Goal: Task Accomplishment & Management: Complete application form

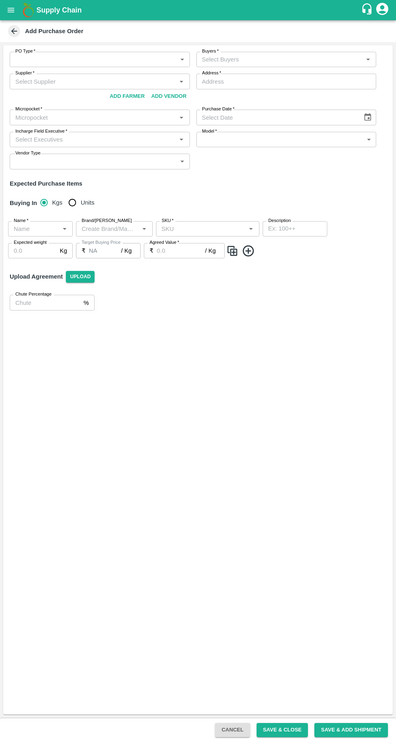
click at [54, 66] on body "Supply Chain Add Purchase Order PO Type   * ​ PO Type Buyers   * Buyers   * Sup…" at bounding box center [198, 371] width 396 height 742
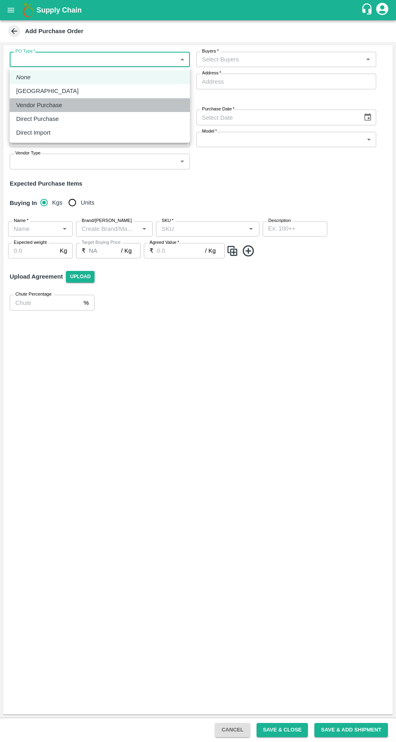
click at [43, 106] on p "Vendor Purchase" at bounding box center [39, 105] width 46 height 9
type input "2"
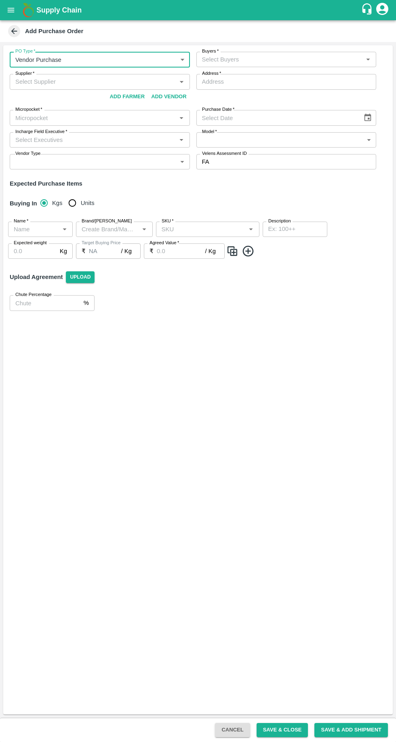
click at [64, 55] on body "Supply Chain Add Purchase Order PO Type   * Vendor Purchase 2 PO Type Buyers   …" at bounding box center [198, 371] width 396 height 742
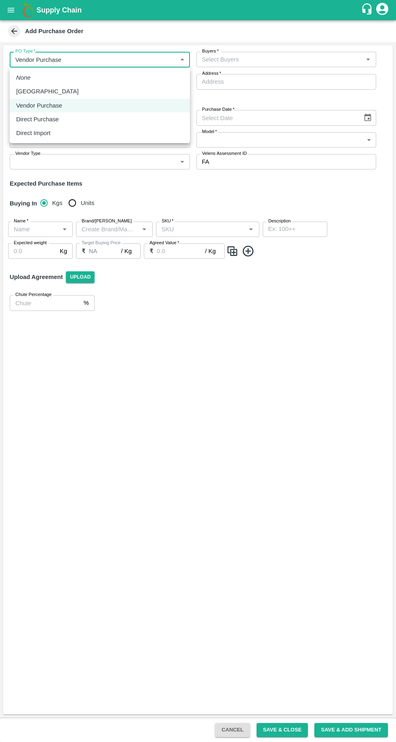
click at [34, 107] on p "Vendor Purchase" at bounding box center [39, 105] width 46 height 9
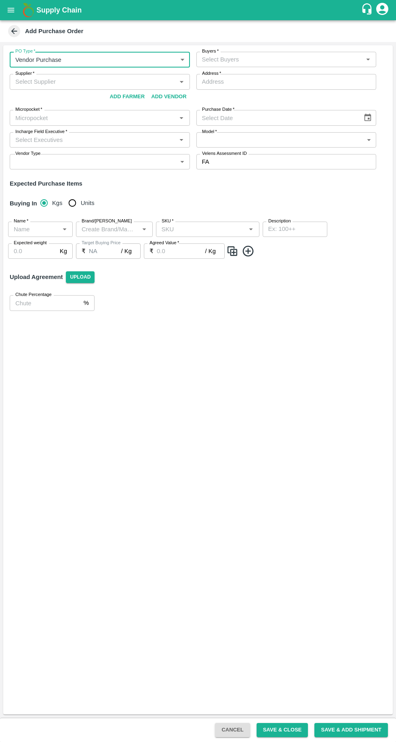
click at [220, 74] on span "*" at bounding box center [219, 73] width 3 height 5
click at [220, 74] on input "Address   *" at bounding box center [286, 81] width 180 height 15
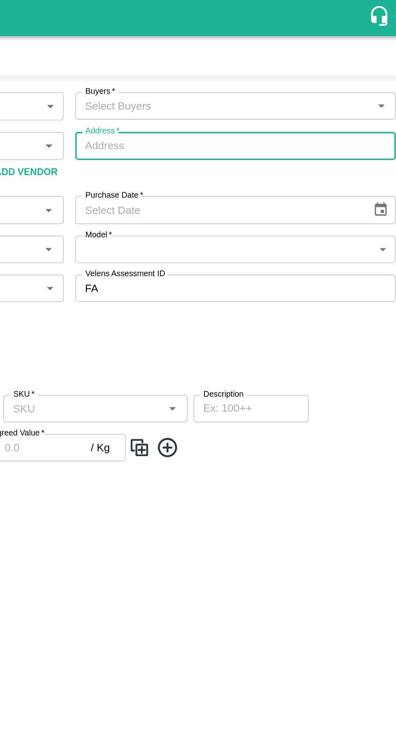
click at [211, 63] on input "Buyers   *" at bounding box center [280, 59] width 162 height 11
click at [223, 58] on input "Buyers   *" at bounding box center [280, 59] width 162 height 11
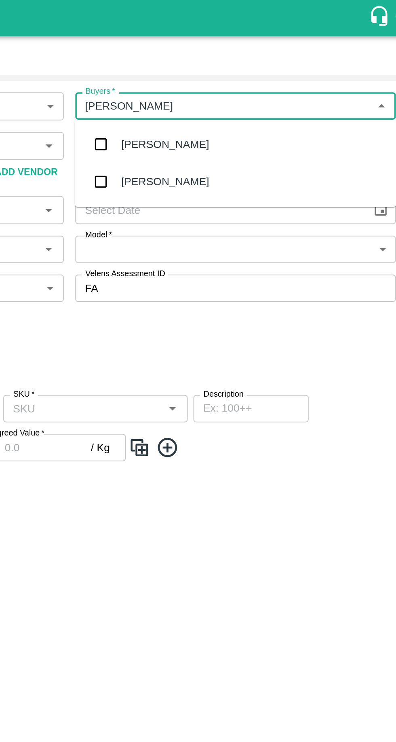
type input "vikas Kok"
click at [216, 80] on input "checkbox" at bounding box center [210, 81] width 16 height 16
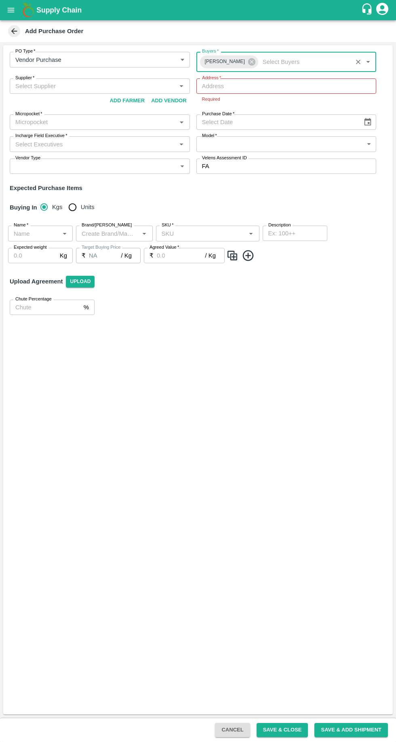
click at [37, 86] on input "Supplier   *" at bounding box center [93, 86] width 162 height 11
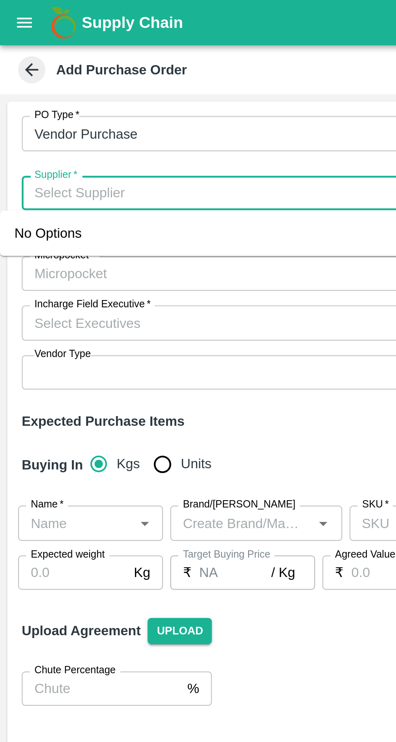
paste input "9637100252"
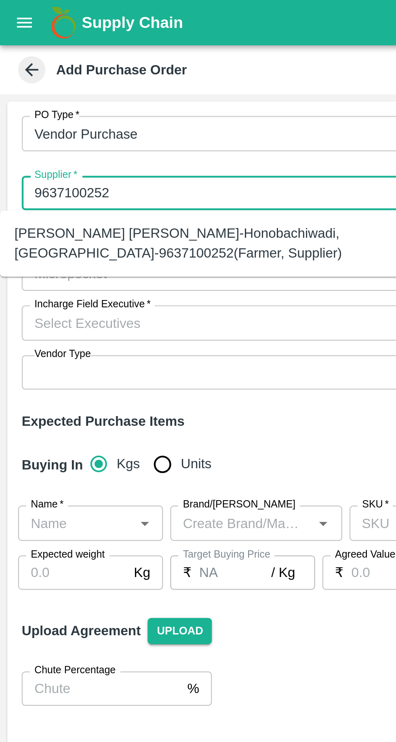
click at [42, 105] on div "Pavan Mahajan Bahure-Honobachiwadi, Sambajinagar-9637100252(Farmer, Supplier)" at bounding box center [89, 108] width 167 height 18
type input "Pavan Mahajan Bahure-Honobachiwadi, Sambajinagar-9637100252(Farmer, Supplier)"
type input "Honobachiwadi, [GEOGRAPHIC_DATA], [GEOGRAPHIC_DATA], [GEOGRAPHIC_DATA]"
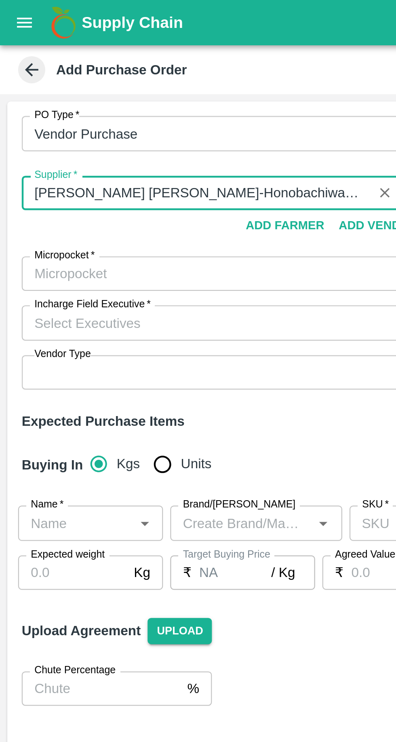
type input "Pavan Mahajan Bahure-Honobachiwadi, Sambajinagar-9637100252(Farmer, Supplier)"
click at [37, 61] on body "Supply Chain Add Purchase Order PO Type   * Vendor Purchase 2 PO Type Buyers   …" at bounding box center [198, 371] width 396 height 742
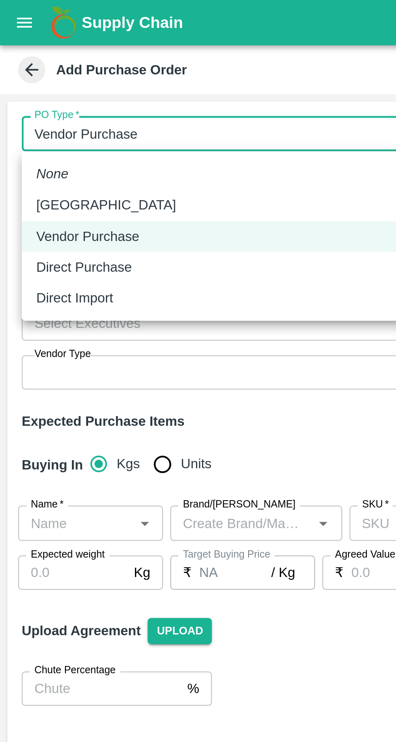
click at [27, 105] on p "Vendor Purchase" at bounding box center [39, 105] width 46 height 9
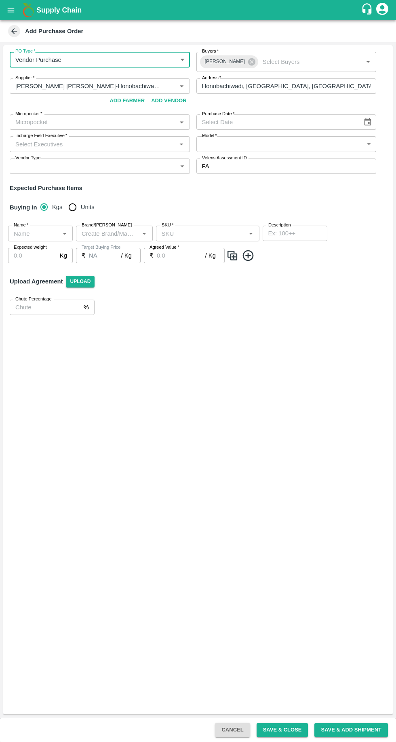
click at [364, 125] on icon "Choose date" at bounding box center [367, 122] width 9 height 9
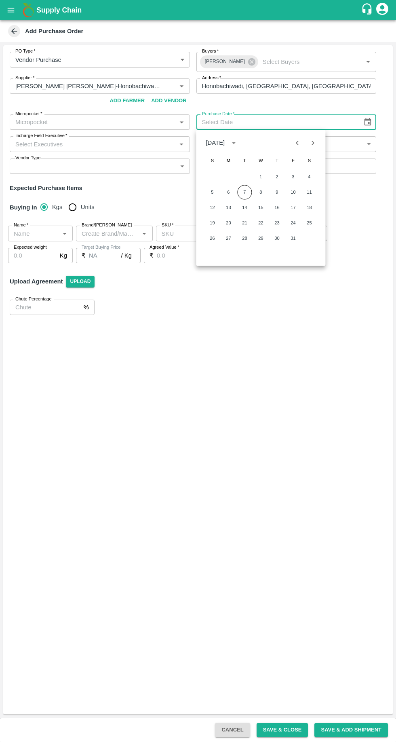
click at [242, 195] on button "7" at bounding box center [244, 192] width 15 height 15
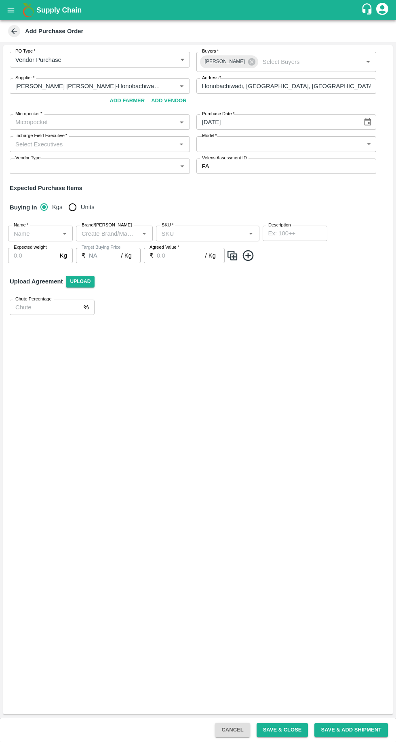
type input "[DATE]"
click at [42, 136] on label "Incharge Field Executive   *" at bounding box center [41, 136] width 52 height 6
click at [42, 139] on input "Incharge Field Executive   *" at bounding box center [93, 144] width 162 height 11
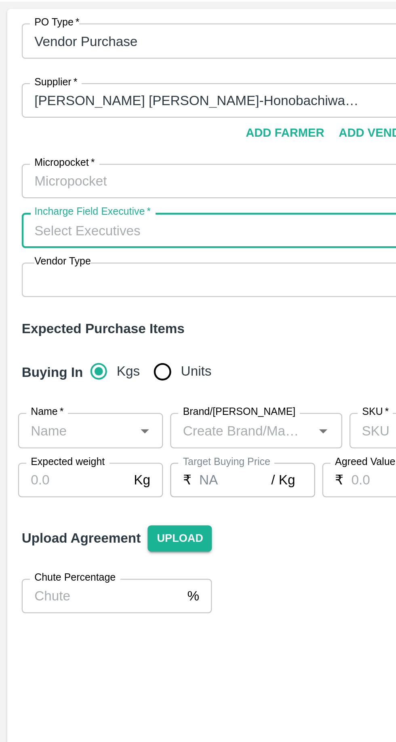
click at [19, 120] on input "Micropocket   *" at bounding box center [93, 122] width 162 height 11
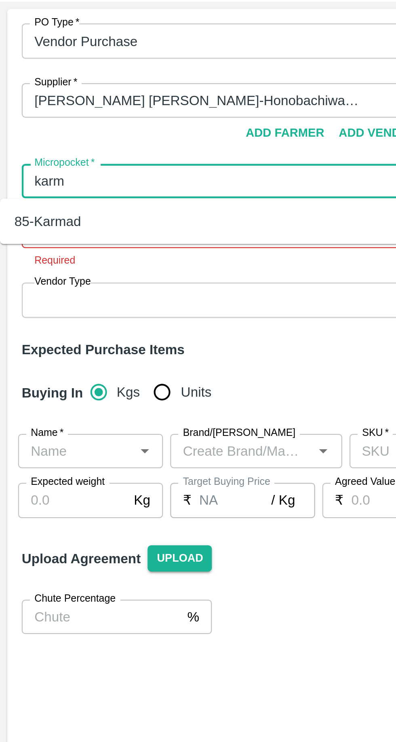
click at [21, 143] on div "85-Karmad" at bounding box center [21, 139] width 30 height 9
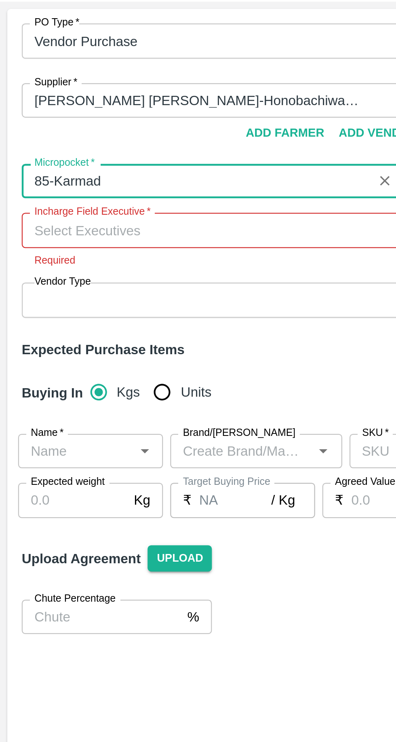
type input "85-Karmad"
click at [27, 144] on input "Incharge Field Executive   *" at bounding box center [93, 144] width 162 height 11
click at [23, 143] on input "Incharge Field Executive   *" at bounding box center [93, 144] width 162 height 11
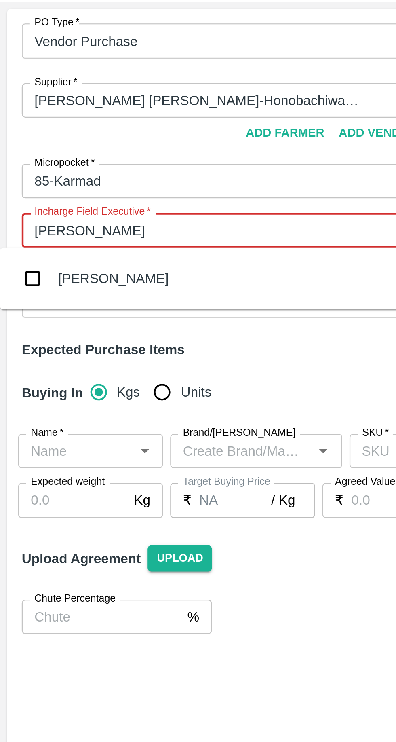
type input "vikas kok"
click at [22, 161] on input "checkbox" at bounding box center [14, 166] width 16 height 16
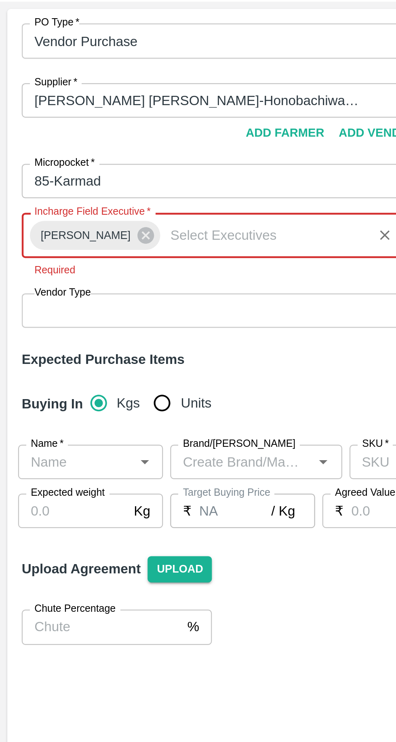
click at [27, 180] on body "Supply Chain Add Purchase Order PO Type   * Vendor Purchase 2 PO Type Buyers   …" at bounding box center [198, 371] width 396 height 742
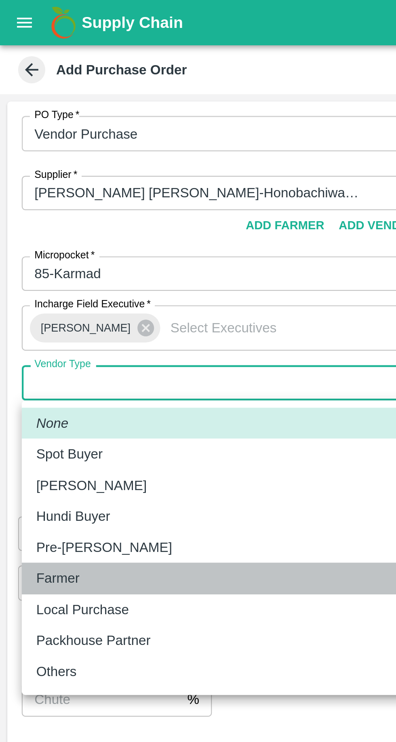
click at [25, 256] on p "Farmer" at bounding box center [25, 257] width 19 height 9
type input "FARMER"
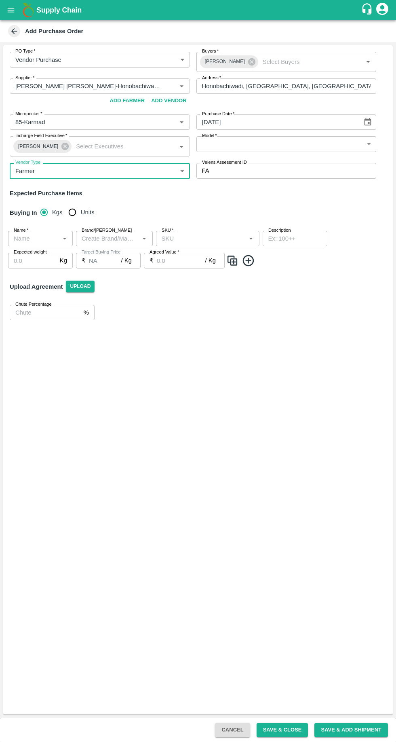
click at [215, 142] on body "Supply Chain Add Purchase Order PO Type   * Vendor Purchase 2 PO Type Buyers   …" at bounding box center [198, 371] width 396 height 742
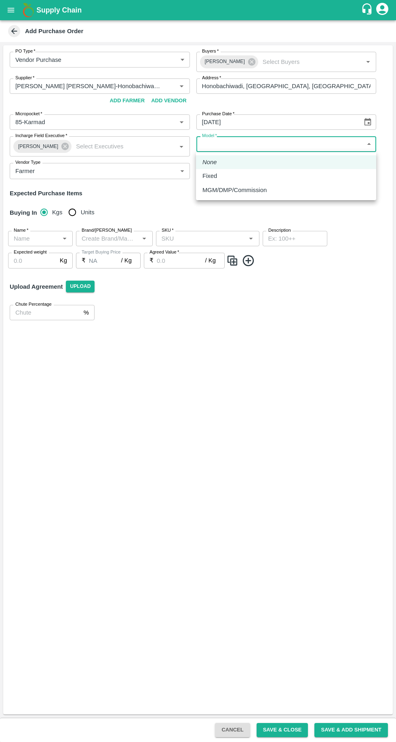
click at [222, 194] on li "MGM/DMP/Commission" at bounding box center [286, 190] width 180 height 14
type input "Commision"
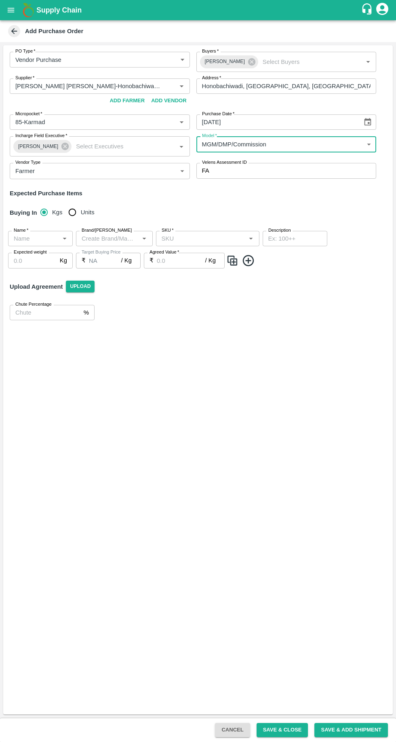
click at [76, 219] on input "Units" at bounding box center [72, 212] width 16 height 16
radio input "true"
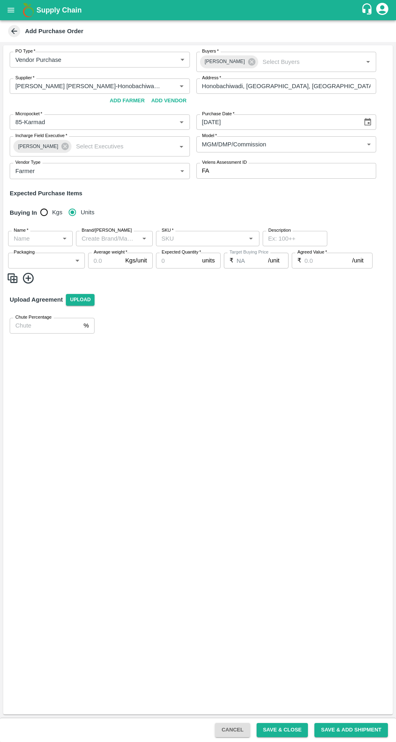
click at [44, 241] on input "Name   *" at bounding box center [34, 238] width 46 height 11
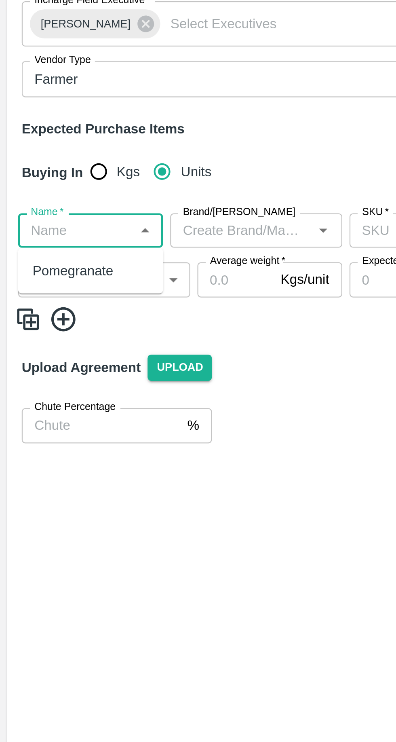
click at [25, 258] on div "Pomegranate" at bounding box center [33, 256] width 36 height 9
type input "Pomegranate"
click at [93, 238] on input "Brand/[PERSON_NAME]" at bounding box center [107, 238] width 59 height 11
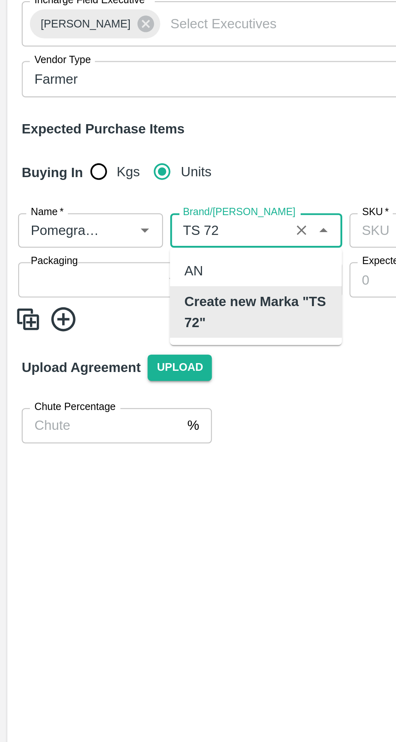
click at [95, 272] on b "Create new Marka "TS 72"" at bounding box center [114, 275] width 64 height 18
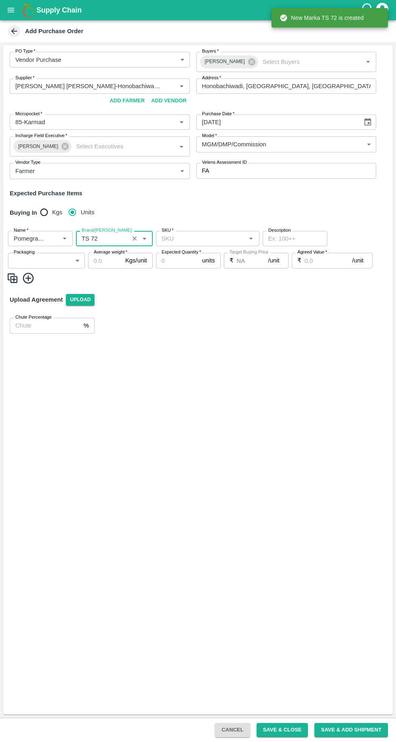
type input "TS 72"
click at [183, 240] on input "SKU   *" at bounding box center [200, 238] width 85 height 11
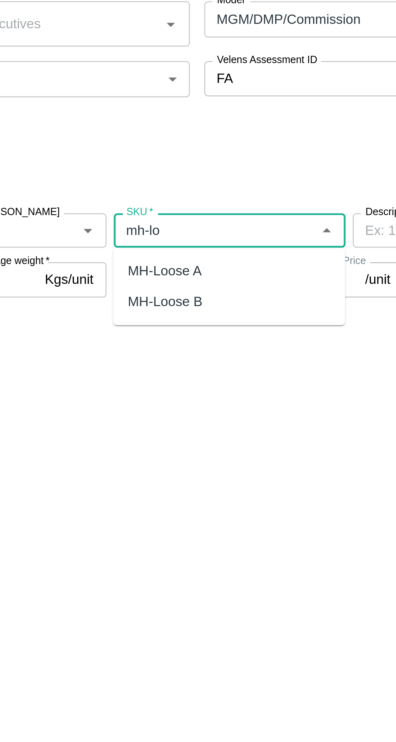
click at [176, 254] on div "MH-Loose A" at bounding box center [178, 256] width 33 height 9
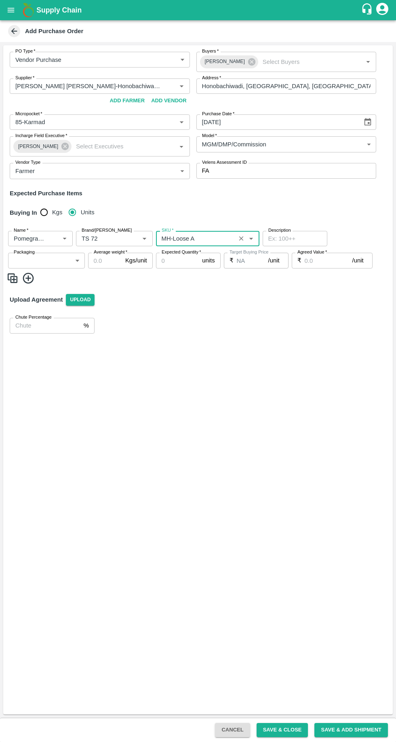
type input "MH-Loose A"
click at [64, 263] on body "Supply Chain Add Purchase Order PO Type   * Vendor Purchase 2 PO Type Buyers   …" at bounding box center [198, 371] width 396 height 742
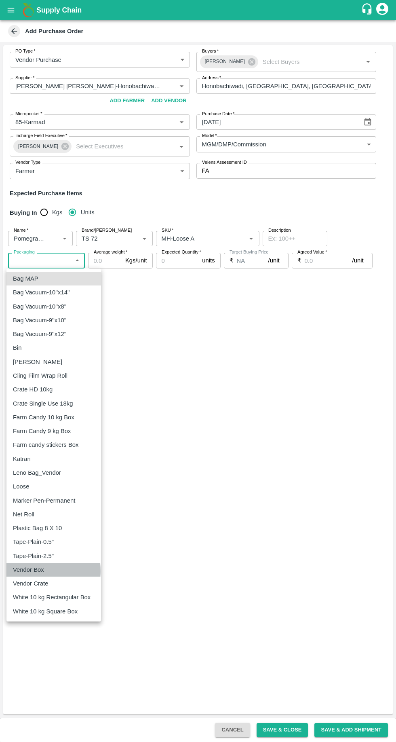
click at [23, 571] on p "Vendor Box" at bounding box center [28, 569] width 31 height 9
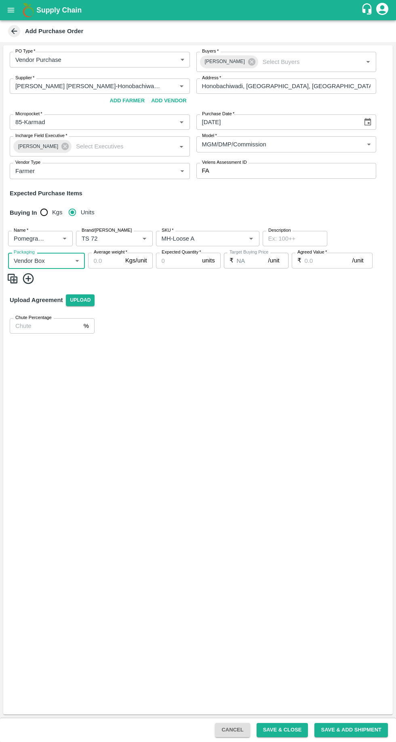
type input "276"
click at [112, 261] on input "Average weight   *" at bounding box center [105, 260] width 34 height 15
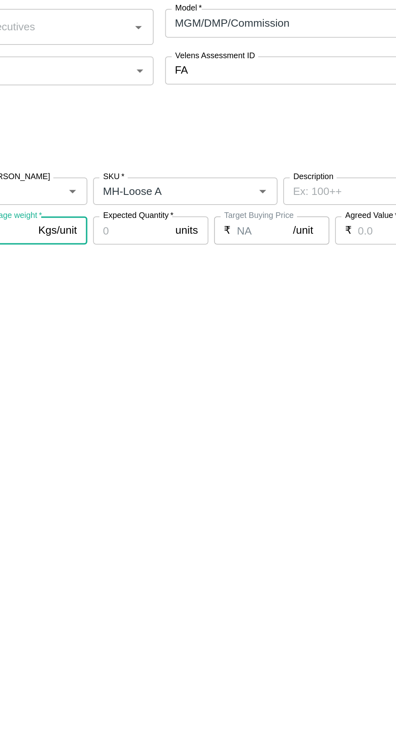
type input "9.5"
click at [170, 260] on input "Expected Quantity   *" at bounding box center [177, 260] width 43 height 15
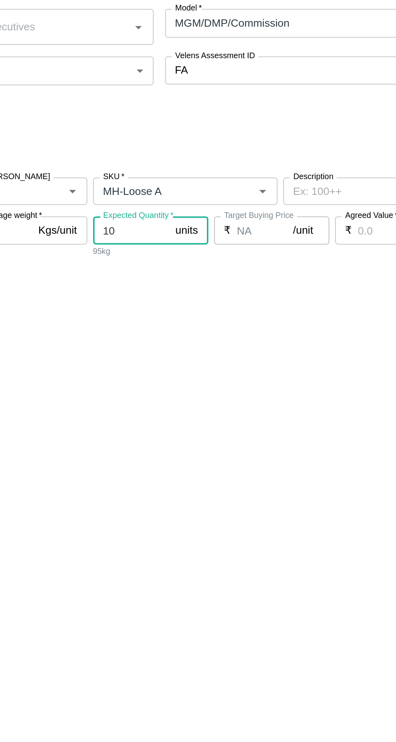
type input "1"
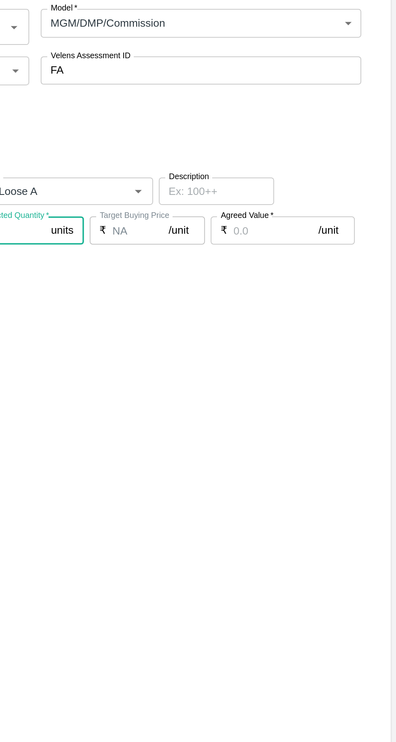
type input "5"
click at [310, 261] on input "Agreed Value   *" at bounding box center [329, 260] width 48 height 15
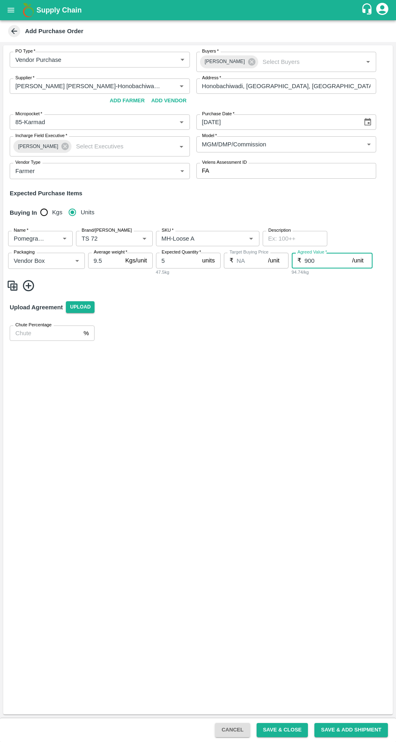
type input "900"
click at [33, 286] on icon at bounding box center [28, 285] width 11 height 11
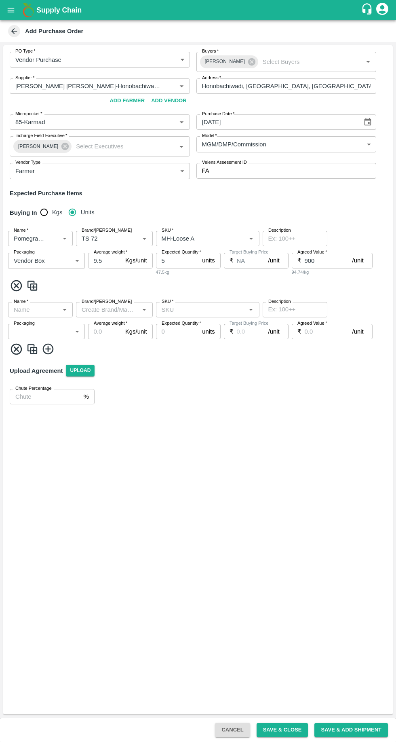
click at [50, 349] on icon at bounding box center [47, 349] width 11 height 11
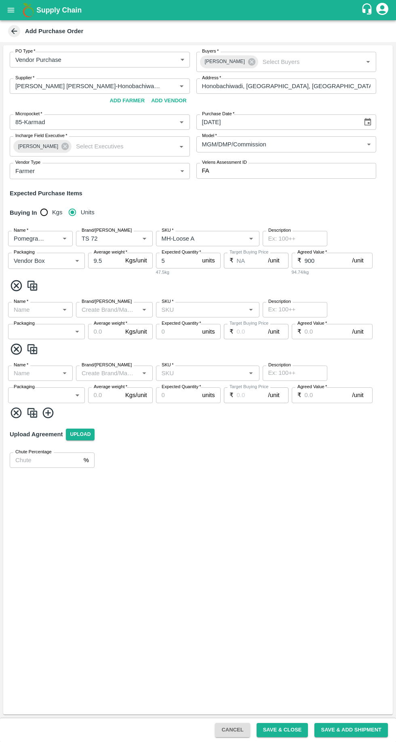
click at [49, 412] on icon at bounding box center [47, 412] width 11 height 11
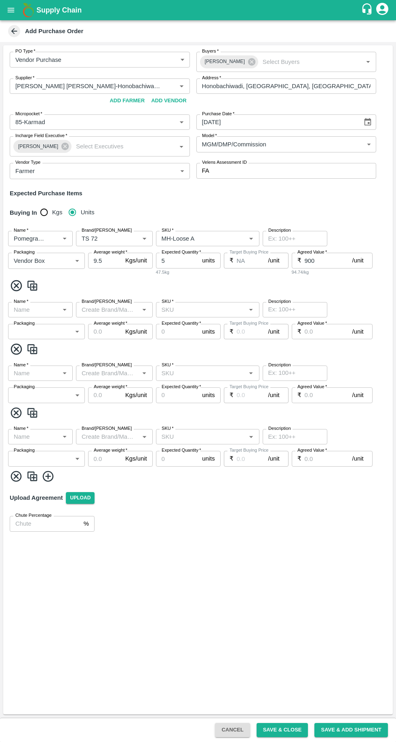
click at [53, 476] on icon at bounding box center [47, 475] width 11 height 11
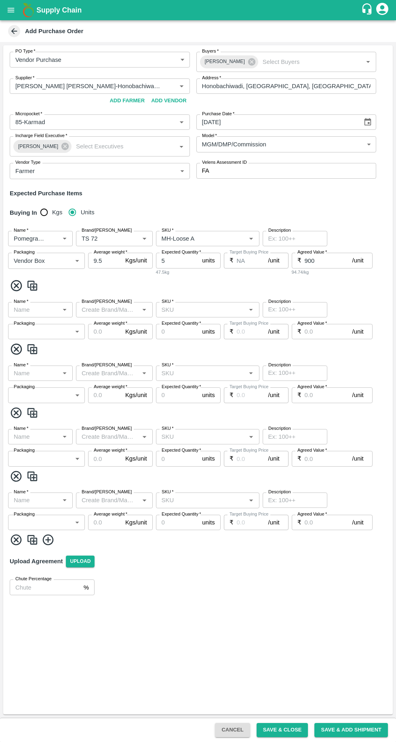
click at [44, 309] on input "Name   *" at bounding box center [34, 309] width 46 height 11
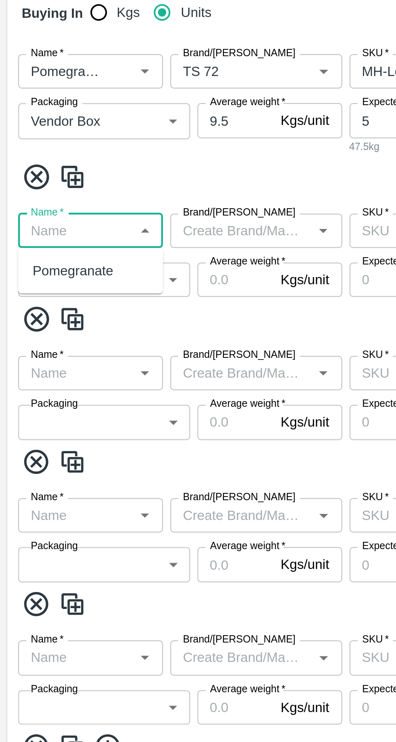
click at [28, 331] on div "Pomegranate" at bounding box center [33, 327] width 36 height 9
type input "Pomegranate"
click at [97, 312] on input "Brand/[PERSON_NAME]" at bounding box center [107, 309] width 59 height 11
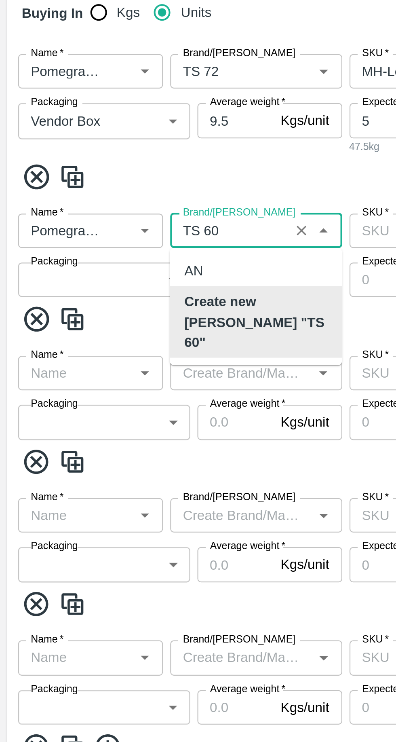
click at [97, 347] on b "Create new Marka "TS 60"" at bounding box center [114, 350] width 64 height 27
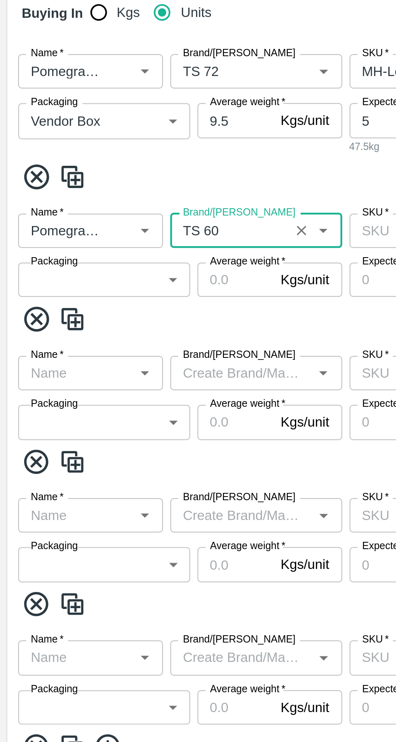
type input "TS 60"
click at [59, 331] on body "Supply Chain Add Purchase Order PO Type   * Vendor Purchase 2 PO Type Buyers   …" at bounding box center [198, 371] width 396 height 742
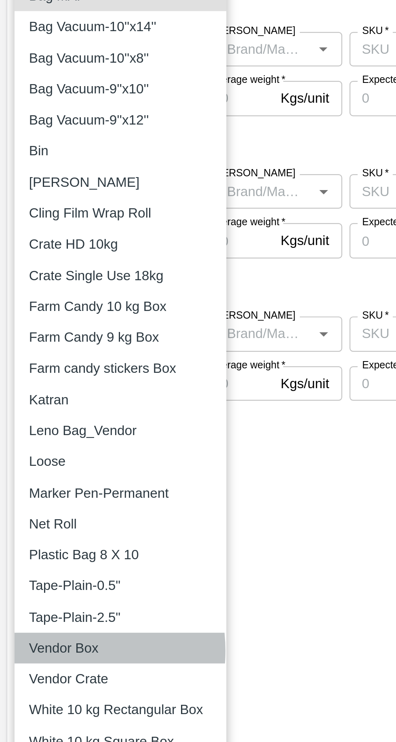
click at [24, 641] on p "Vendor Box" at bounding box center [28, 640] width 31 height 9
type input "276"
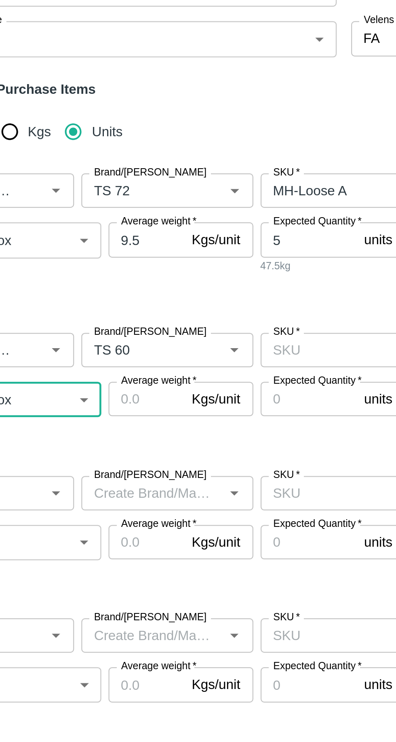
click at [107, 332] on input "Average weight   *" at bounding box center [105, 331] width 34 height 15
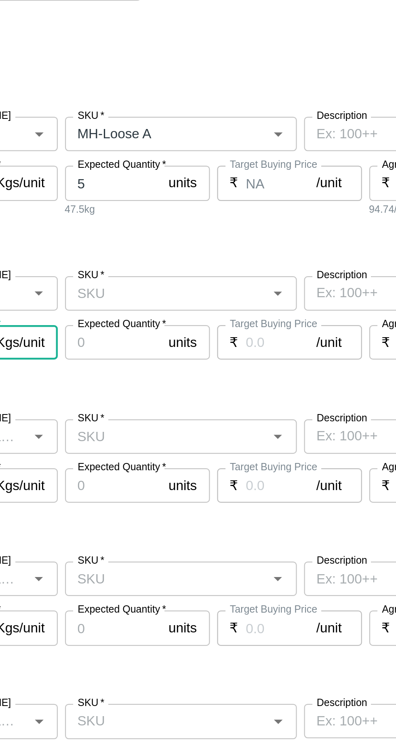
type input "9.5"
click at [183, 309] on input "SKU   *" at bounding box center [200, 309] width 85 height 11
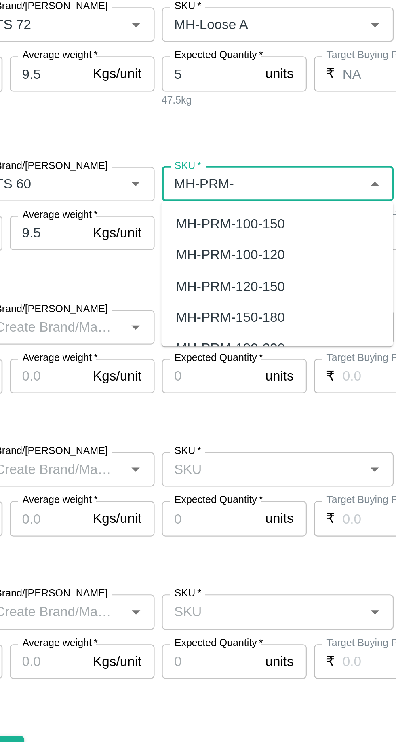
click at [175, 341] on div "MH-PRM-100-120" at bounding box center [186, 341] width 48 height 9
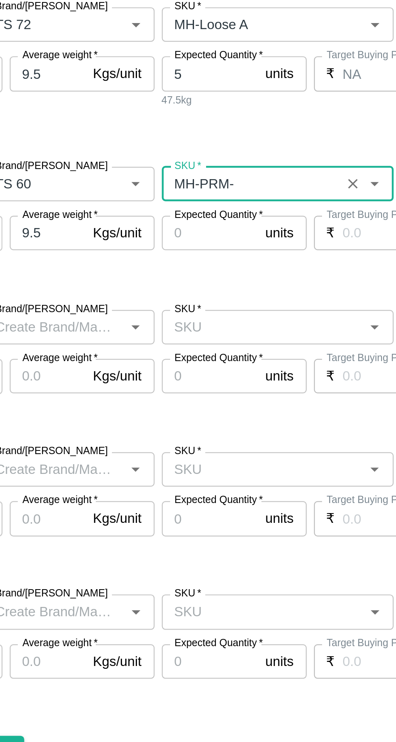
type input "MH-PRM-100-120"
type input "NA"
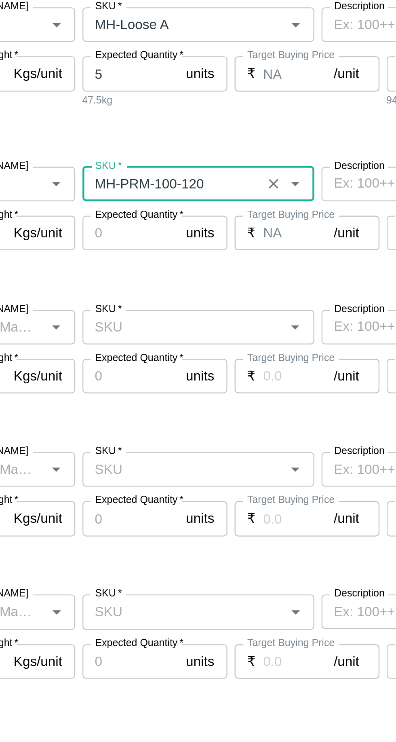
type input "MH-PRM-100-120"
click at [178, 328] on input "Expected Quantity   *" at bounding box center [177, 331] width 43 height 15
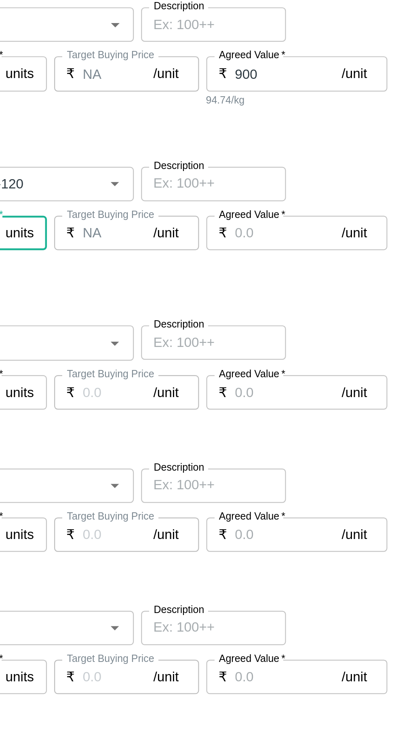
type input "20"
click at [318, 333] on input "Agreed Value   *" at bounding box center [329, 331] width 48 height 15
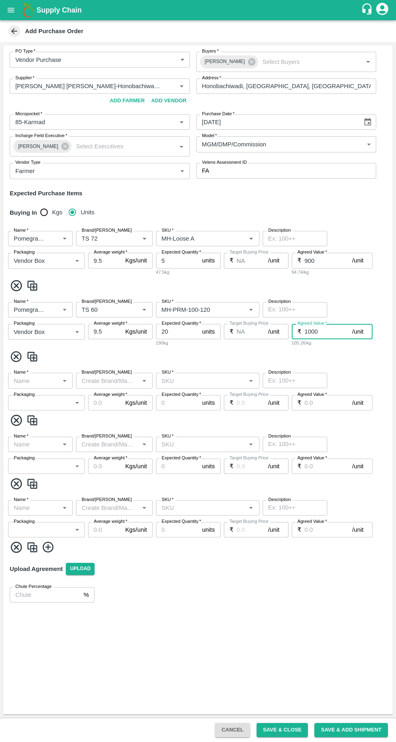
type input "1000"
click at [46, 380] on input "Name   *" at bounding box center [34, 380] width 46 height 11
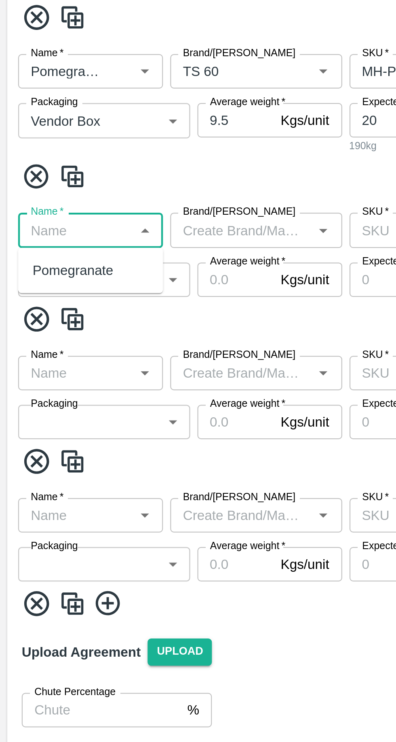
click at [25, 403] on div "Pomegranate" at bounding box center [33, 398] width 36 height 9
type input "Pomegranate"
click at [33, 403] on body "Supply Chain Add Purchase Order PO Type   * Vendor Purchase 2 PO Type Buyers   …" at bounding box center [198, 371] width 396 height 742
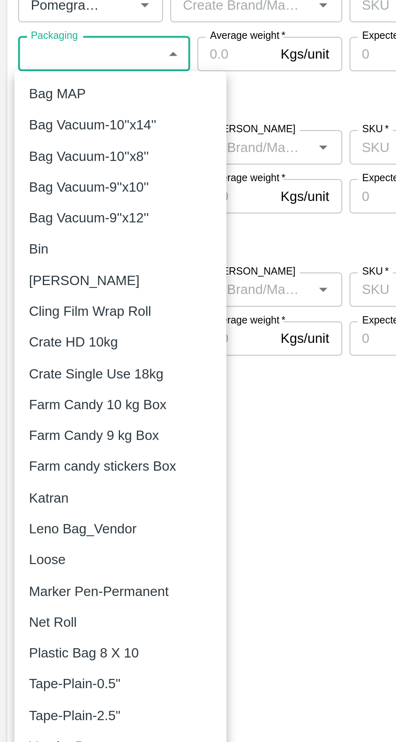
click at [53, 711] on div "Vendor Box" at bounding box center [54, 711] width 82 height 9
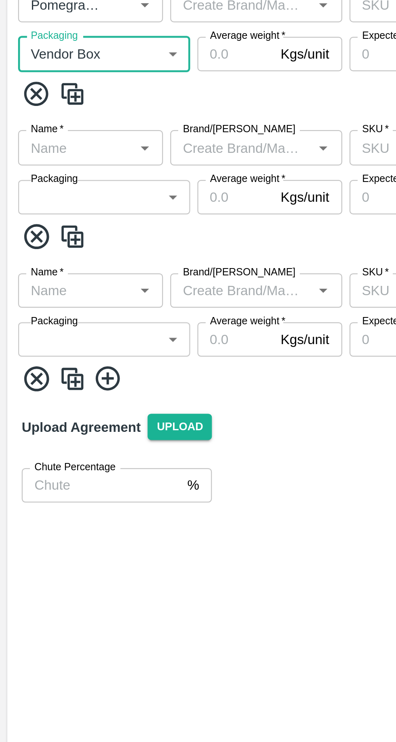
type input "276"
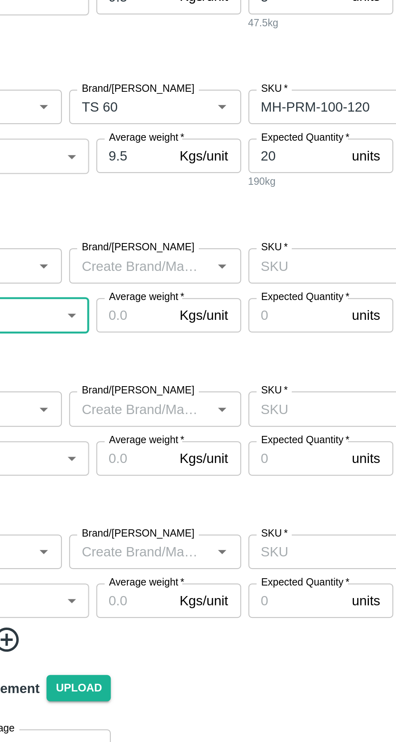
click at [91, 378] on input "Brand/[PERSON_NAME]" at bounding box center [107, 380] width 59 height 11
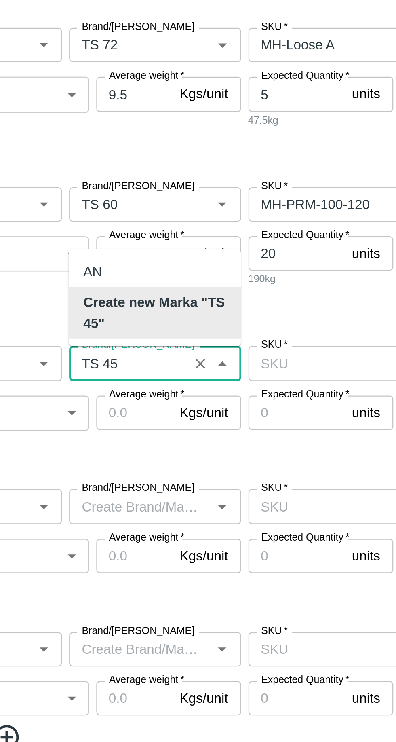
click at [95, 360] on b "Create new Marka "TS 45"" at bounding box center [114, 358] width 64 height 18
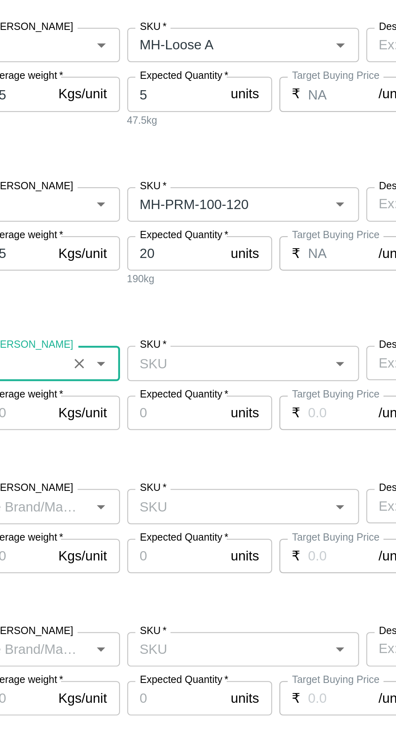
type input "TS 45"
click at [173, 380] on input "SKU   *" at bounding box center [200, 380] width 85 height 11
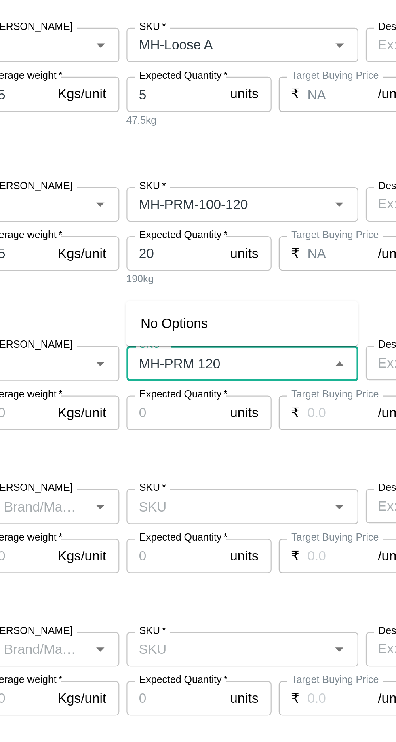
click at [190, 381] on input "SKU   *" at bounding box center [200, 380] width 85 height 11
click at [187, 380] on input "SKU   *" at bounding box center [200, 380] width 85 height 11
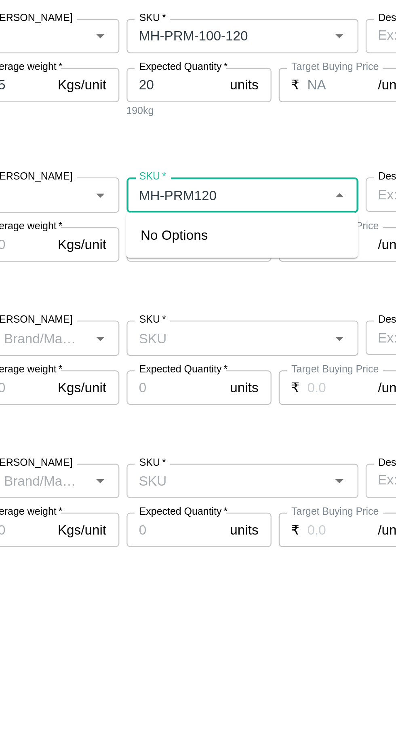
click at [205, 382] on input "SKU   *" at bounding box center [200, 380] width 85 height 11
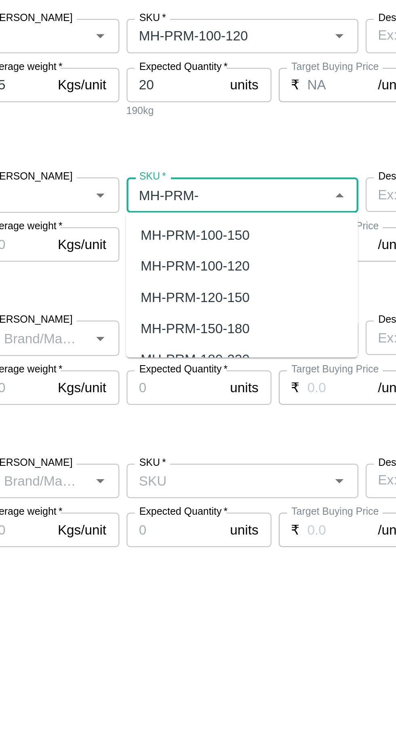
click at [177, 426] on div "MH-PRM-120-150" at bounding box center [186, 426] width 48 height 9
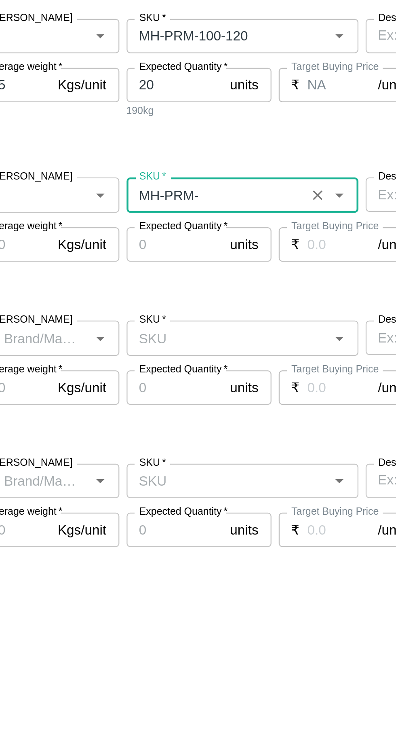
type input "MH-PRM-120-150"
type input "NA"
type input "MH-PRM-120-150"
click at [179, 403] on input "Expected Quantity   *" at bounding box center [177, 402] width 43 height 15
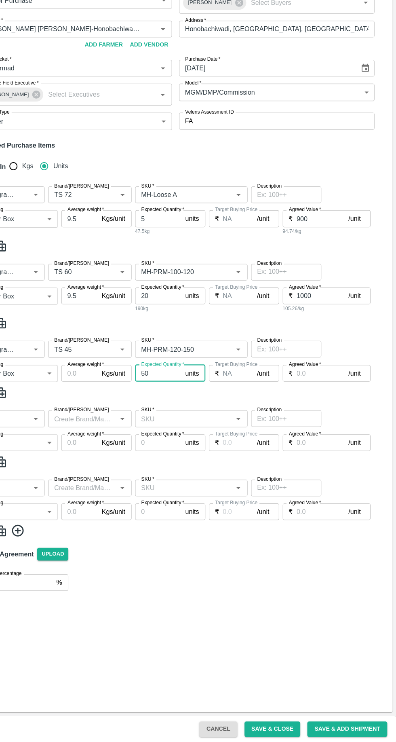
type input "50"
click at [325, 404] on input "Agreed Value   *" at bounding box center [329, 402] width 48 height 15
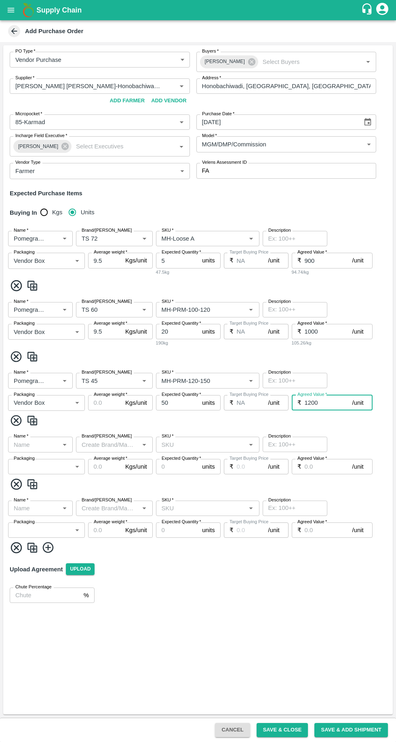
type input "1200"
click at [55, 447] on input "Name   *" at bounding box center [34, 444] width 46 height 11
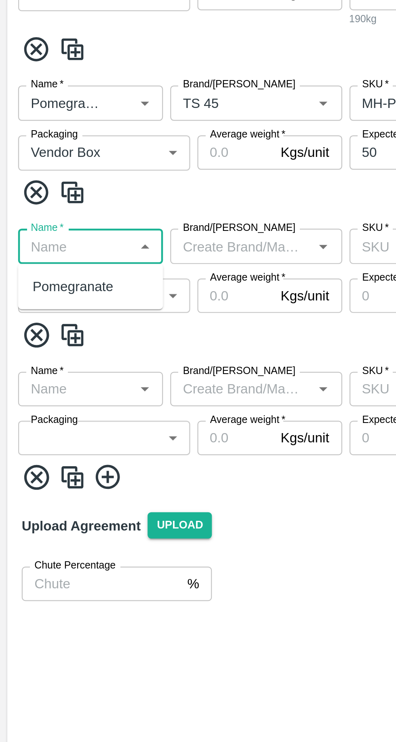
click at [34, 464] on div "Pomegranate" at bounding box center [33, 462] width 36 height 9
type input "Pomegranate"
click at [100, 445] on input "Brand/[PERSON_NAME]" at bounding box center [107, 444] width 59 height 11
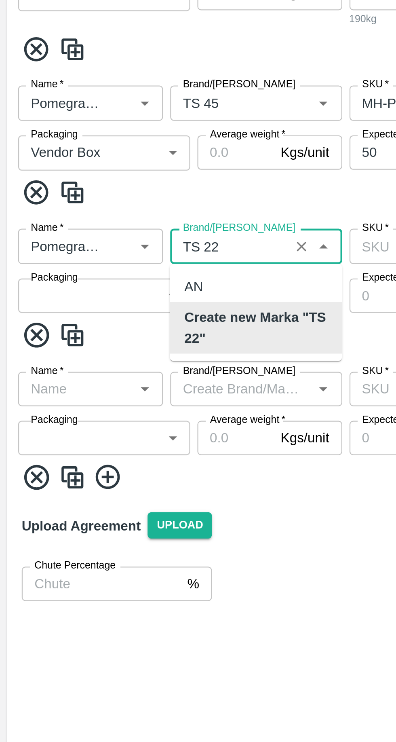
click at [94, 480] on b "Create new Marka "TS 22"" at bounding box center [114, 481] width 64 height 18
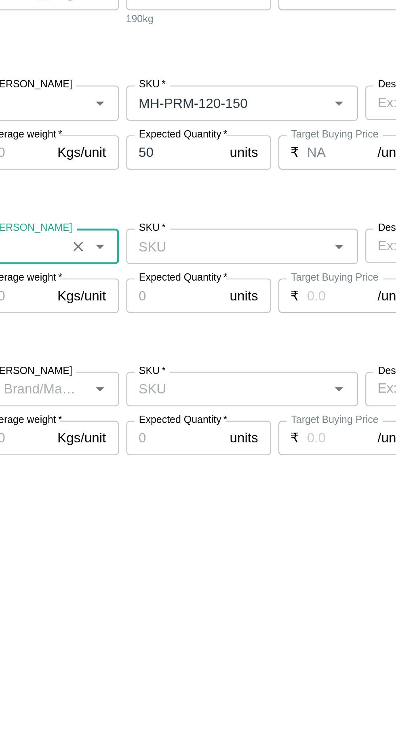
type input "TS 22"
click at [180, 445] on input "SKU   *" at bounding box center [200, 444] width 85 height 11
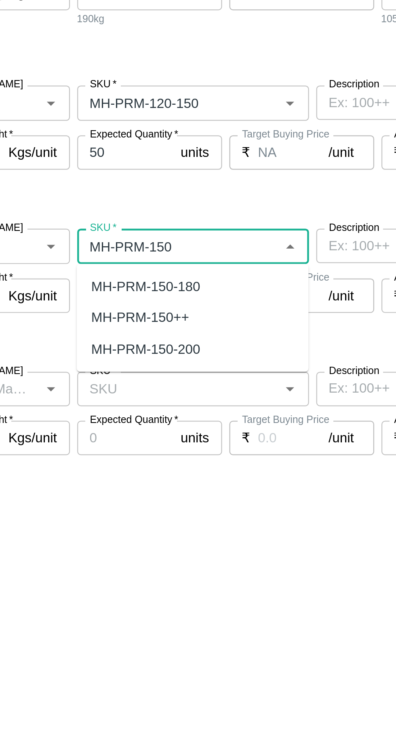
click at [183, 490] on div "MH-PRM-150-200" at bounding box center [186, 489] width 48 height 9
type input "MH-PRM-150-200"
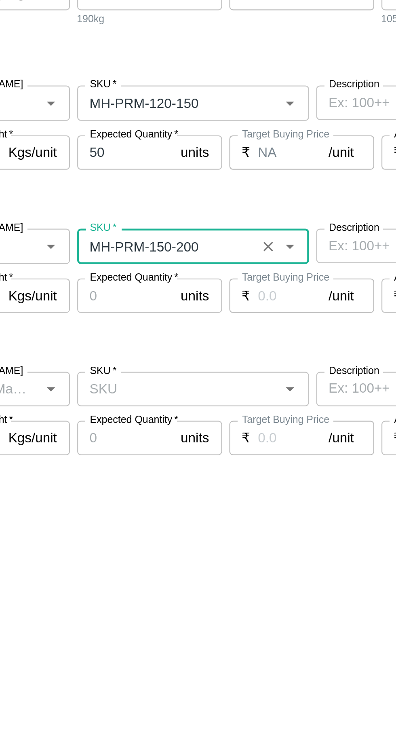
type input "NA"
type input "MH-PRM-150-200"
click at [177, 459] on label "Expected Quantity   *" at bounding box center [182, 458] width 40 height 6
click at [177, 459] on input "Expected Quantity   *" at bounding box center [177, 466] width 43 height 15
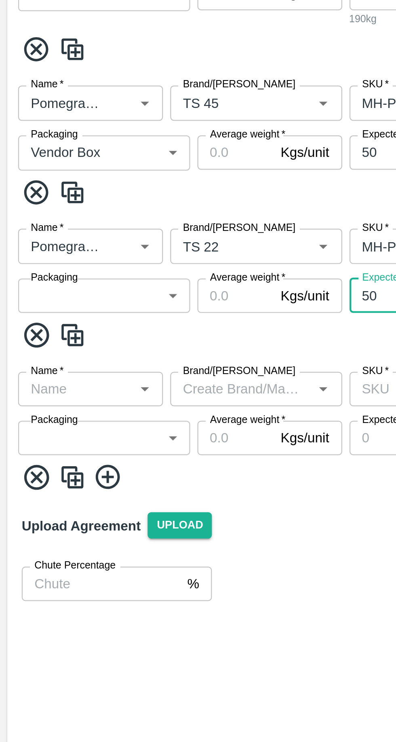
type input "50"
click at [48, 469] on body "Supply Chain Add Purchase Order PO Type   * Vendor Purchase 2 PO Type Buyers   …" at bounding box center [198, 371] width 396 height 742
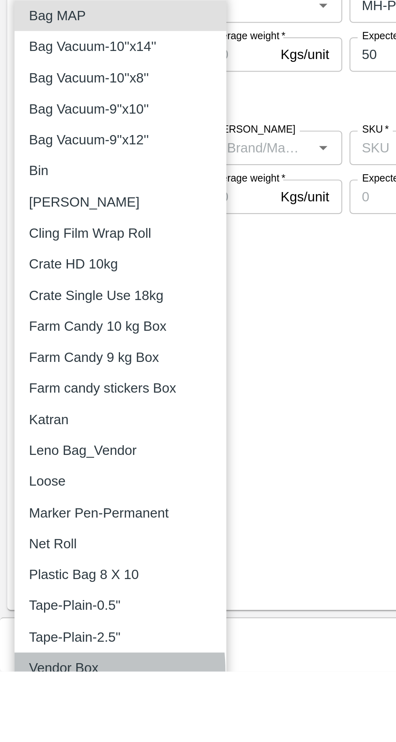
click at [23, 741] on p "Vendor Box" at bounding box center [28, 740] width 31 height 9
type input "276"
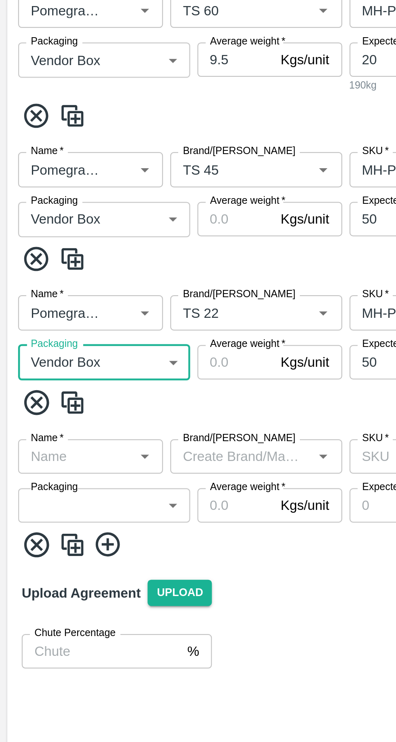
click at [101, 466] on input "Average weight   *" at bounding box center [105, 466] width 34 height 15
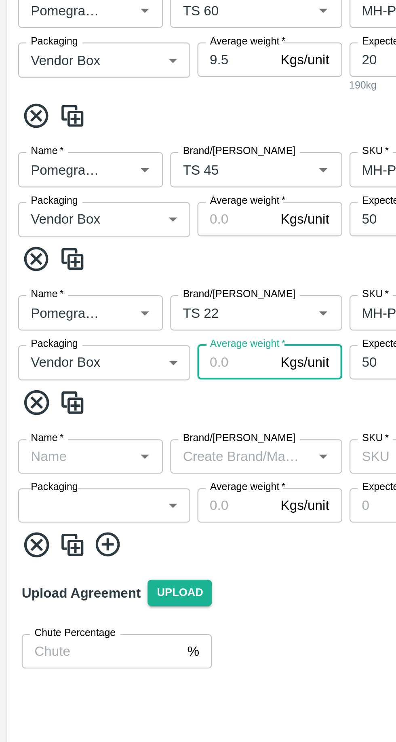
click at [102, 401] on input "Average weight   *" at bounding box center [105, 402] width 34 height 15
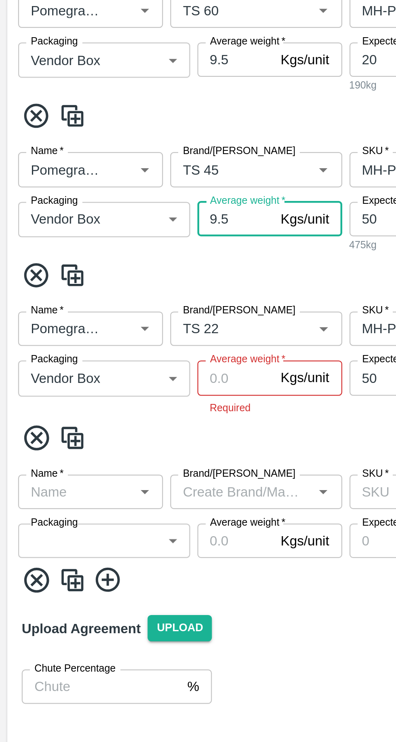
type input "9.5"
click at [105, 474] on input "Average weight   *" at bounding box center [105, 473] width 34 height 15
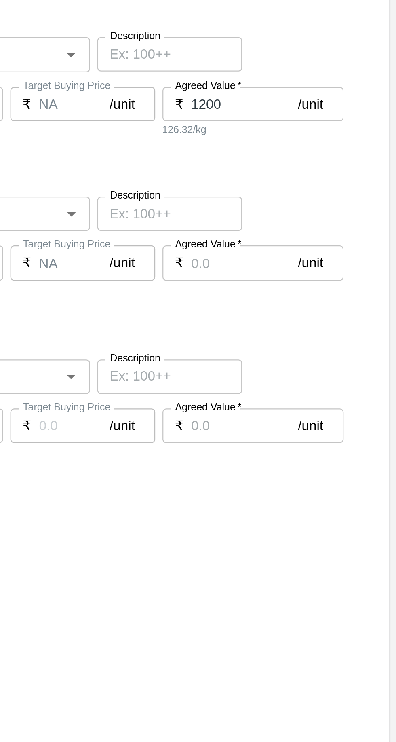
type input "9.5"
click at [312, 475] on input "Agreed Value   *" at bounding box center [329, 473] width 48 height 15
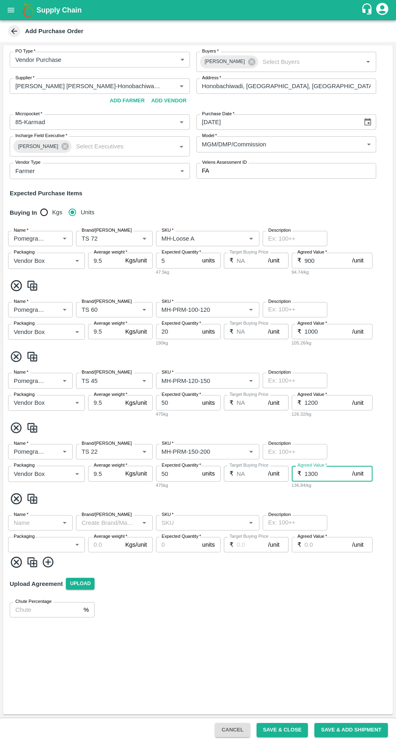
type input "1300"
click at [51, 524] on input "Name   *" at bounding box center [34, 522] width 46 height 11
click at [36, 542] on div "Pomegranate" at bounding box center [33, 540] width 36 height 9
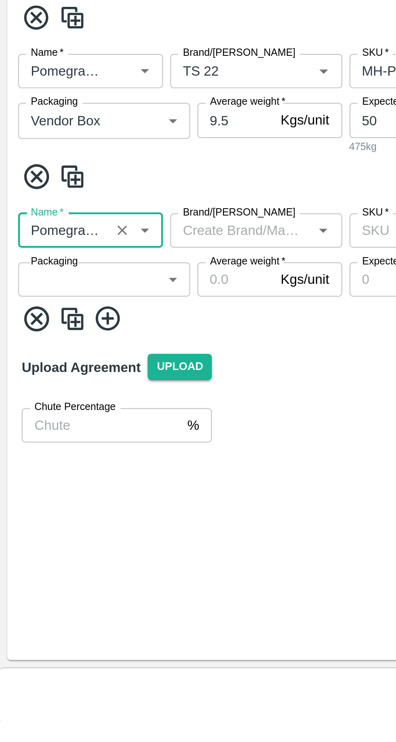
type input "Pomegranate"
click at [33, 546] on body "Supply Chain Add Purchase Order PO Type   * Vendor Purchase 2 PO Type Buyers   …" at bounding box center [198, 371] width 396 height 742
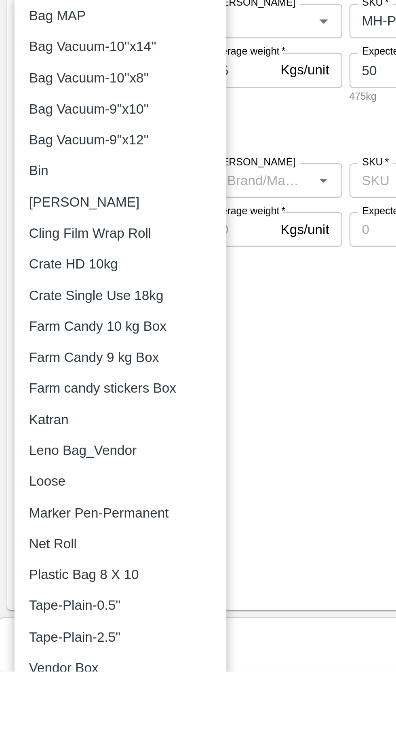
click at [21, 738] on p "Vendor Box" at bounding box center [28, 740] width 31 height 9
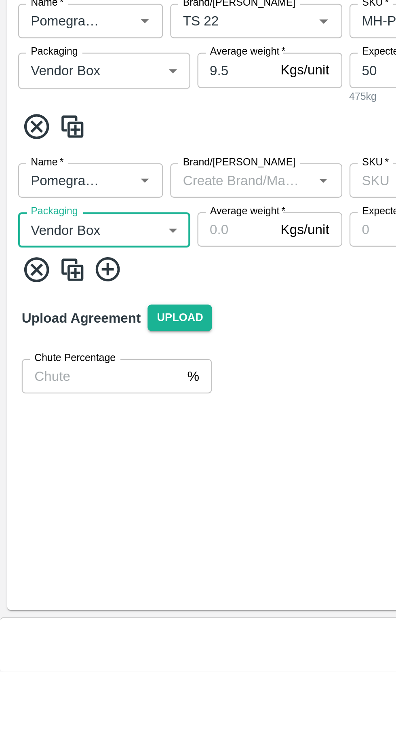
type input "276"
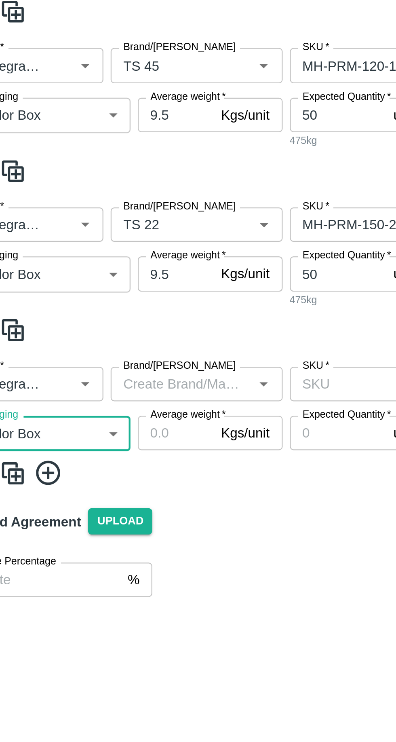
click at [104, 513] on label "Brand/[PERSON_NAME]" at bounding box center [107, 514] width 50 height 6
click at [104, 517] on input "Brand/[PERSON_NAME]" at bounding box center [107, 522] width 59 height 11
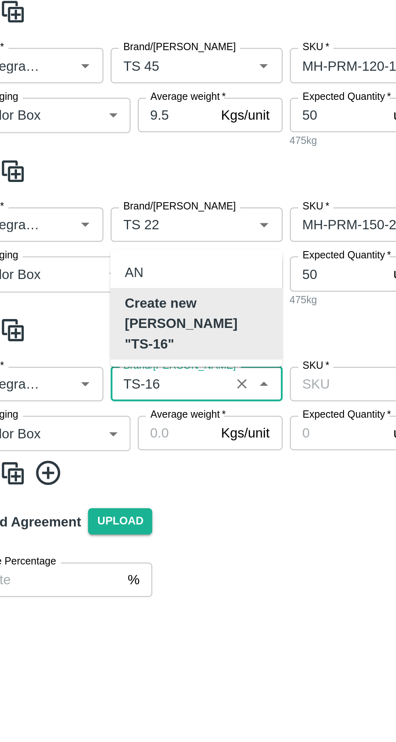
click at [96, 500] on b "Create new Marka "TS-16"" at bounding box center [114, 495] width 64 height 27
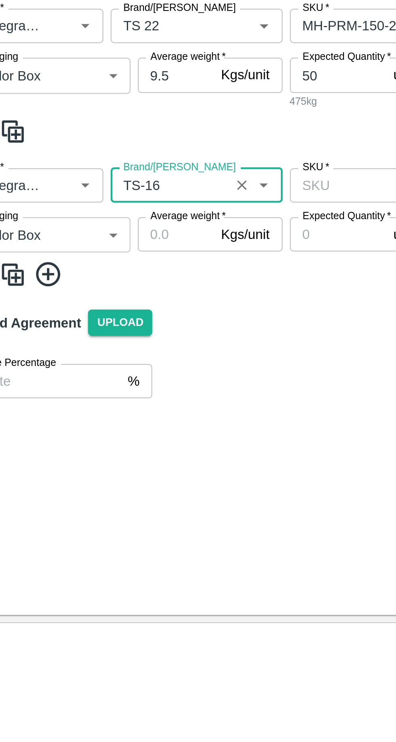
type input "TS-16"
click at [182, 521] on input "SKU   *" at bounding box center [200, 522] width 85 height 11
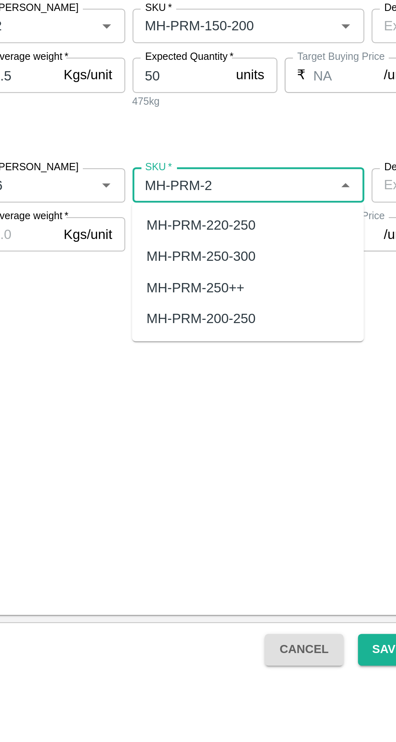
click at [181, 584] on div "MH-PRM-200-250" at bounding box center [186, 581] width 48 height 9
type input "MH-PRM-200-250"
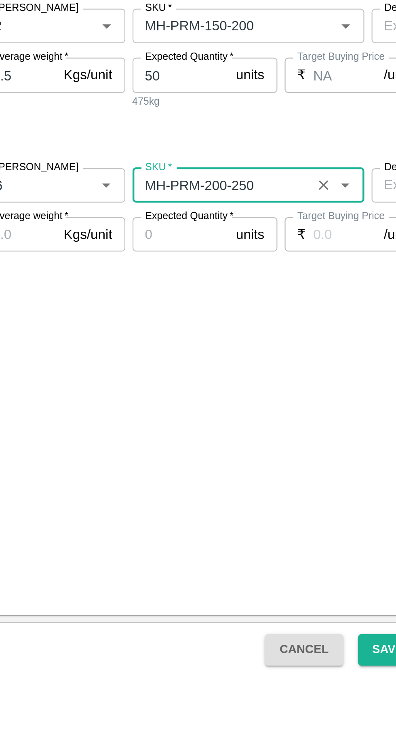
type input "NA"
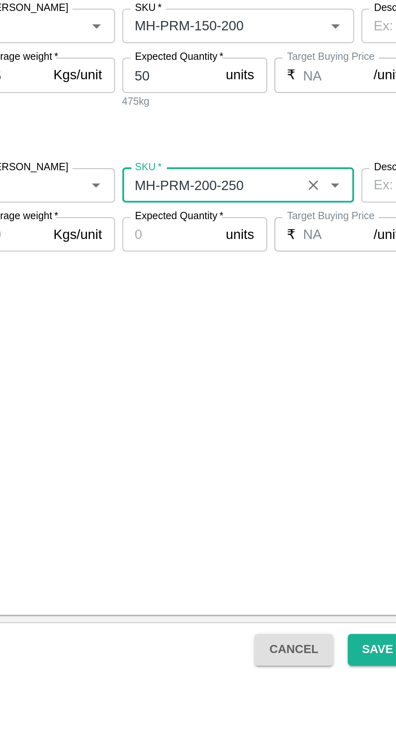
type input "MH-PRM-200-250"
click at [173, 547] on input "Expected Quantity   *" at bounding box center [177, 544] width 43 height 15
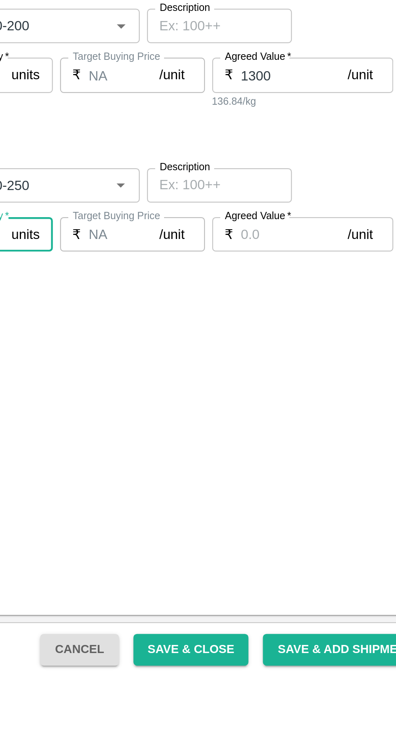
type input "50"
click at [317, 547] on input "Agreed Value   *" at bounding box center [329, 544] width 48 height 15
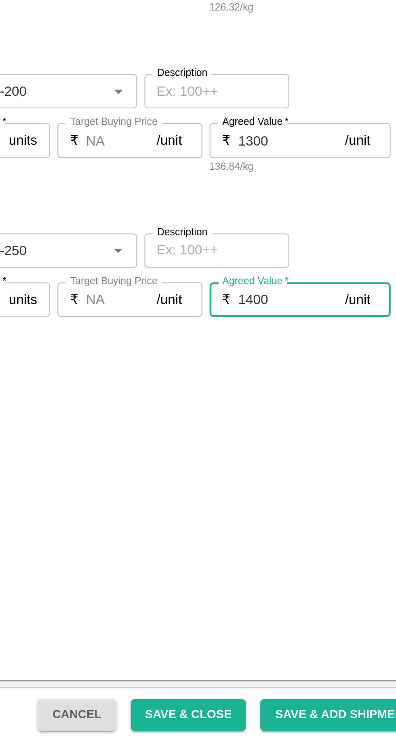
type input "1400"
click at [60, 550] on body "Supply Chain Add Purchase Order PO Type   * Vendor Purchase 2 PO Type Buyers   …" at bounding box center [198, 371] width 396 height 742
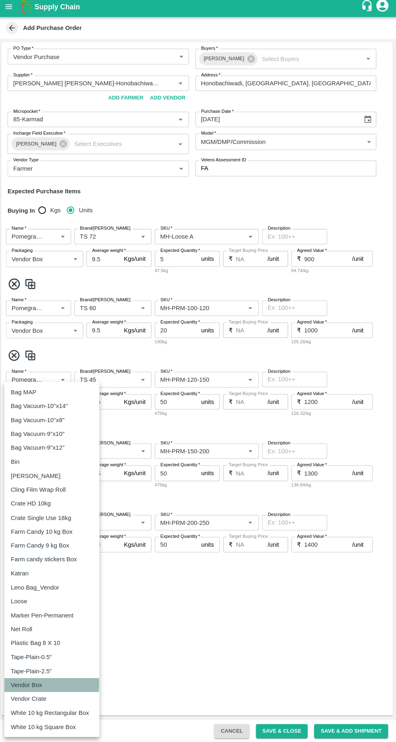
click at [28, 681] on p "Vendor Box" at bounding box center [28, 683] width 31 height 9
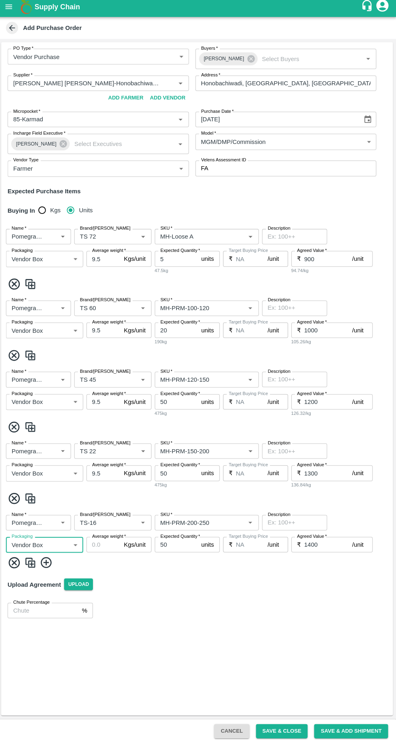
click at [51, 562] on icon at bounding box center [48, 562] width 13 height 13
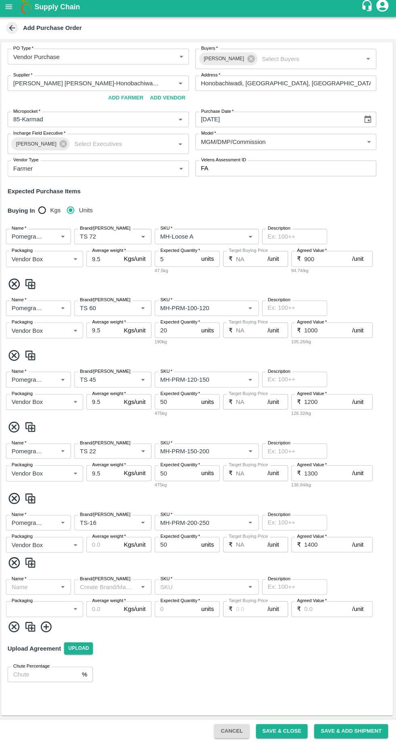
click at [100, 545] on input "Average weight   *" at bounding box center [105, 544] width 34 height 15
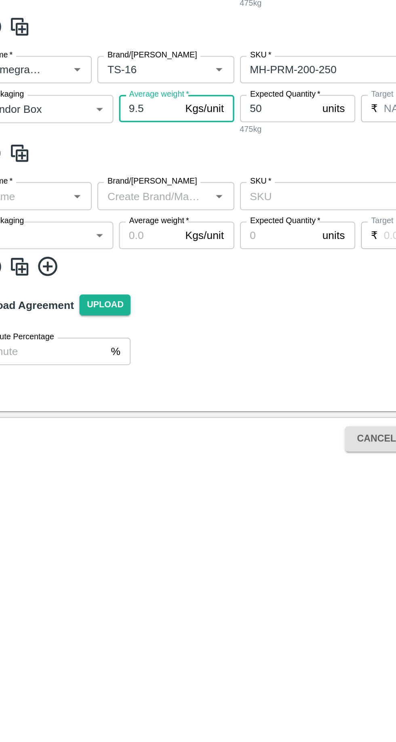
type input "9.5"
click at [107, 615] on input "Average weight   *" at bounding box center [105, 615] width 34 height 15
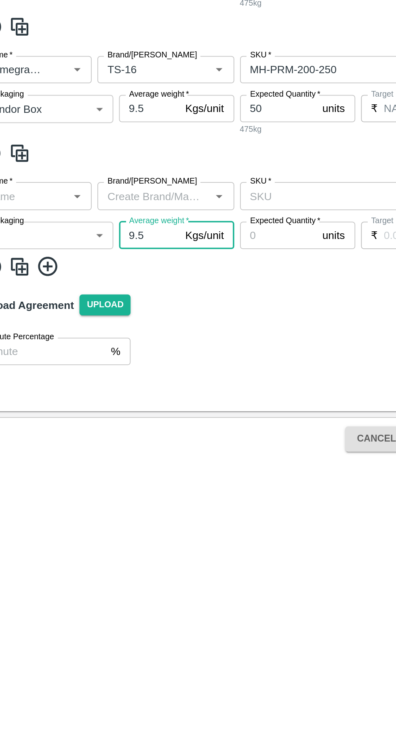
type input "9.5"
click at [94, 596] on input "Brand/[PERSON_NAME]" at bounding box center [107, 593] width 59 height 11
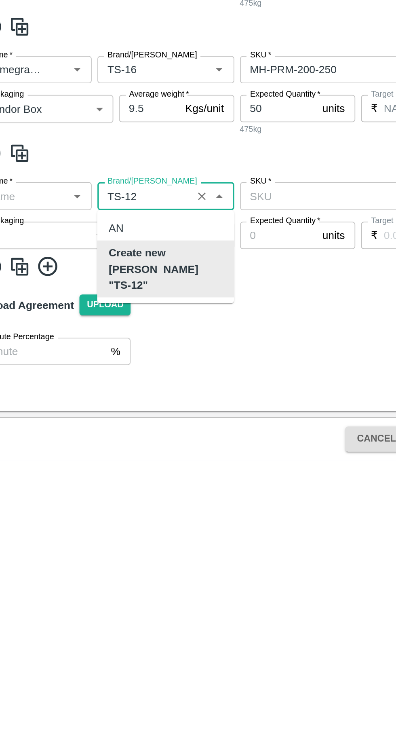
click at [100, 626] on b "Create new Marka "TS-12"" at bounding box center [114, 634] width 64 height 27
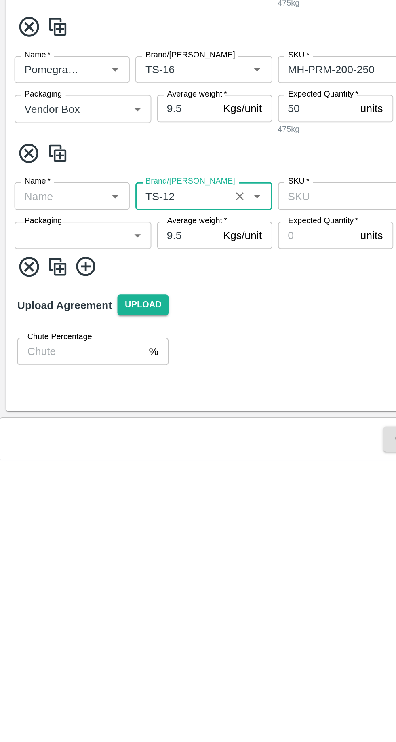
type input "TS-12"
click at [45, 594] on input "Name   *" at bounding box center [34, 593] width 46 height 11
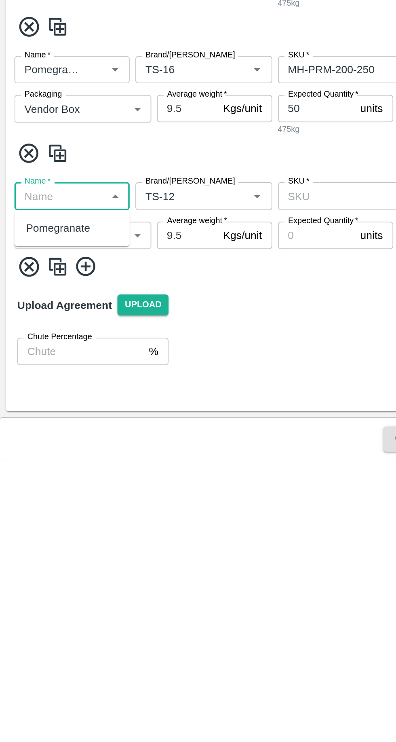
click at [30, 615] on div "Pomegranate" at bounding box center [33, 611] width 36 height 9
type input "Pomegranate"
click at [36, 616] on body "Supply Chain Add Purchase Order PO Type   * Vendor Purchase 2 PO Type Buyers   …" at bounding box center [198, 371] width 396 height 742
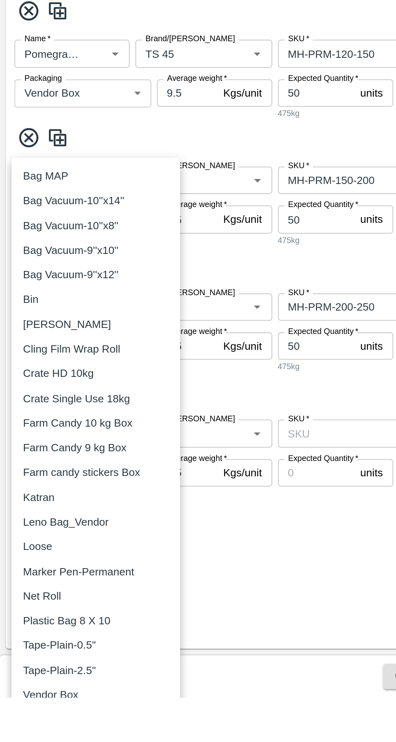
click at [21, 740] on p "Vendor Box" at bounding box center [28, 740] width 31 height 9
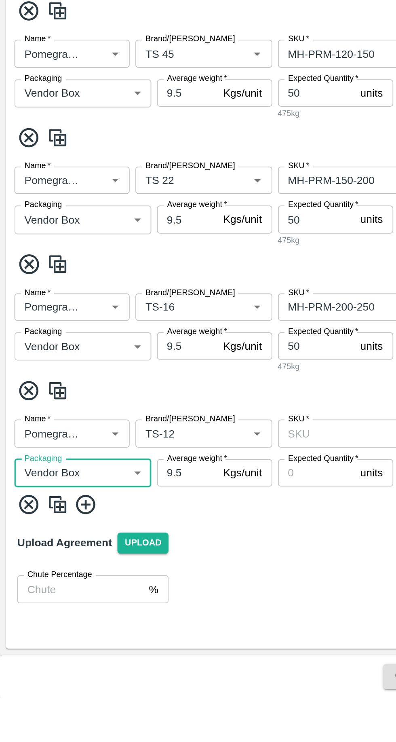
type input "276"
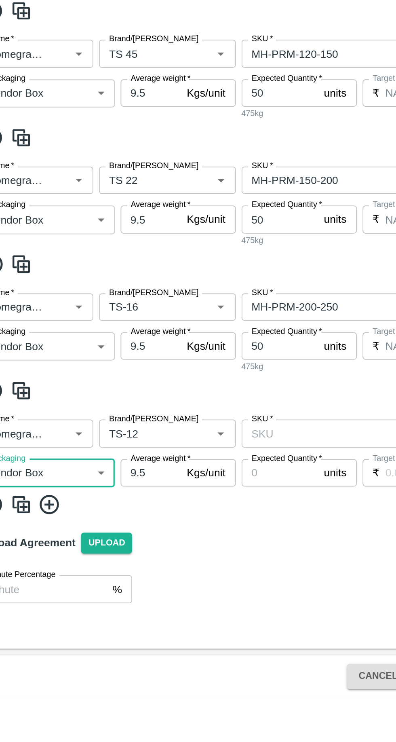
click at [172, 592] on input "SKU   *" at bounding box center [200, 593] width 85 height 11
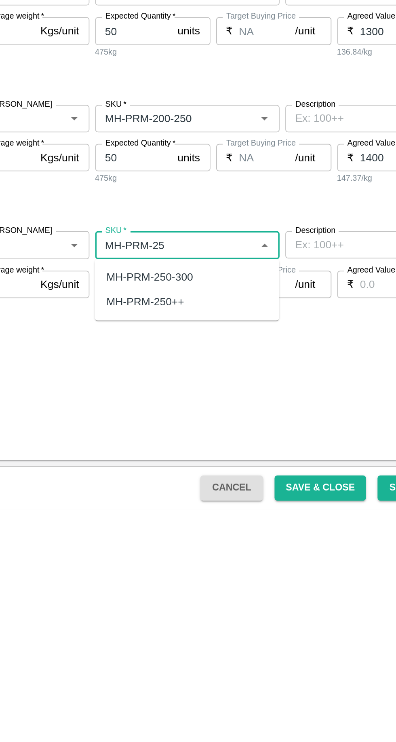
click at [179, 610] on div "MH-PRM-250-300" at bounding box center [186, 611] width 48 height 9
type input "MH-PRM-250-300"
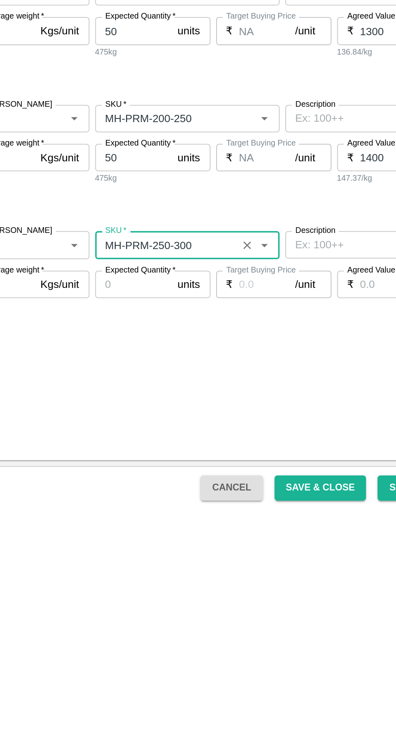
type input "NA"
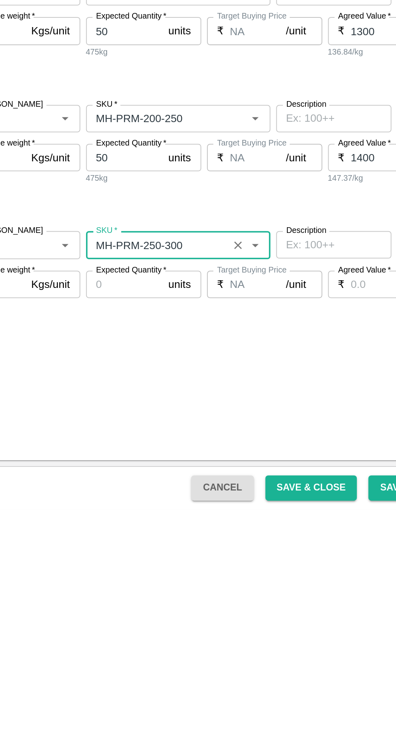
type input "MH-PRM-250-300"
click at [179, 616] on input "Expected Quantity   *" at bounding box center [177, 615] width 43 height 15
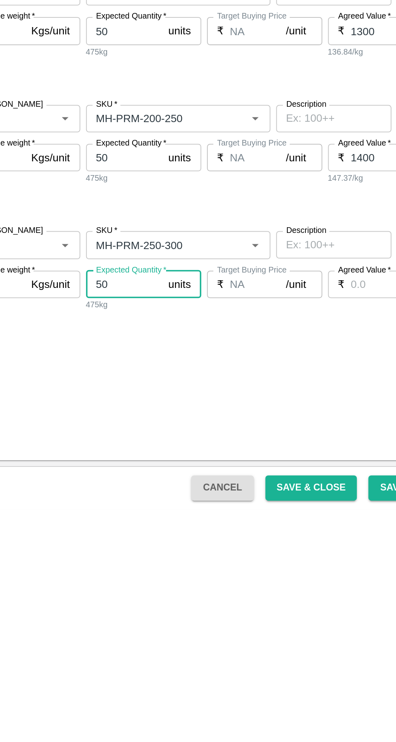
type input "50"
click at [310, 617] on input "Agreed Value   *" at bounding box center [329, 615] width 48 height 15
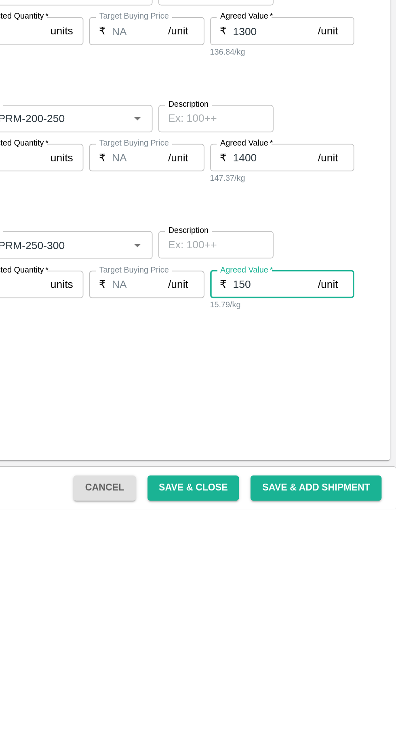
type input "1500"
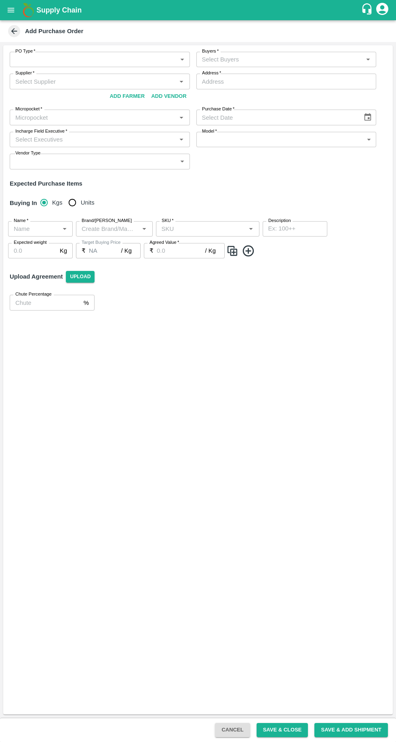
click at [22, 51] on label "PO Type   *" at bounding box center [25, 51] width 20 height 6
click at [18, 31] on icon at bounding box center [14, 31] width 9 height 9
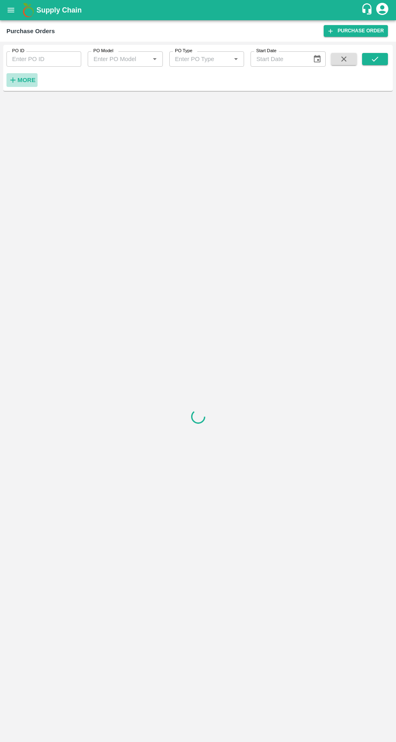
click at [31, 80] on strong "More" at bounding box center [26, 80] width 18 height 6
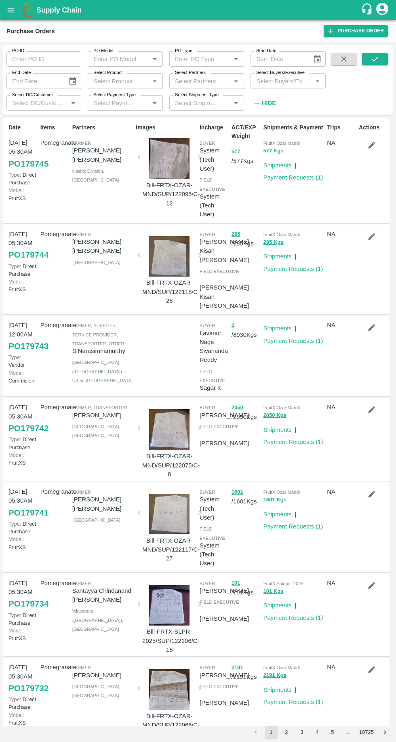
click at [273, 82] on input "Select Buyers/Executive" at bounding box center [281, 81] width 57 height 11
click at [276, 82] on input "Select Buyers/Executive" at bounding box center [281, 81] width 57 height 11
click at [345, 35] on link "Purchase Order" at bounding box center [356, 31] width 64 height 12
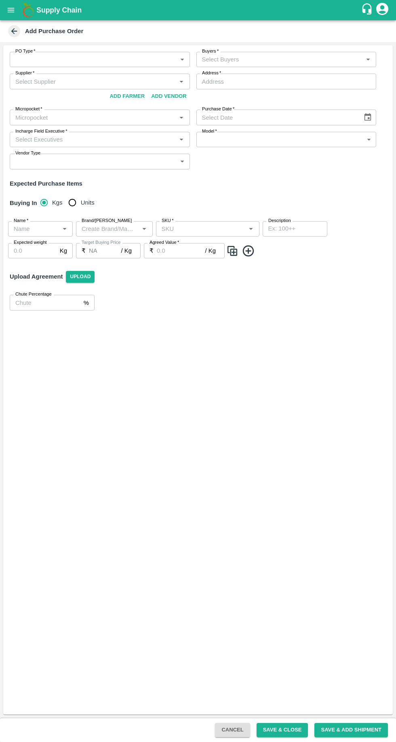
click at [55, 63] on body "Supply Chain Add Purchase Order PO Type   * ​ PO Type Buyers   * Buyers   * Sup…" at bounding box center [198, 371] width 396 height 742
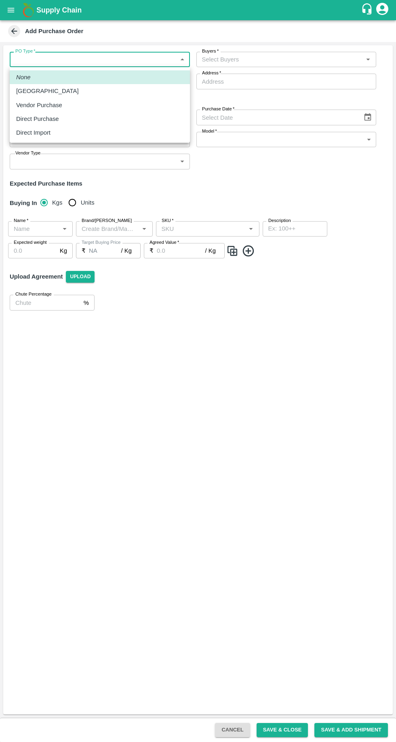
click at [34, 107] on p "Vendor Purchase" at bounding box center [39, 105] width 46 height 9
type input "2"
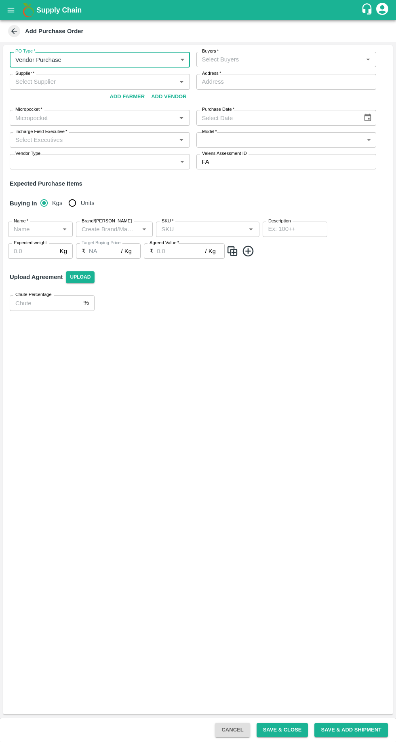
click at [44, 82] on input "Supplier   *" at bounding box center [93, 81] width 162 height 11
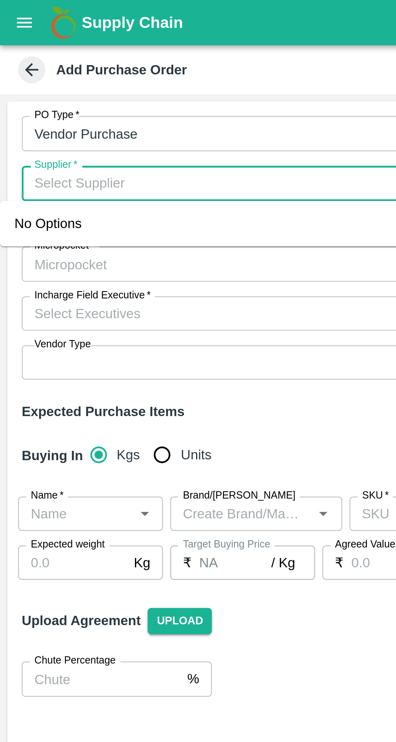
paste input "9637100252"
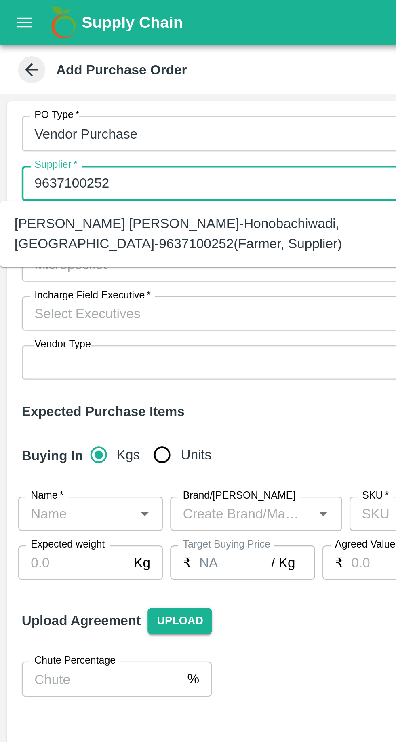
click at [39, 103] on div "[PERSON_NAME] [PERSON_NAME]-Honobachiwadi, [GEOGRAPHIC_DATA]-9637100252(Farmer,…" at bounding box center [89, 104] width 167 height 18
type input "[PERSON_NAME] [PERSON_NAME]-Honobachiwadi, [GEOGRAPHIC_DATA]-9637100252(Farmer,…"
type input "Honobachiwadi, [GEOGRAPHIC_DATA], [GEOGRAPHIC_DATA], [GEOGRAPHIC_DATA]"
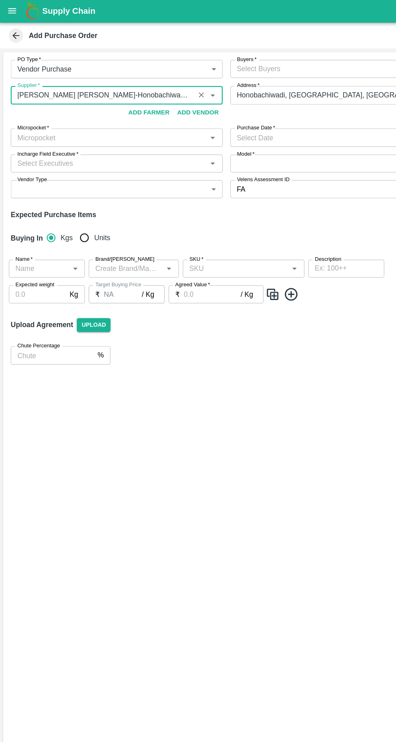
type input "[PERSON_NAME] [PERSON_NAME]-Honobachiwadi, [GEOGRAPHIC_DATA]-9637100252(Farmer,…"
click at [227, 60] on input "Buyers   *" at bounding box center [280, 59] width 162 height 11
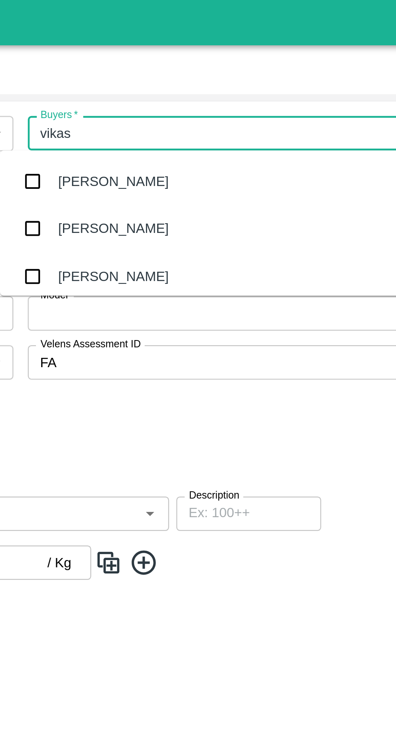
type input "vikas"
click at [202, 123] on input "checkbox" at bounding box center [198, 123] width 16 height 16
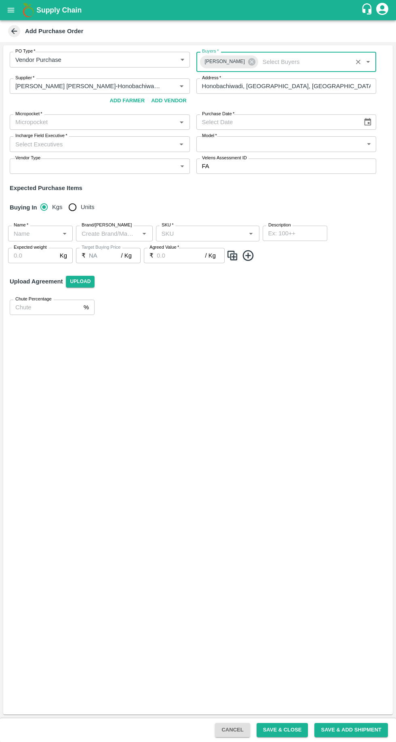
click at [44, 122] on input "Micropocket   *" at bounding box center [93, 122] width 162 height 11
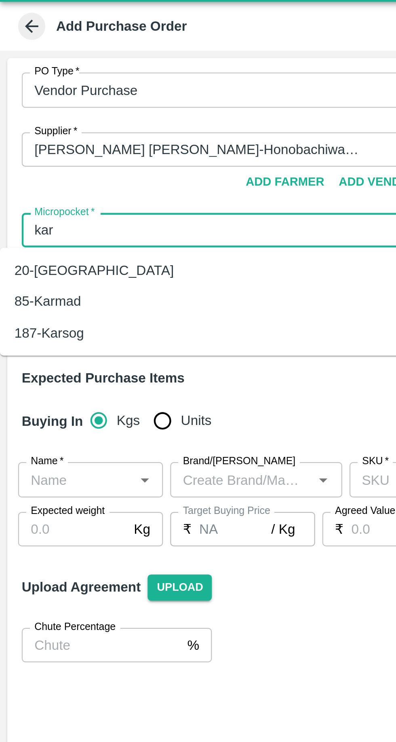
click at [23, 152] on div "85-Karmad" at bounding box center [21, 154] width 30 height 9
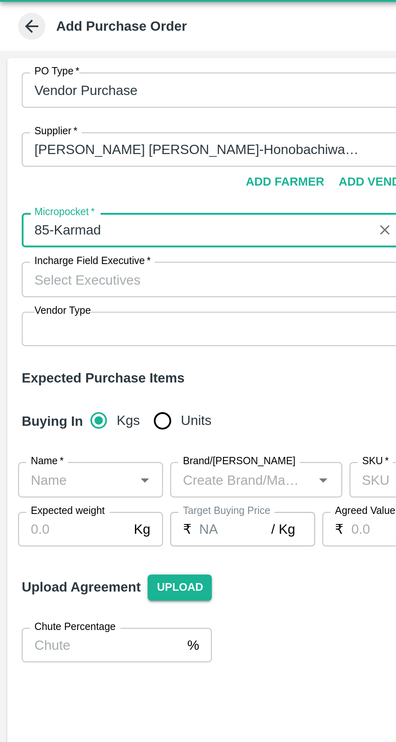
type input "85-Karmad"
click at [34, 143] on input "Incharge Field Executive   *" at bounding box center [93, 144] width 162 height 11
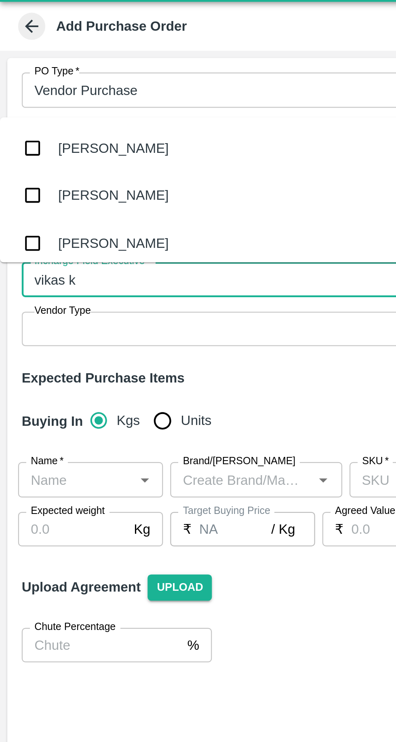
type input "vikas ko"
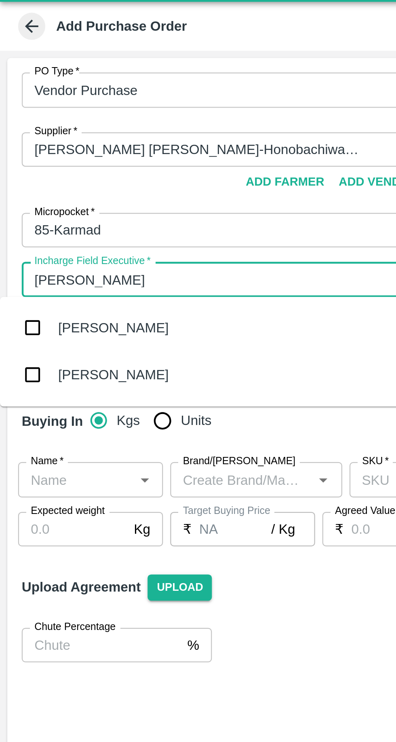
click at [21, 187] on input "checkbox" at bounding box center [14, 187] width 16 height 16
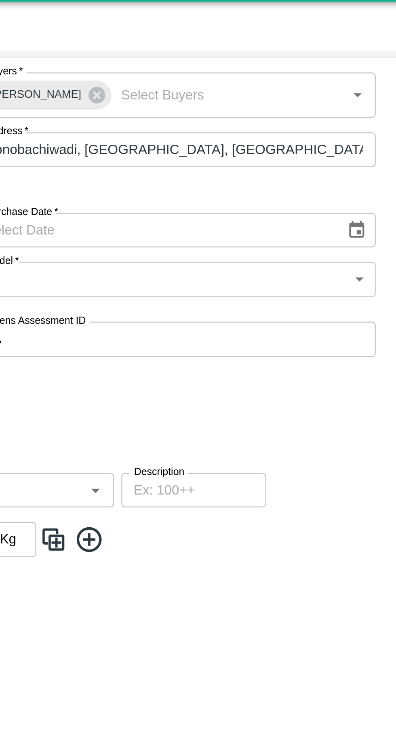
click at [239, 147] on body "Supply Chain Add Purchase Order PO Type   * Vendor Purchase 2 PO Type Buyers   …" at bounding box center [198, 371] width 396 height 742
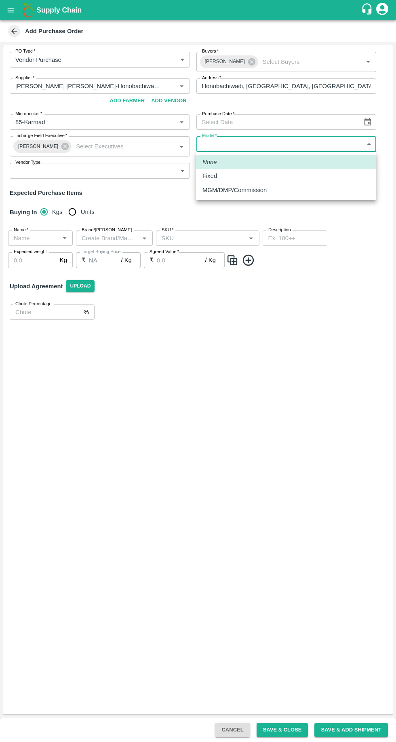
click at [214, 196] on li "MGM/DMP/Commission" at bounding box center [286, 190] width 180 height 14
type input "Commision"
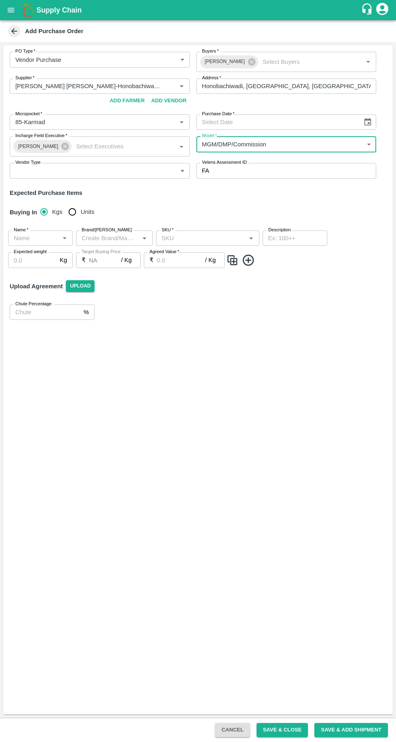
click at [223, 120] on input "Purchase Date   *" at bounding box center [276, 121] width 160 height 15
type input "DD/MM/YYYY"
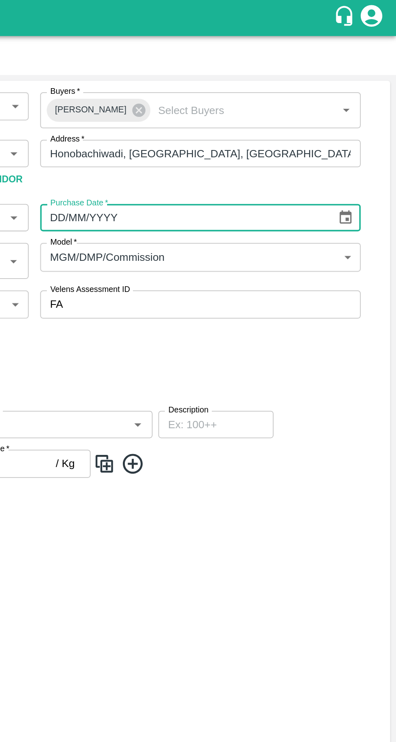
click at [367, 119] on icon "Choose date" at bounding box center [368, 122] width 7 height 8
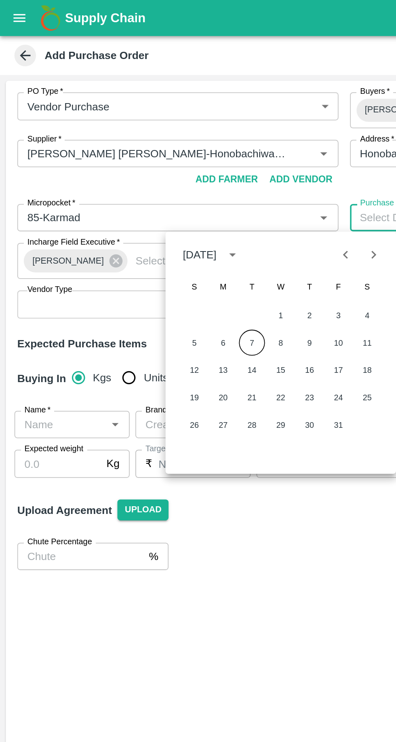
click at [146, 191] on button "7" at bounding box center [141, 192] width 15 height 15
type input "[DATE]"
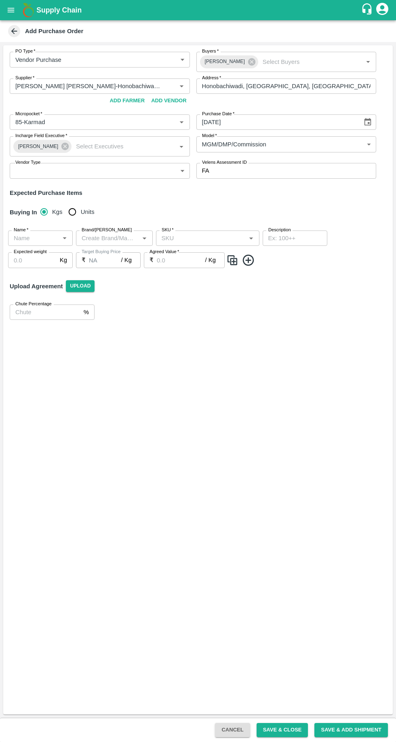
click at [39, 171] on body "Supply Chain Add Purchase Order PO Type   * Vendor Purchase 2 PO Type Buyers   …" at bounding box center [198, 371] width 396 height 742
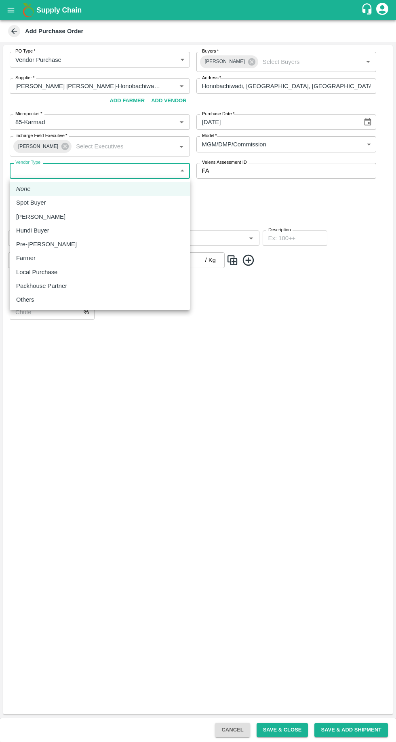
click at [29, 261] on p "Farmer" at bounding box center [25, 257] width 19 height 9
type input "FARMER"
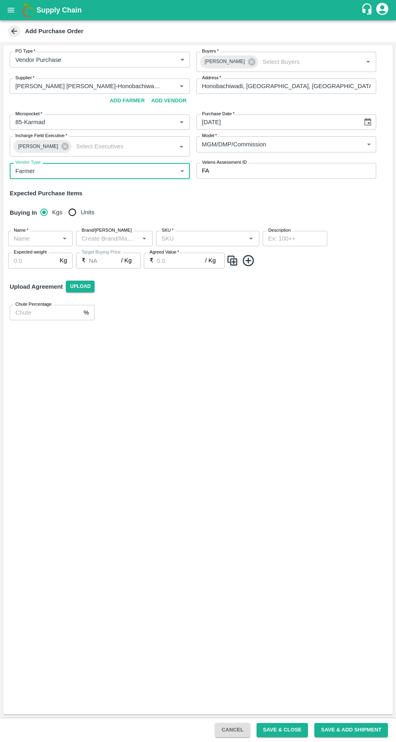
click at [74, 212] on input "Units" at bounding box center [72, 212] width 16 height 16
radio input "true"
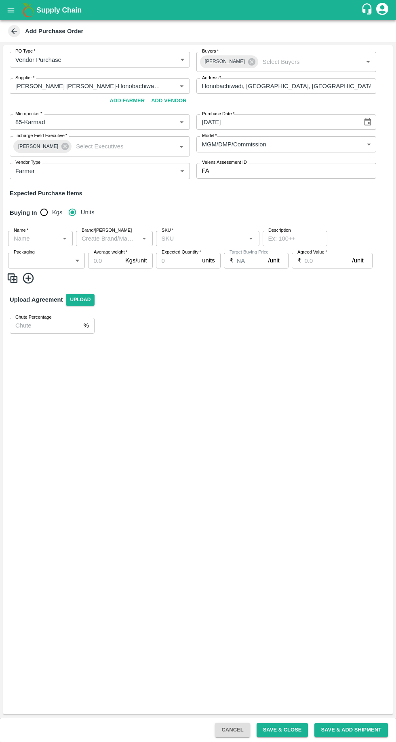
click at [47, 238] on input "Name   *" at bounding box center [34, 238] width 46 height 11
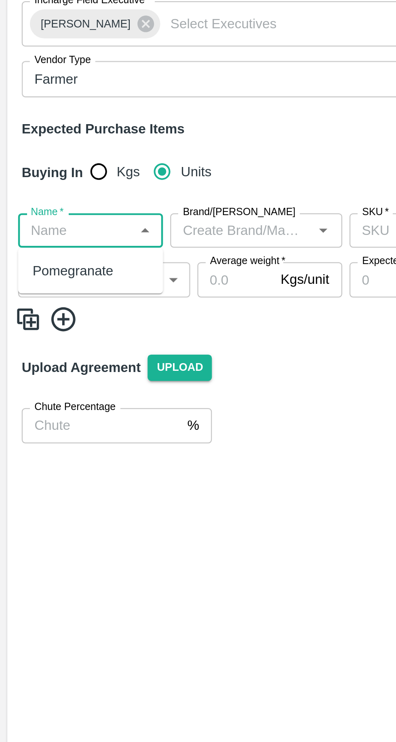
click at [27, 257] on div "Pomegranate" at bounding box center [33, 256] width 36 height 9
type input "Pomegranate"
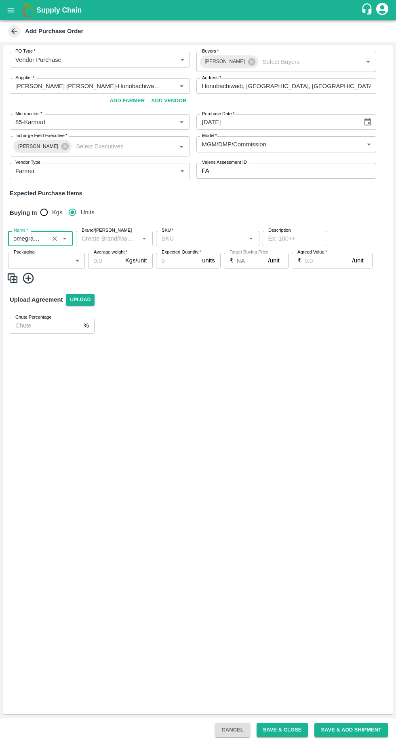
click at [50, 262] on body "Supply Chain Add Purchase Order PO Type   * Vendor Purchase 2 PO Type Buyers   …" at bounding box center [198, 371] width 396 height 742
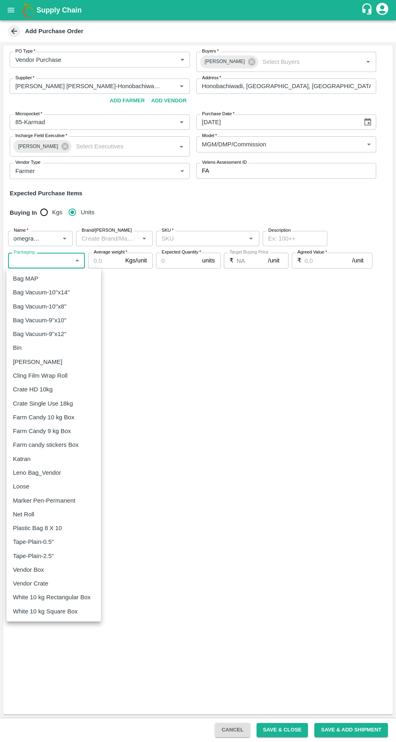
scroll to position [0, 0]
click at [34, 567] on p "Vendor Box" at bounding box center [28, 569] width 31 height 9
type input "276"
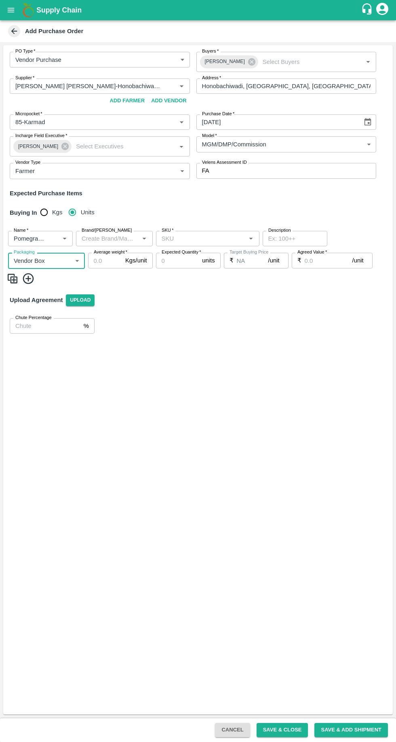
click at [105, 236] on input "Brand/[PERSON_NAME]" at bounding box center [107, 238] width 59 height 11
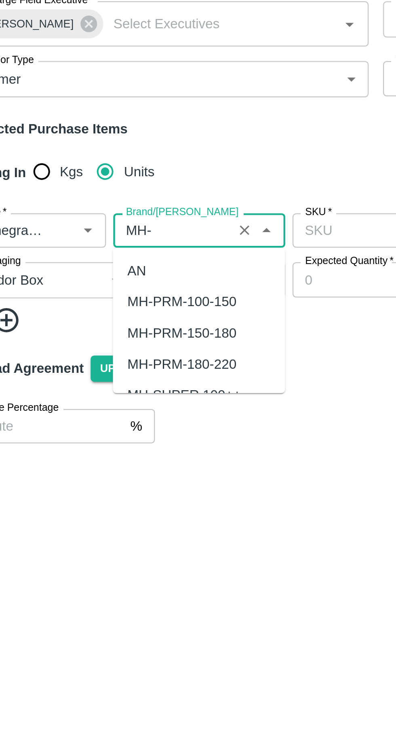
scroll to position [31, 0]
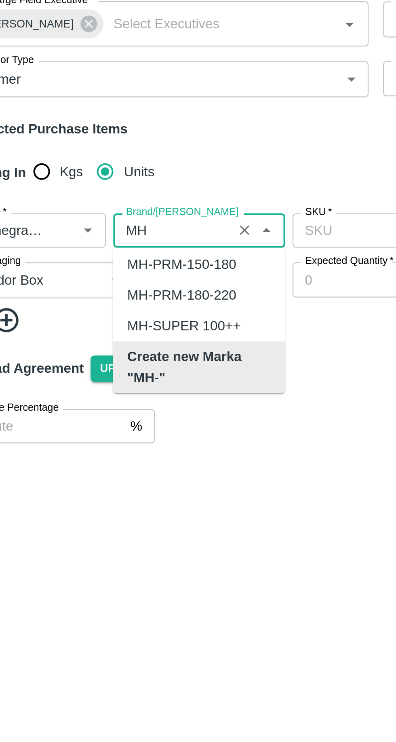
type input "M"
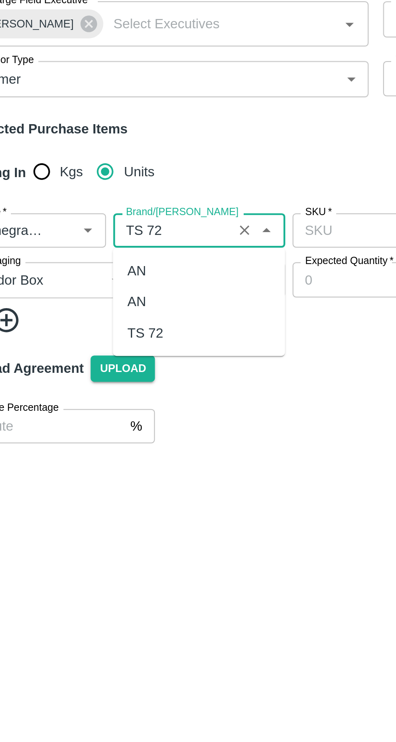
scroll to position [0, 0]
click at [92, 284] on div "TS 72" at bounding box center [90, 284] width 16 height 9
type input "TS 72"
click at [106, 258] on input "Average weight   *" at bounding box center [105, 260] width 34 height 15
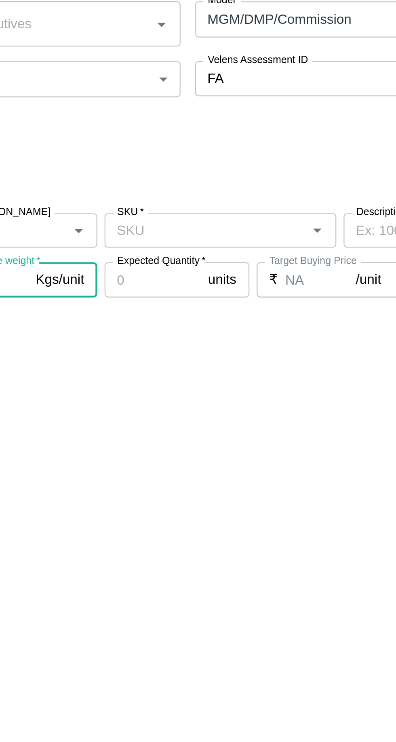
type input "9.5"
click at [188, 240] on input "SKU   *" at bounding box center [200, 238] width 85 height 11
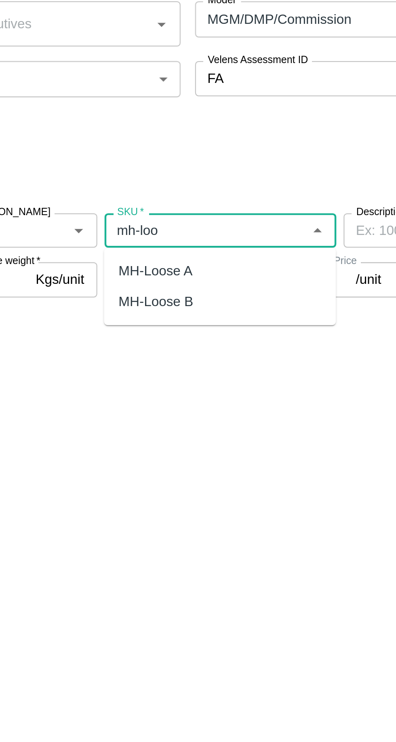
click at [173, 254] on div "MH-Loose A" at bounding box center [178, 256] width 33 height 9
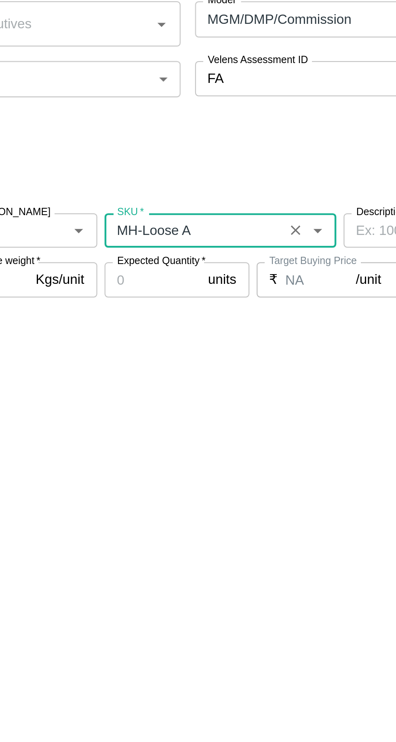
type input "MH-Loose A"
click at [177, 263] on input "Expected Quantity   *" at bounding box center [177, 260] width 43 height 15
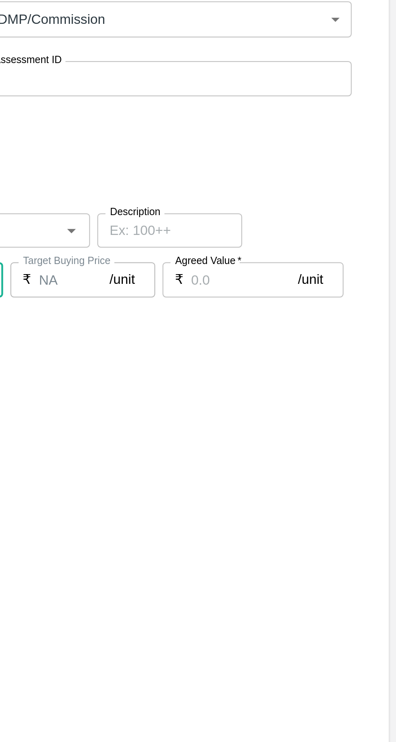
type input "5"
click at [318, 259] on input "Agreed Value   *" at bounding box center [329, 260] width 48 height 15
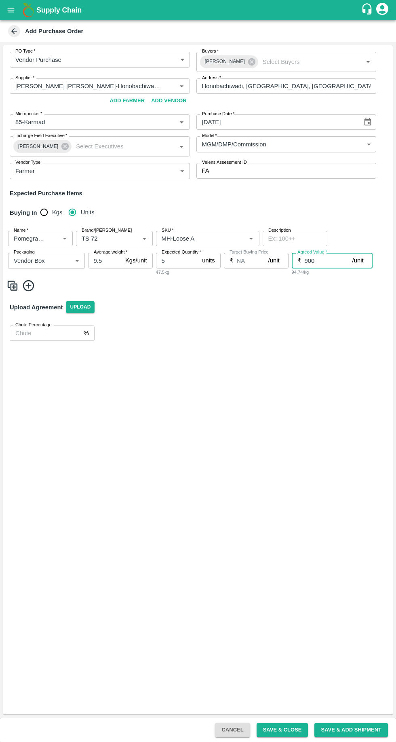
type input "900"
click at [30, 285] on icon at bounding box center [28, 285] width 11 height 11
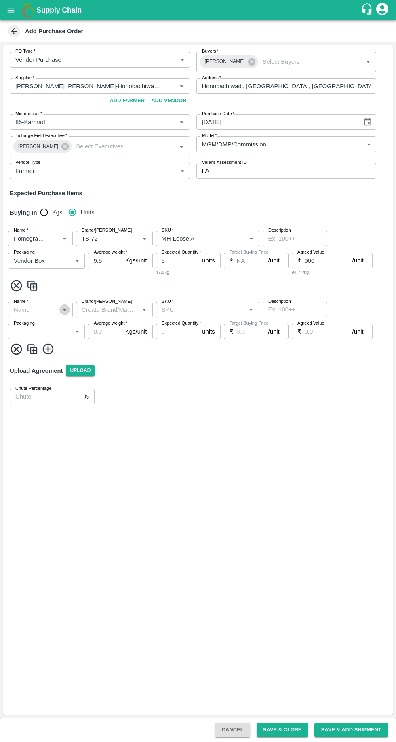
click at [64, 310] on icon "Open" at bounding box center [65, 310] width 4 height 2
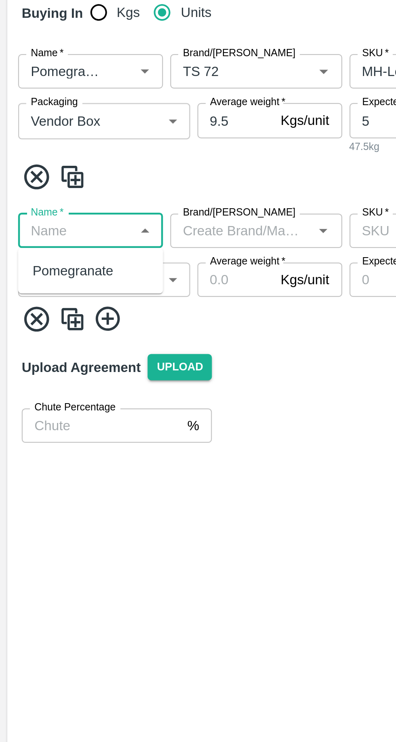
click at [28, 329] on div "Pomegranate" at bounding box center [33, 327] width 36 height 9
type input "Pomegranate"
click at [31, 332] on body "Supply Chain Add Purchase Order PO Type   * Vendor Purchase 2 PO Type Buyers   …" at bounding box center [198, 371] width 396 height 742
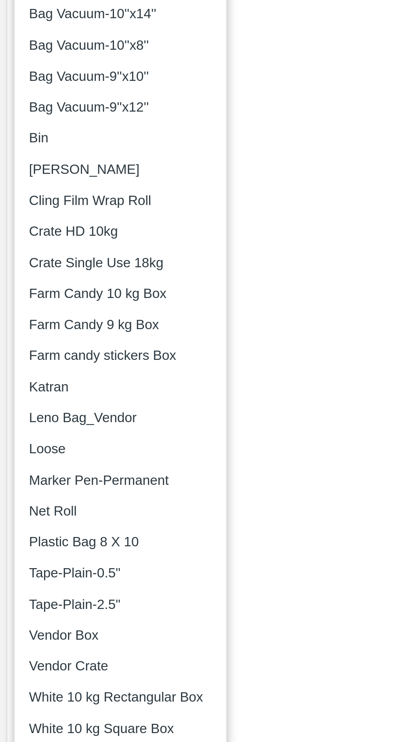
click at [50, 642] on div "Vendor Box" at bounding box center [54, 640] width 82 height 9
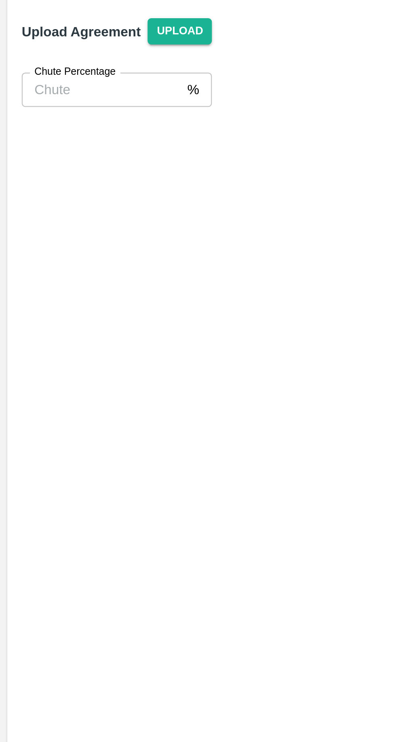
type input "276"
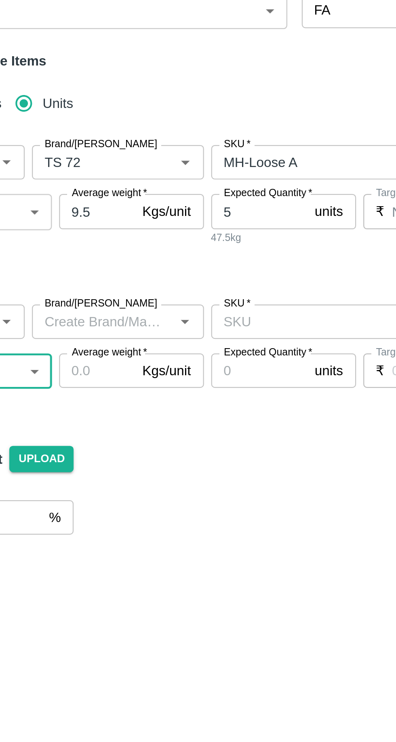
click at [105, 308] on input "Brand/[PERSON_NAME]" at bounding box center [107, 309] width 59 height 11
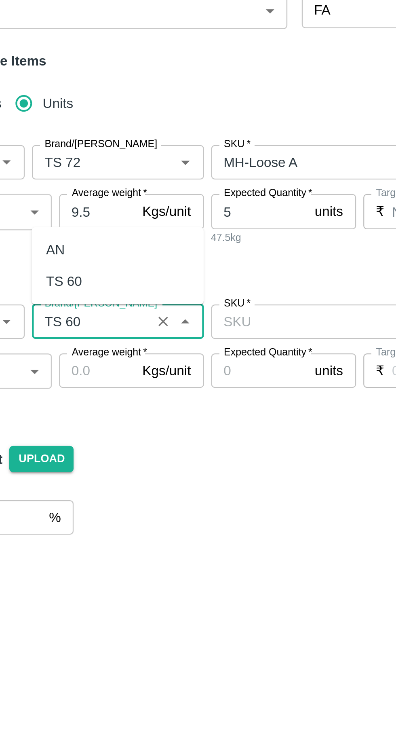
click at [90, 293] on div "TS 60" at bounding box center [90, 291] width 16 height 9
type input "TS 60"
click at [173, 310] on input "SKU   *" at bounding box center [200, 309] width 85 height 11
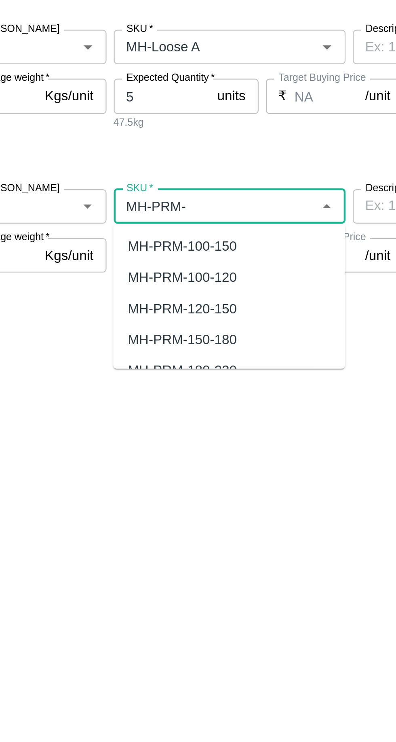
click at [172, 339] on div "MH-PRM-100-120" at bounding box center [186, 341] width 48 height 9
type input "MH-PRM-100-120"
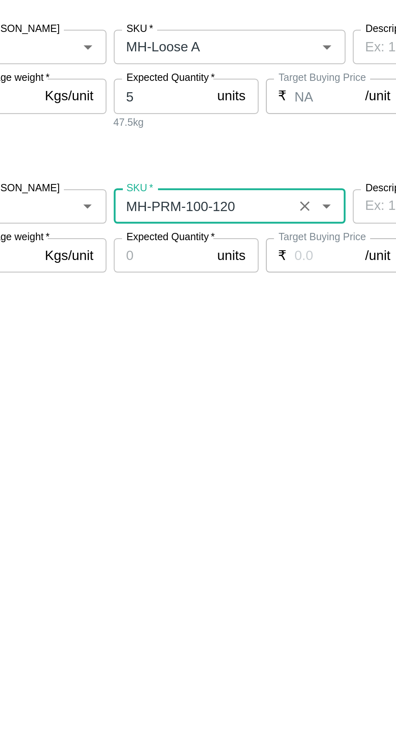
type input "NA"
type input "MH-PRM-100-120"
click at [171, 333] on input "Expected Quantity   *" at bounding box center [177, 331] width 43 height 15
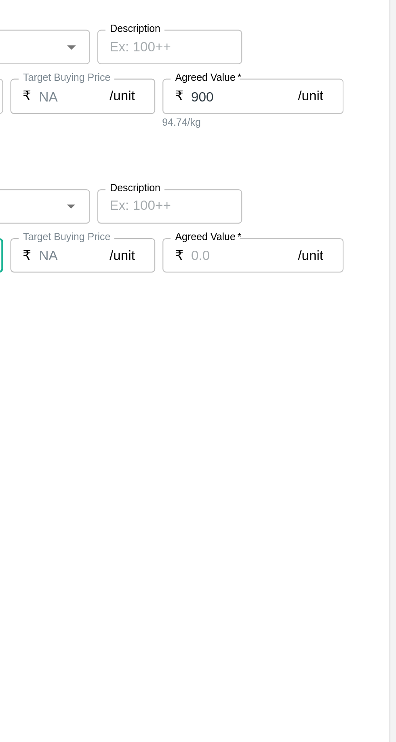
type input "15"
click at [316, 331] on input "Agreed Value   *" at bounding box center [329, 331] width 48 height 15
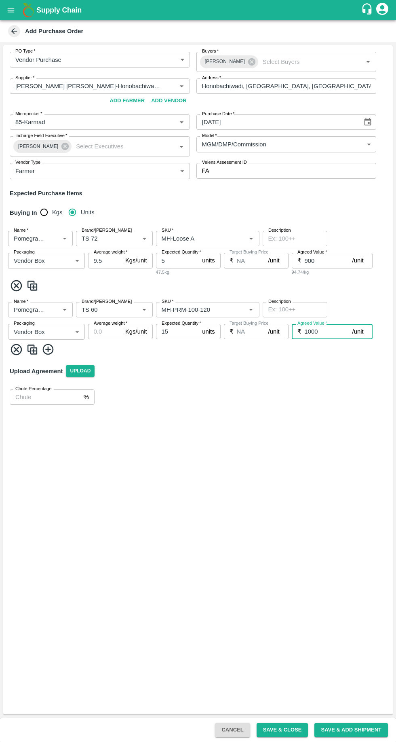
type input "1000"
click at [50, 348] on icon at bounding box center [48, 349] width 13 height 13
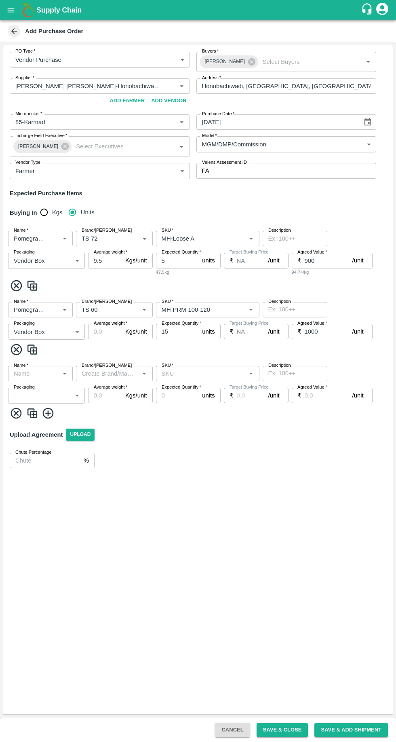
click at [114, 331] on input "Average weight   *" at bounding box center [105, 331] width 34 height 15
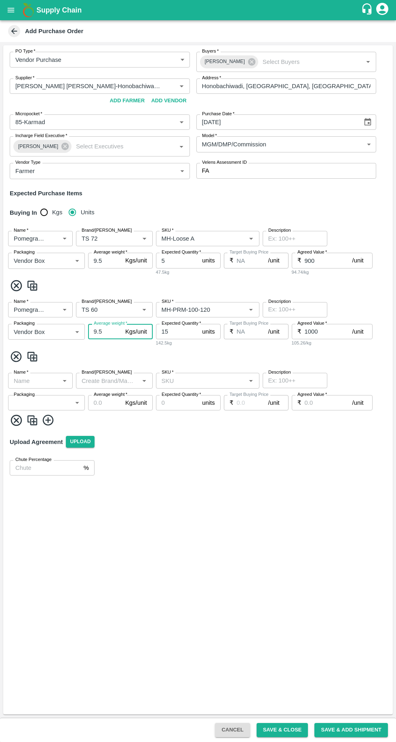
type input "9.5"
click at [53, 380] on input "Name   *" at bounding box center [34, 380] width 46 height 11
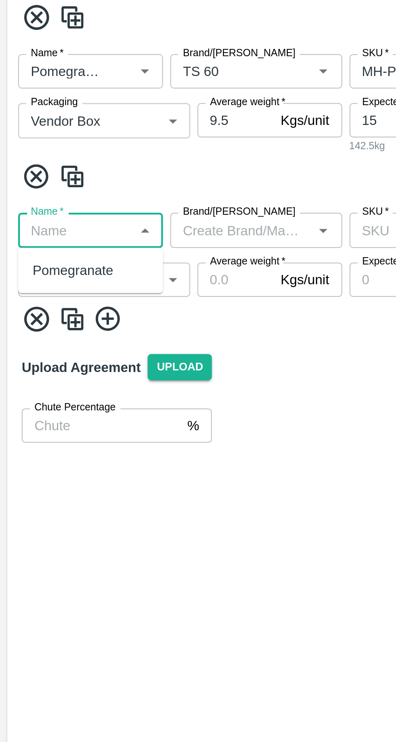
click at [24, 402] on div "Pomegranate" at bounding box center [33, 398] width 36 height 9
type input "Pomegranate"
click at [95, 382] on input "Brand/[PERSON_NAME]" at bounding box center [107, 380] width 59 height 11
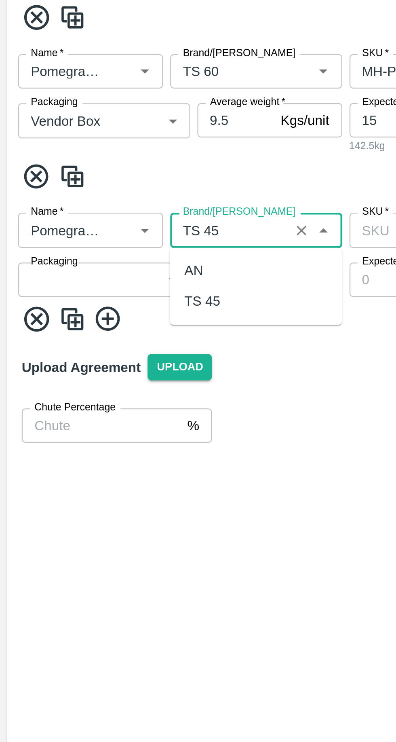
click at [91, 413] on div "TS 45" at bounding box center [90, 412] width 16 height 9
type input "TS 45"
click at [54, 407] on body "Supply Chain Add Purchase Order PO Type   * Vendor Purchase 2 PO Type Buyers   …" at bounding box center [198, 371] width 396 height 742
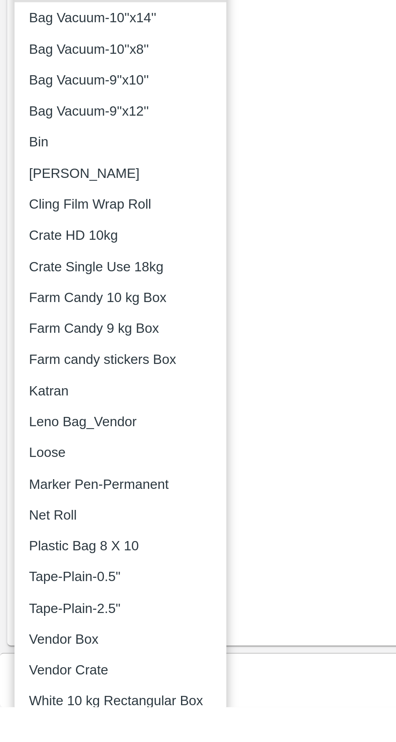
click at [23, 687] on p "Tape-Plain-0.5"" at bounding box center [33, 683] width 41 height 9
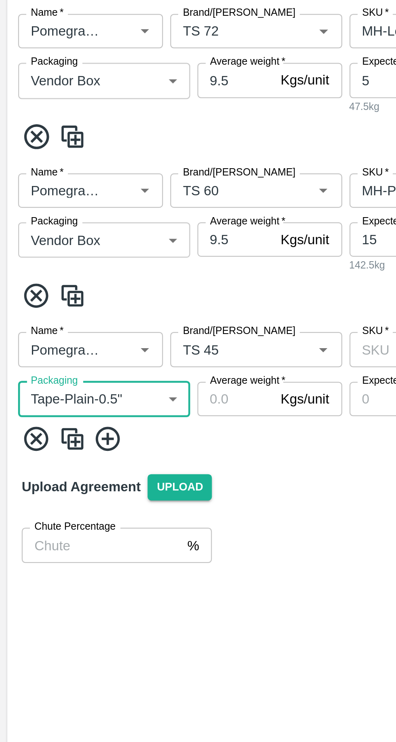
click at [34, 405] on body "Supply Chain Add Purchase Order PO Type   * Vendor Purchase 2 PO Type Buyers   …" at bounding box center [198, 371] width 396 height 742
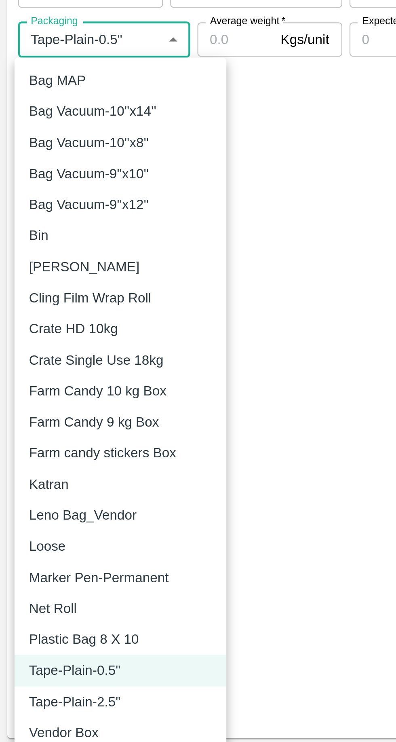
click at [40, 715] on p "Vendor Box" at bounding box center [28, 711] width 31 height 9
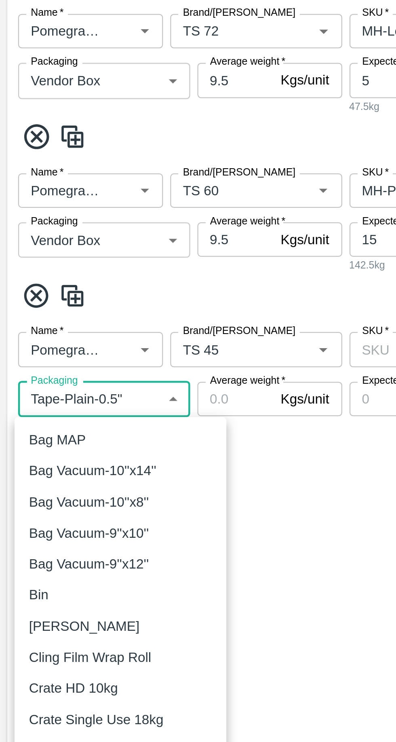
type input "276"
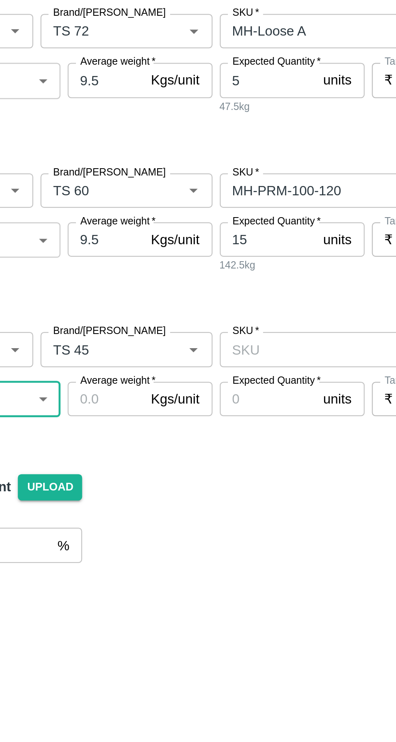
click at [100, 403] on input "Average weight   *" at bounding box center [105, 402] width 34 height 15
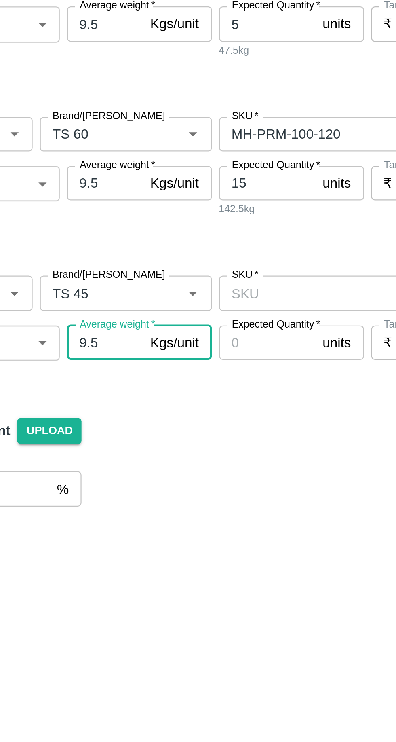
type input "9.5"
click at [168, 379] on input "SKU   *" at bounding box center [200, 380] width 85 height 11
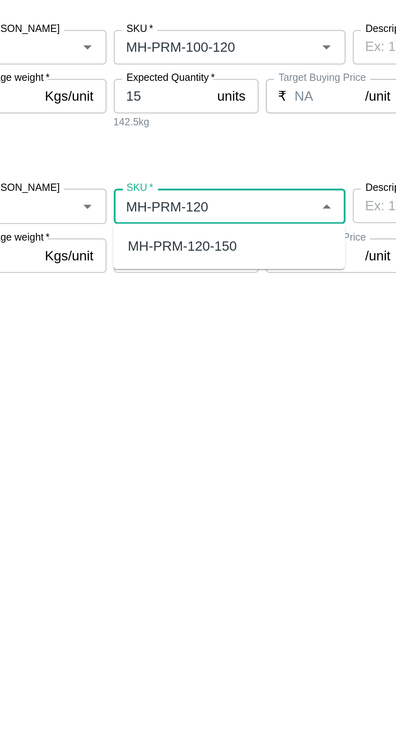
click at [181, 398] on div "MH-PRM-120-150" at bounding box center [186, 398] width 48 height 9
type input "MH-PRM-120-150"
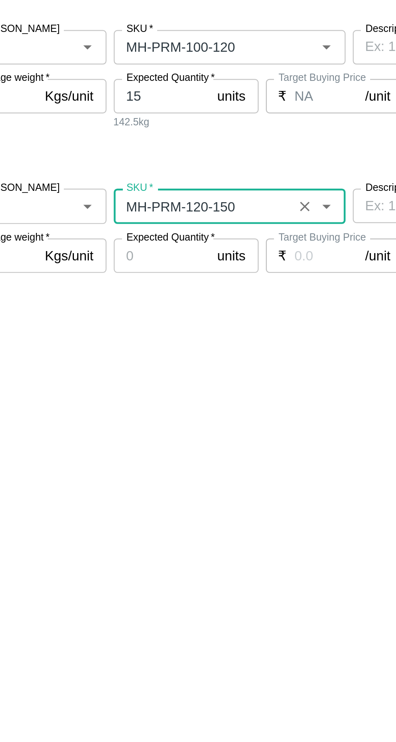
type input "NA"
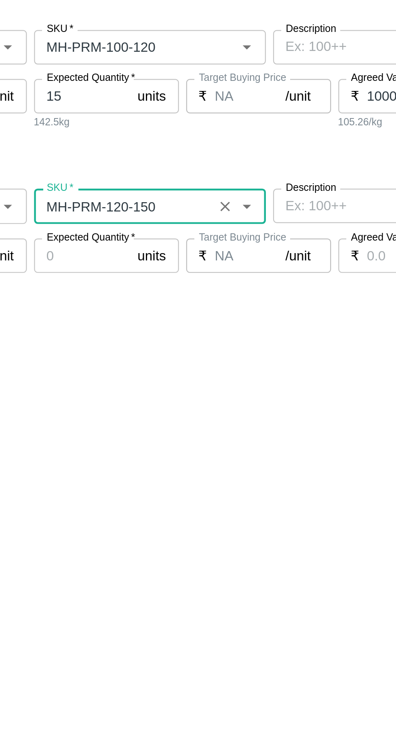
type input "MH-PRM-120-150"
click at [178, 403] on input "Expected Quantity   *" at bounding box center [177, 402] width 43 height 15
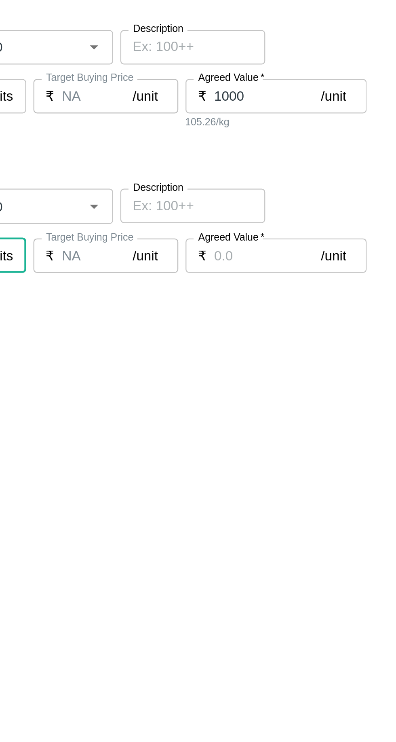
type input "20"
click at [322, 403] on input "Agreed Value   *" at bounding box center [329, 402] width 48 height 15
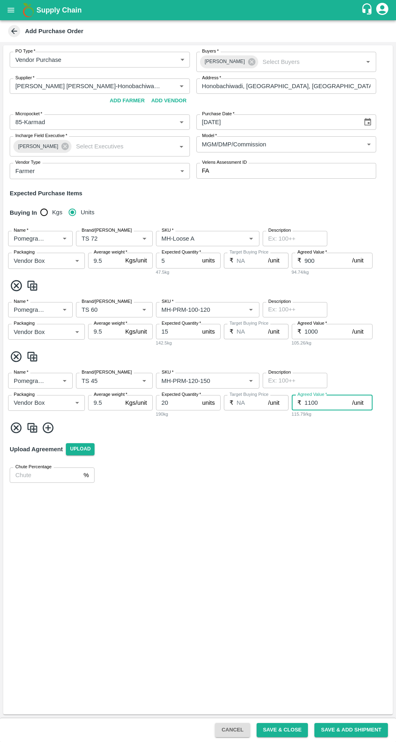
type input "1100"
click at [48, 427] on icon at bounding box center [47, 427] width 11 height 11
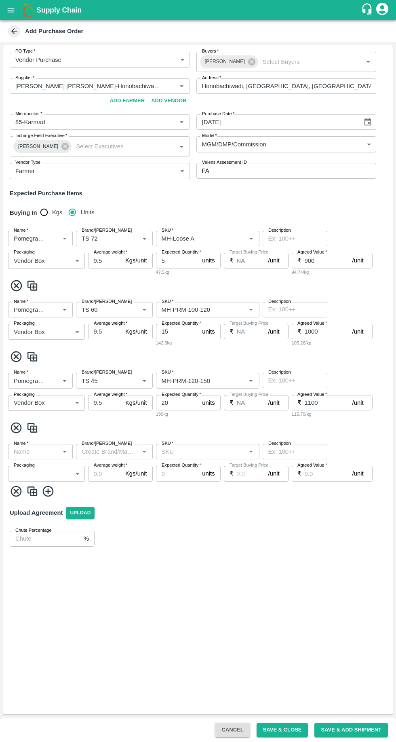
click at [64, 451] on icon "Open" at bounding box center [65, 452] width 4 height 2
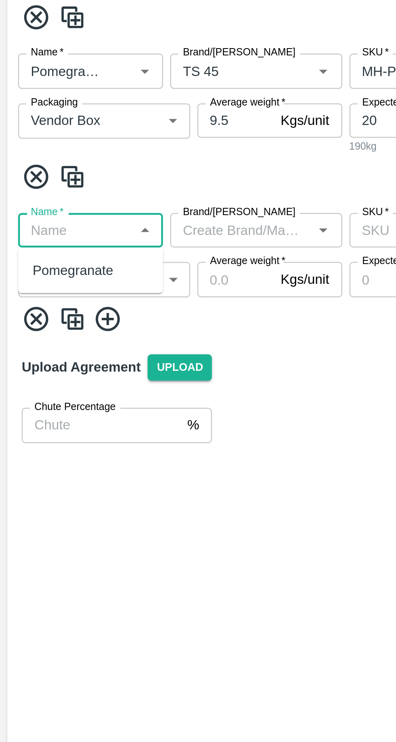
click at [32, 471] on div "Pomegranate" at bounding box center [33, 469] width 36 height 9
type input "Pomegranate"
click at [33, 477] on body "Supply Chain Add Purchase Order PO Type   * Vendor Purchase 2 PO Type Buyers   …" at bounding box center [198, 371] width 396 height 742
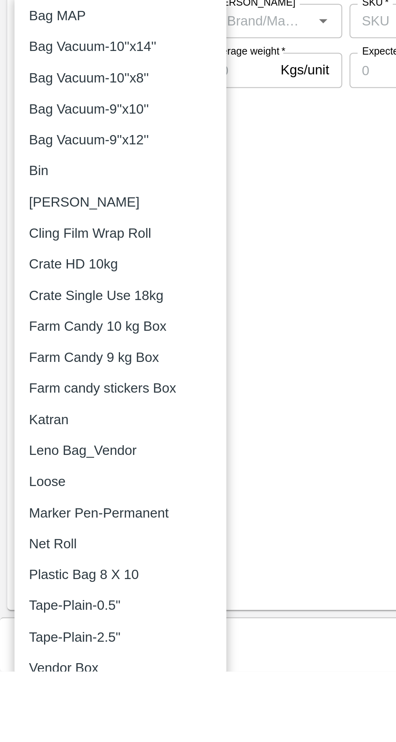
click at [50, 739] on div "Vendor Box" at bounding box center [54, 740] width 82 height 9
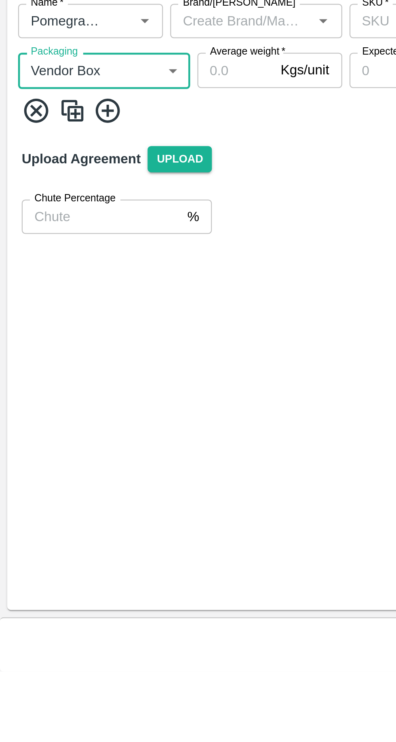
type input "276"
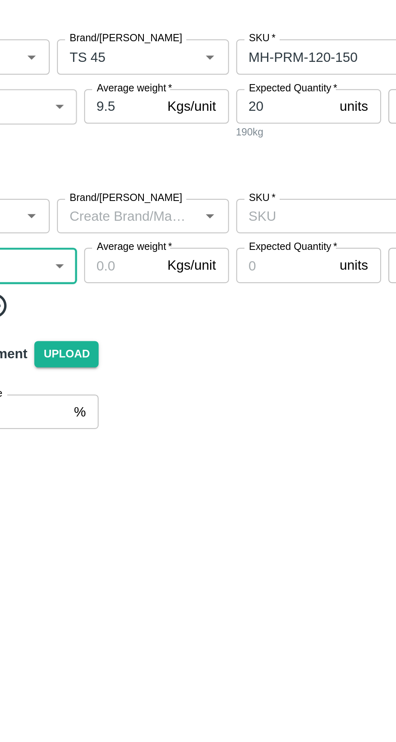
click at [99, 451] on input "Brand/[PERSON_NAME]" at bounding box center [107, 451] width 59 height 11
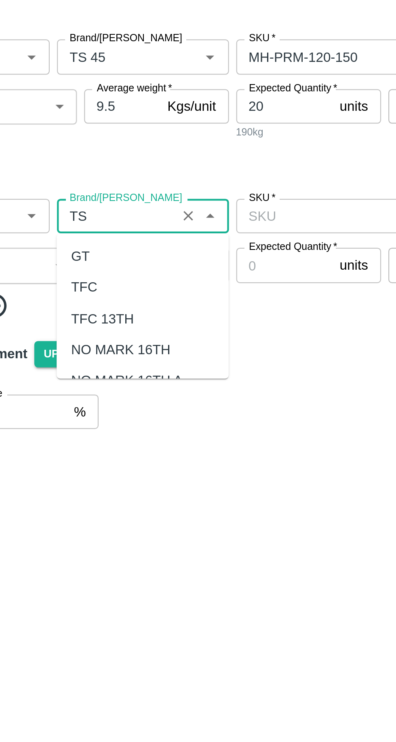
scroll to position [31, 0]
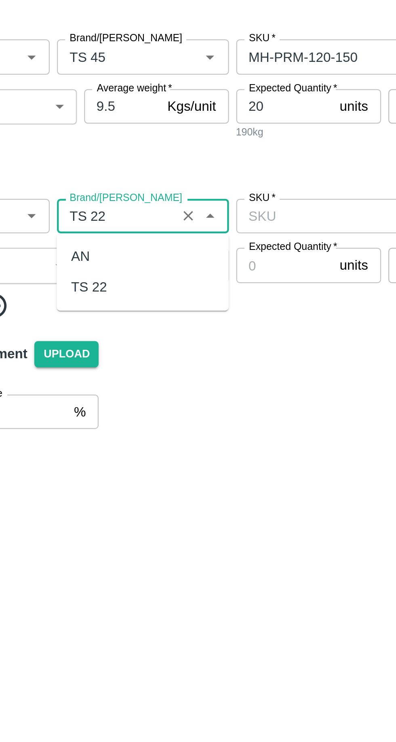
click at [92, 486] on div "TS 22" at bounding box center [90, 483] width 16 height 9
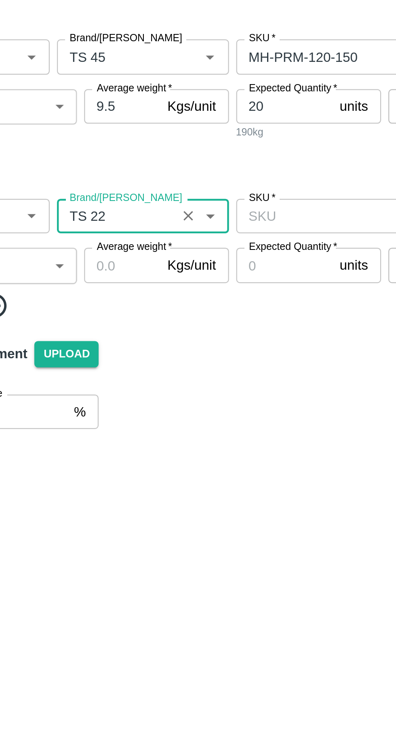
type input "TS 22"
click at [103, 476] on input "Average weight   *" at bounding box center [105, 473] width 34 height 15
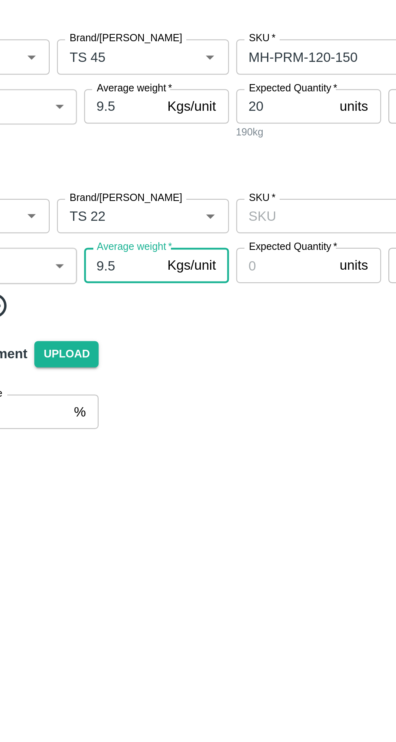
type input "9.5"
click at [195, 455] on input "SKU   *" at bounding box center [200, 451] width 85 height 11
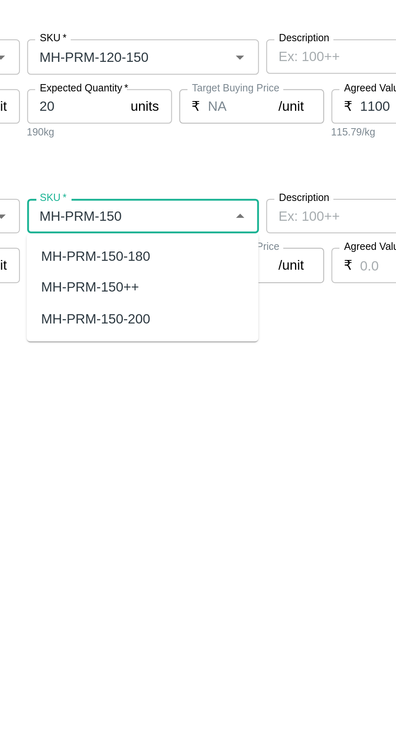
click at [183, 498] on div "MH-PRM-150-200" at bounding box center [186, 497] width 48 height 9
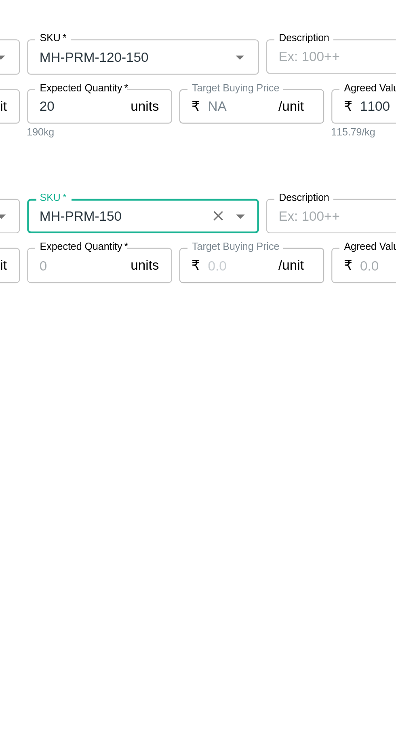
type input "MH-PRM-150-200"
type input "NA"
type input "MH-PRM-150-200"
click at [181, 474] on input "Expected Quantity   *" at bounding box center [177, 473] width 43 height 15
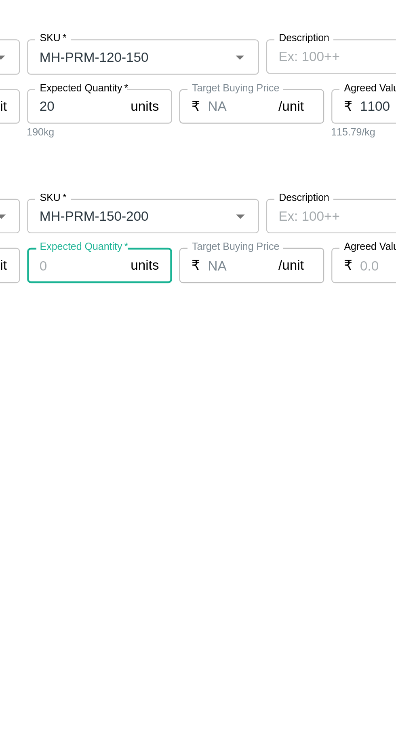
type input "5"
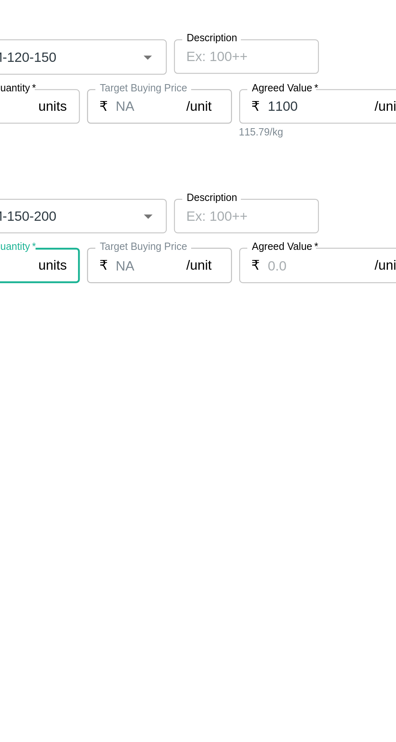
type input "100"
click at [317, 476] on input "Agreed Value   *" at bounding box center [329, 473] width 48 height 15
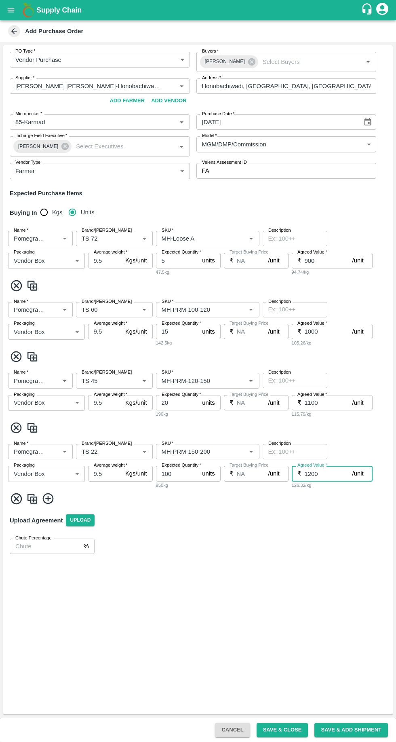
type input "1200"
click at [53, 498] on icon at bounding box center [47, 498] width 11 height 11
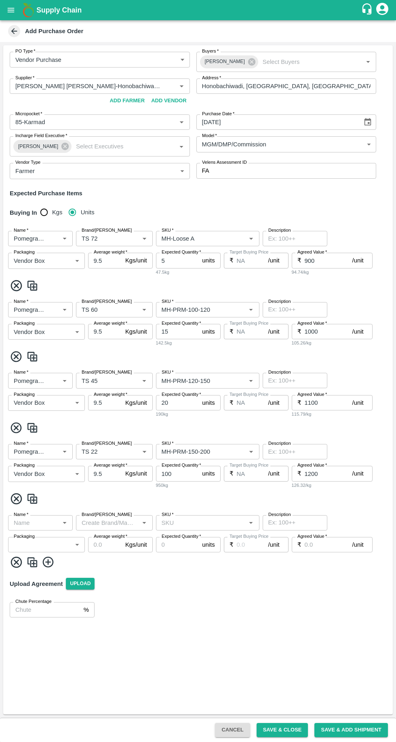
click at [64, 523] on icon "Open" at bounding box center [65, 523] width 4 height 2
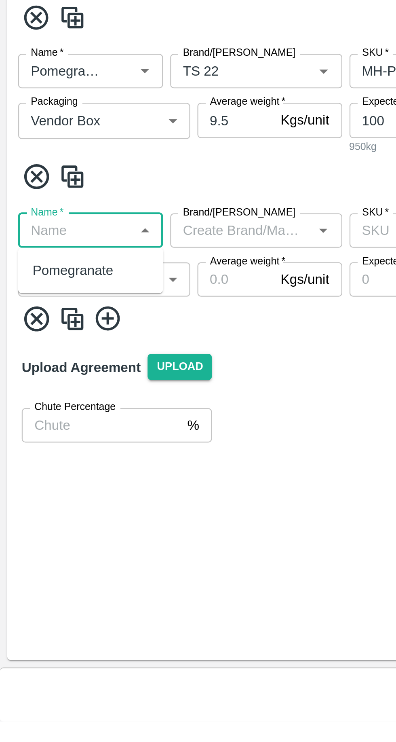
click at [29, 542] on div "Pomegranate" at bounding box center [33, 540] width 36 height 9
type input "Pomegranate"
click at [32, 549] on body "Supply Chain Add Purchase Order PO Type   * Vendor Purchase 2 PO Type Buyers   …" at bounding box center [198, 371] width 396 height 742
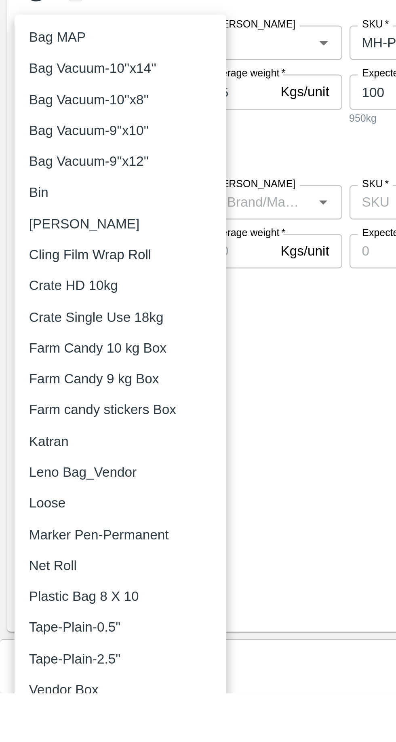
scroll to position [0, 0]
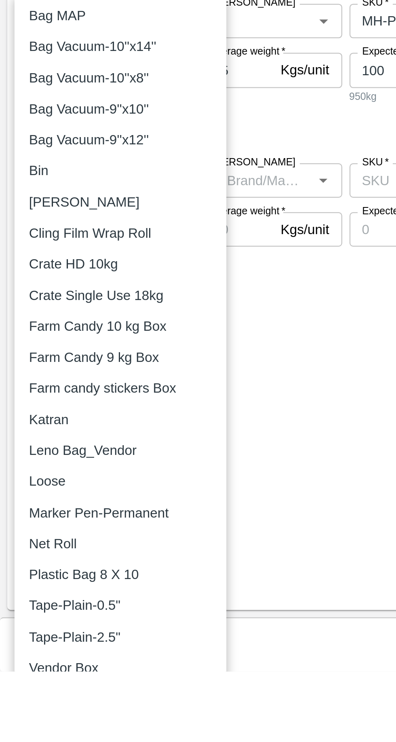
click at [40, 741] on p "Vendor Box" at bounding box center [28, 740] width 31 height 9
type input "276"
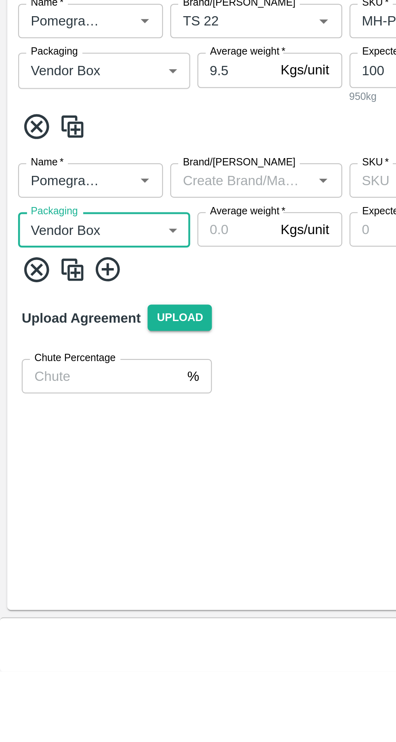
scroll to position [5, 0]
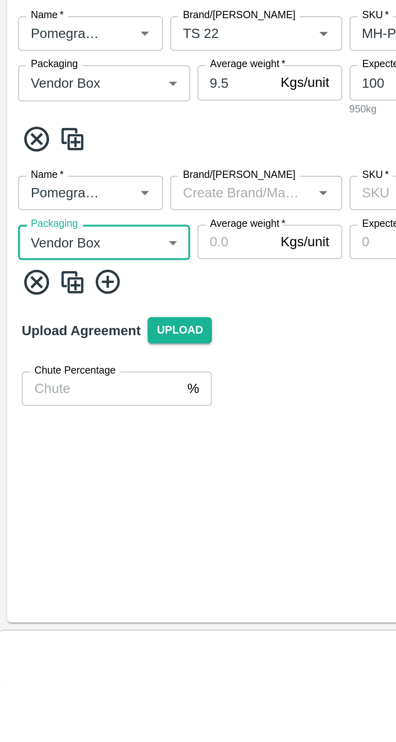
click at [99, 524] on input "Brand/[PERSON_NAME]" at bounding box center [107, 522] width 59 height 11
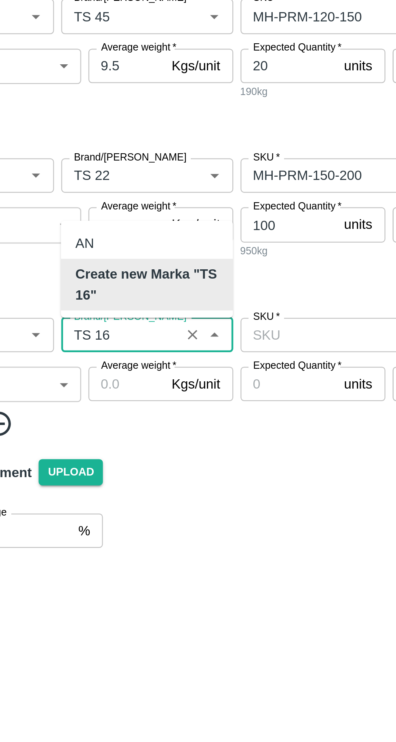
scroll to position [0, 0]
click at [92, 502] on b "Create new Marka "TS 16"" at bounding box center [114, 500] width 64 height 18
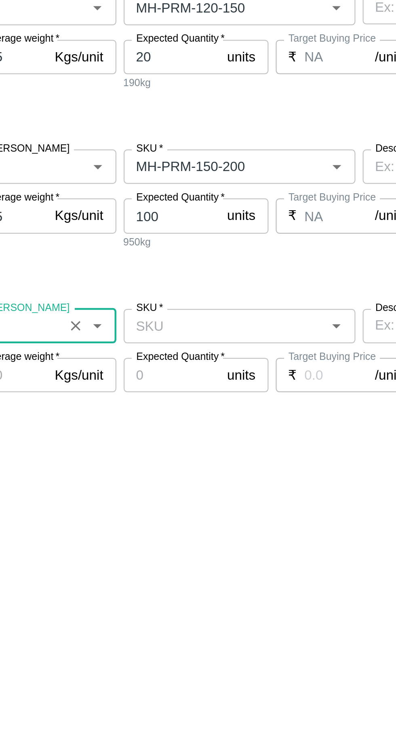
type input "TS 16"
click at [175, 521] on input "SKU   *" at bounding box center [200, 522] width 85 height 11
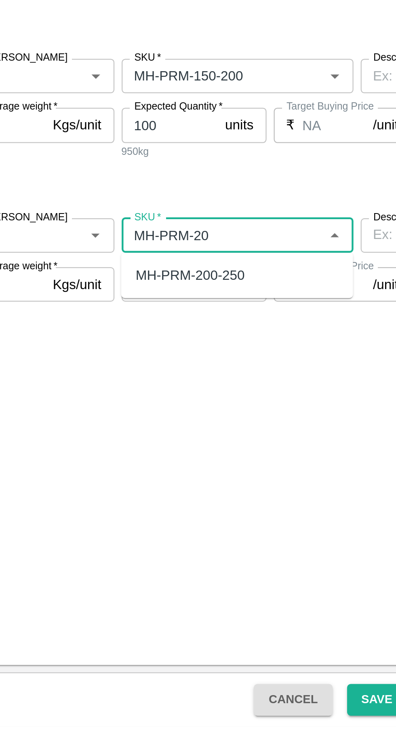
click at [181, 543] on div "MH-PRM-200-250" at bounding box center [186, 540] width 48 height 9
type input "MH-PRM-200-250"
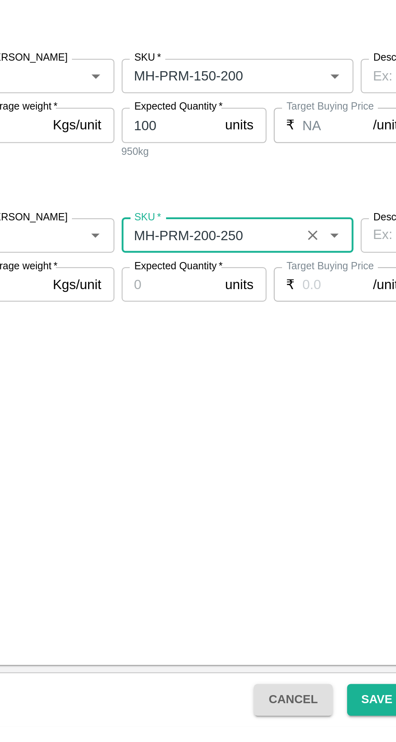
type input "NA"
type input "MH-PRM-200-250"
click at [177, 546] on input "Expected Quantity   *" at bounding box center [177, 544] width 43 height 15
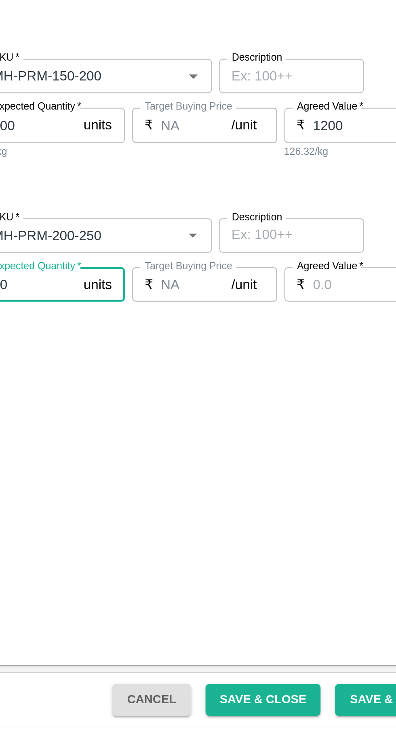
type input "70"
click at [314, 546] on input "Agreed Value   *" at bounding box center [329, 544] width 48 height 15
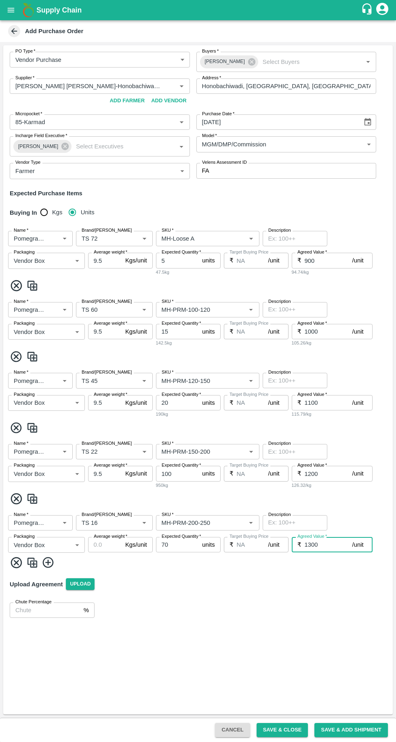
type input "1300"
click at [51, 562] on icon at bounding box center [47, 562] width 11 height 11
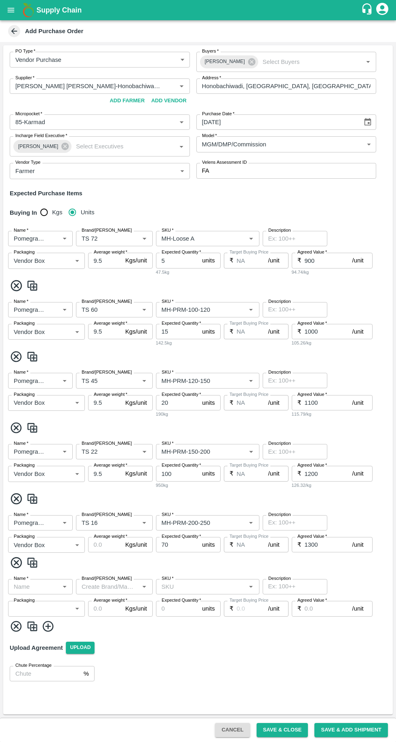
click at [112, 544] on input "Average weight   *" at bounding box center [105, 544] width 34 height 15
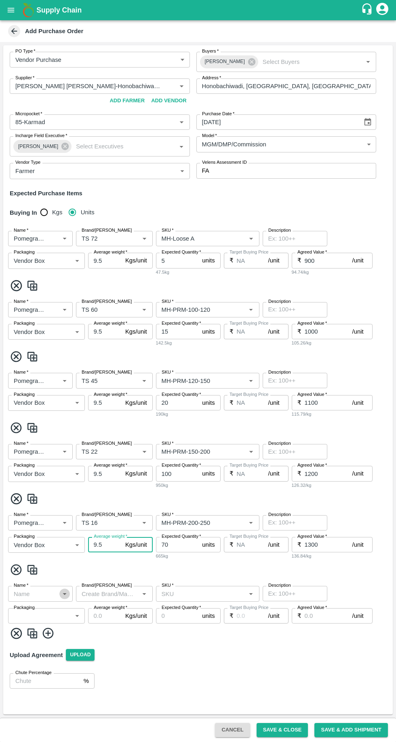
click at [61, 594] on icon "Open" at bounding box center [64, 593] width 9 height 9
type input "9.5"
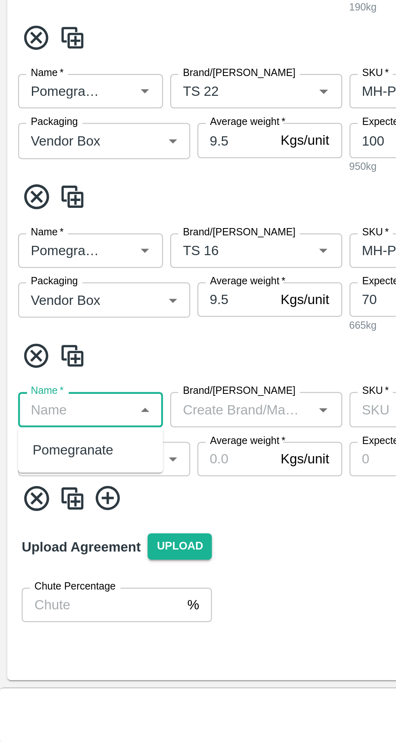
click at [27, 612] on div "Pomegranate" at bounding box center [33, 611] width 36 height 9
type input "Pomegranate"
click at [34, 615] on body "Supply Chain Add Purchase Order PO Type   * Vendor Purchase 2 PO Type Buyers   …" at bounding box center [198, 371] width 396 height 742
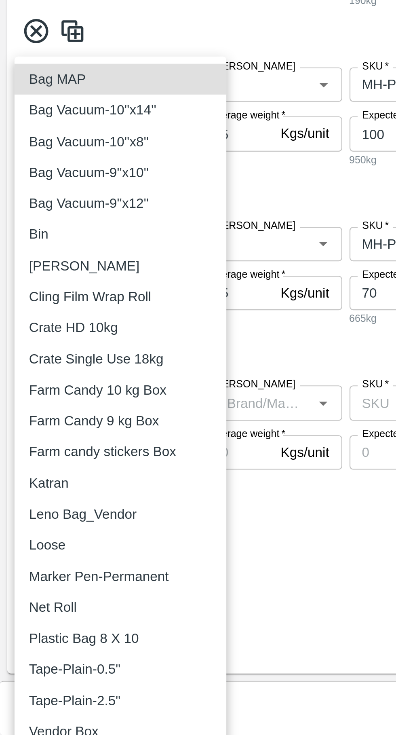
click at [27, 739] on p "Vendor Box" at bounding box center [28, 740] width 31 height 9
type input "276"
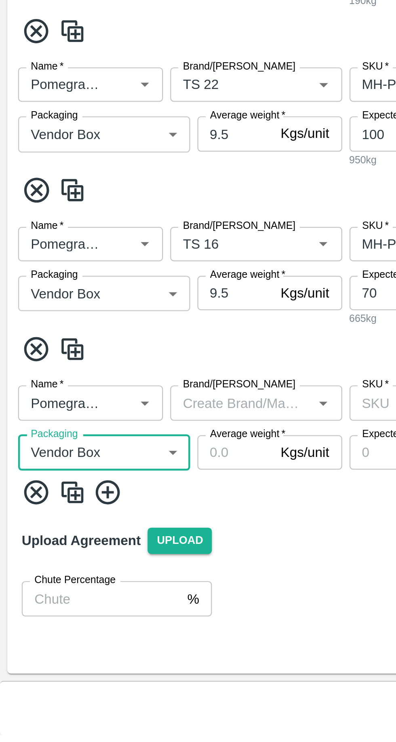
click at [99, 616] on input "Average weight   *" at bounding box center [105, 615] width 34 height 15
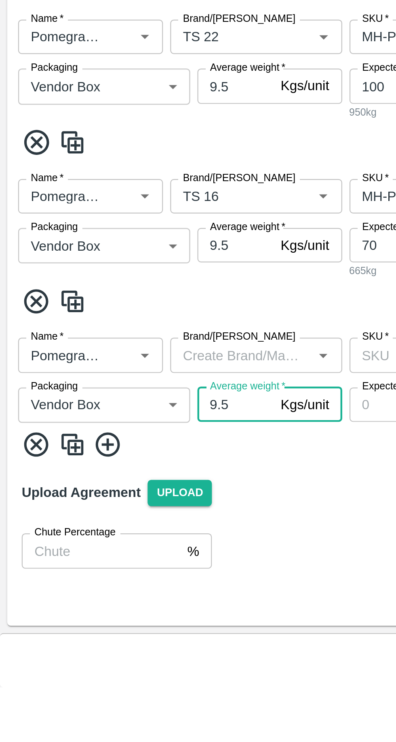
type input "9.5"
click at [92, 595] on input "Brand/[PERSON_NAME]" at bounding box center [107, 593] width 59 height 11
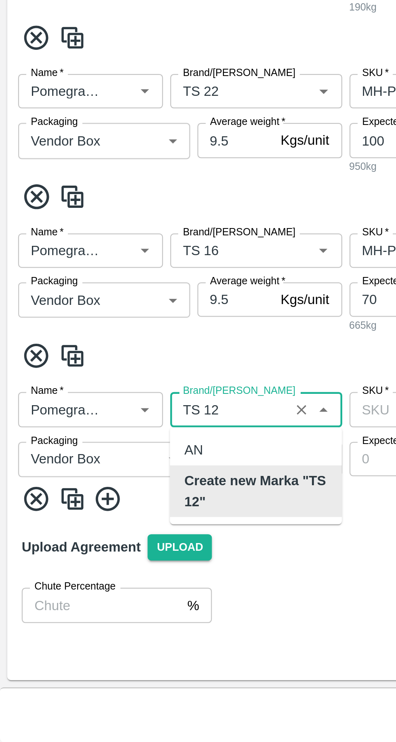
click at [131, 629] on b "Create new Marka "TS 12"" at bounding box center [114, 630] width 64 height 18
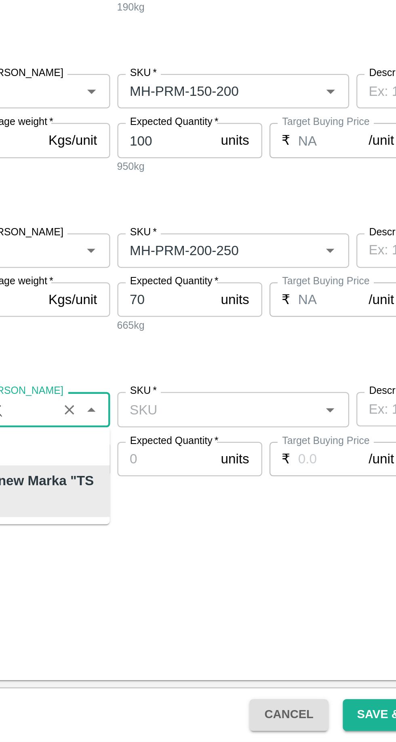
click at [111, 594] on input "Brand/[PERSON_NAME]" at bounding box center [102, 593] width 48 height 11
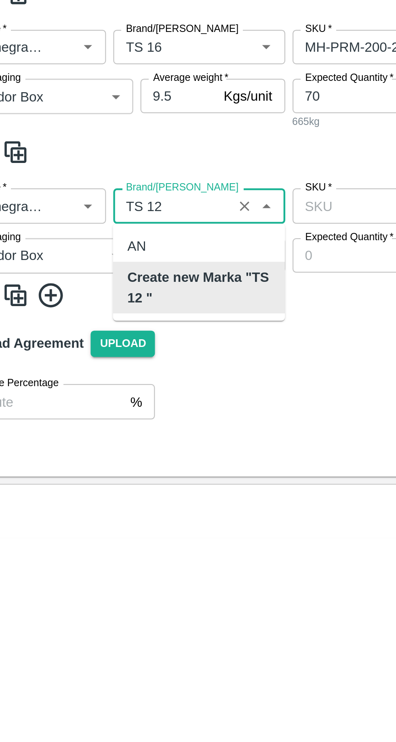
click at [103, 631] on b "Create new Marka "TS 12 "" at bounding box center [114, 630] width 64 height 18
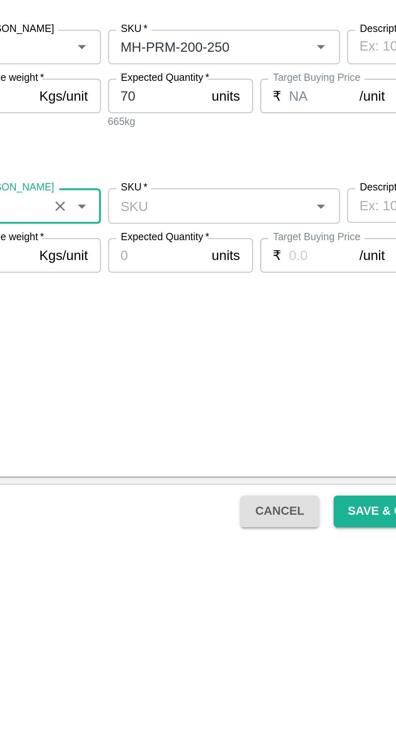
type input "TS 12"
click at [193, 596] on input "SKU   *" at bounding box center [200, 593] width 85 height 11
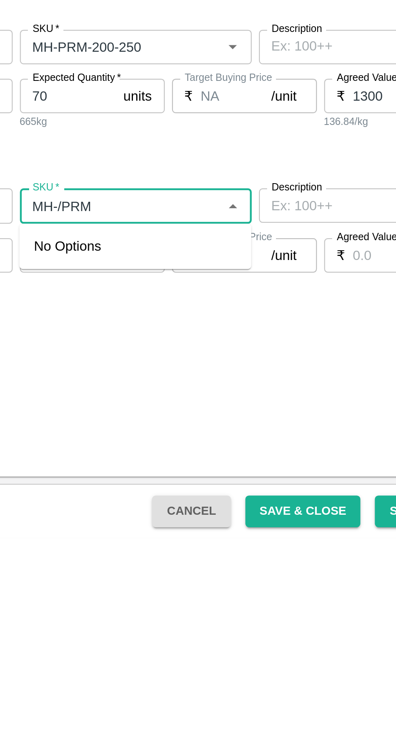
click at [177, 594] on input "SKU   *" at bounding box center [200, 593] width 85 height 11
click at [178, 593] on input "SKU   *" at bounding box center [200, 593] width 85 height 11
click at [177, 594] on input "SKU   *" at bounding box center [200, 593] width 85 height 11
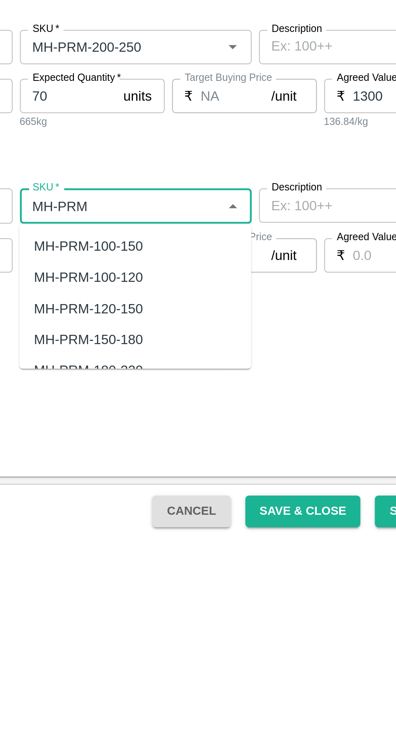
click at [193, 596] on input "SKU   *" at bounding box center [200, 593] width 85 height 11
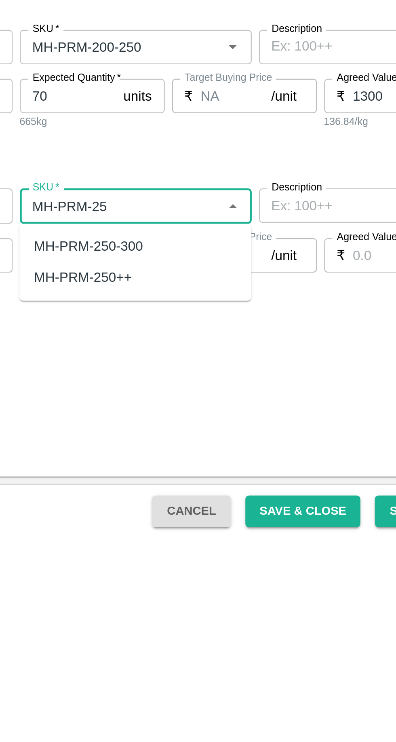
click at [186, 612] on div "MH-PRM-250-300" at bounding box center [186, 611] width 48 height 9
type input "MH-PRM-250-300"
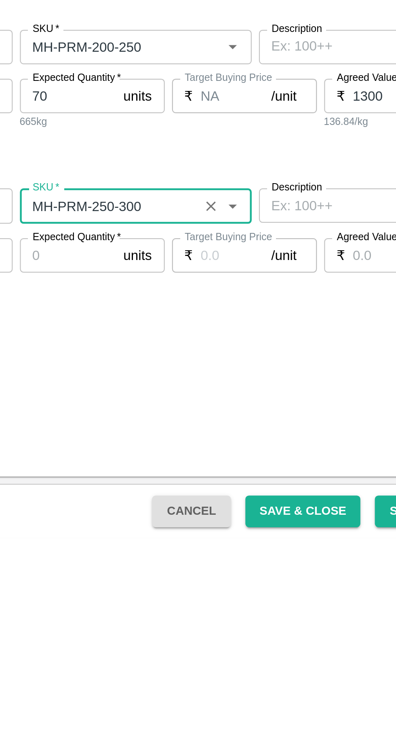
type input "NA"
type input "MH-PRM-250-300"
click at [180, 617] on input "Expected Quantity   *" at bounding box center [177, 615] width 43 height 15
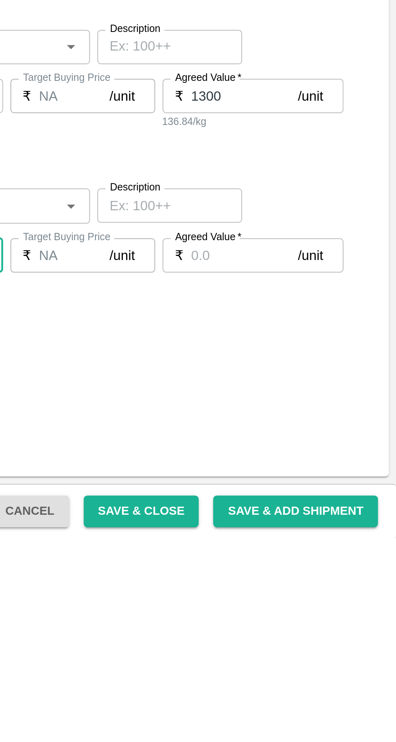
type input "20"
click at [319, 617] on input "Agreed Value   *" at bounding box center [329, 615] width 48 height 15
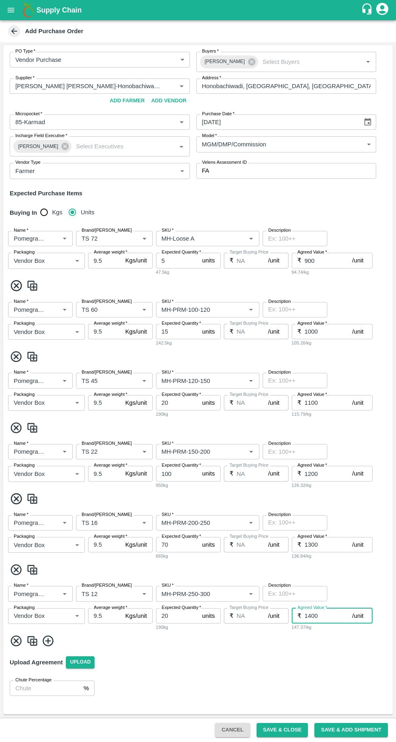
type input "1400"
click at [284, 729] on button "Save & Close" at bounding box center [283, 730] width 52 height 14
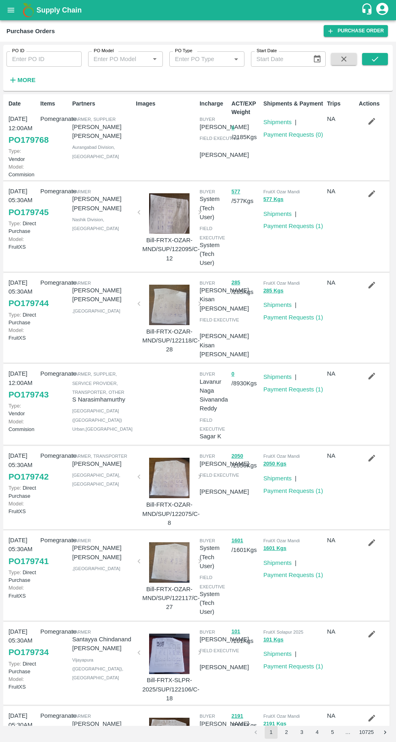
click at [27, 85] on h6 "More" at bounding box center [26, 80] width 18 height 11
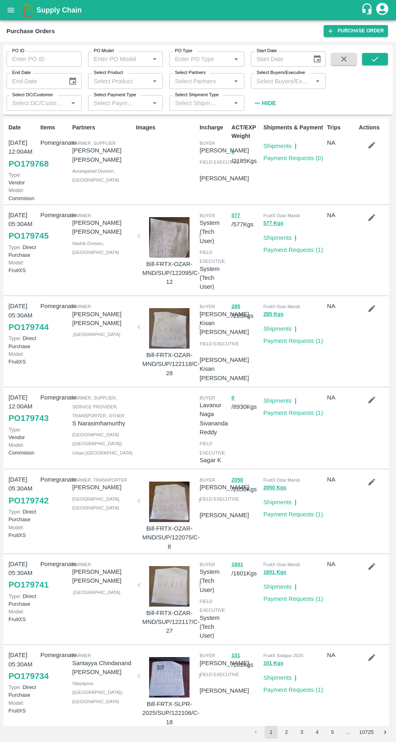
click at [370, 146] on icon "button" at bounding box center [372, 145] width 7 height 7
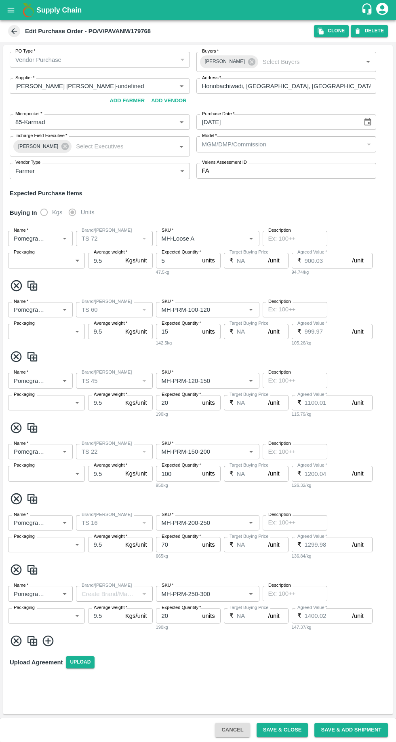
click at [322, 31] on icon "button" at bounding box center [321, 31] width 6 height 7
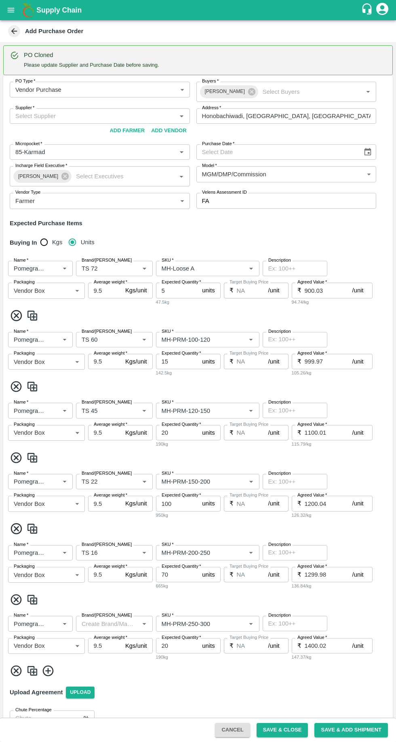
click at [33, 117] on input "Supplier   *" at bounding box center [93, 116] width 162 height 11
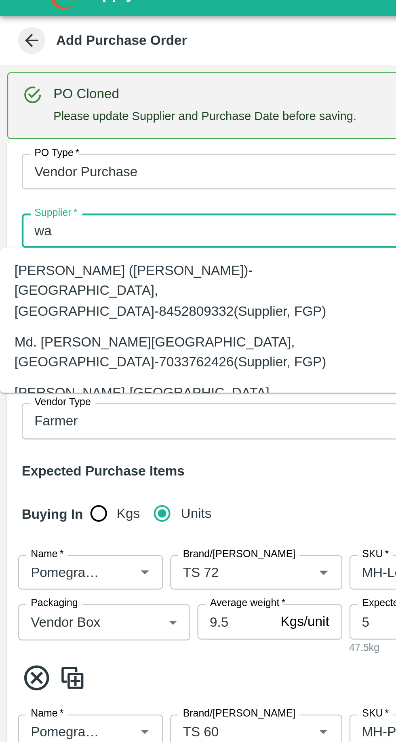
type input "w"
paste input "98908 95353"
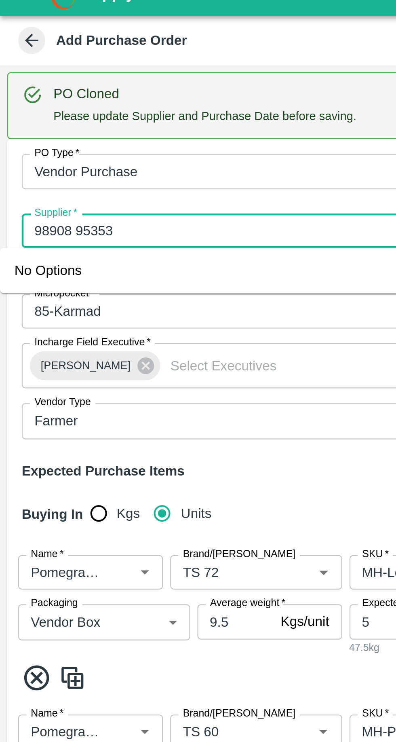
click at [33, 116] on input "Supplier   *" at bounding box center [93, 116] width 162 height 11
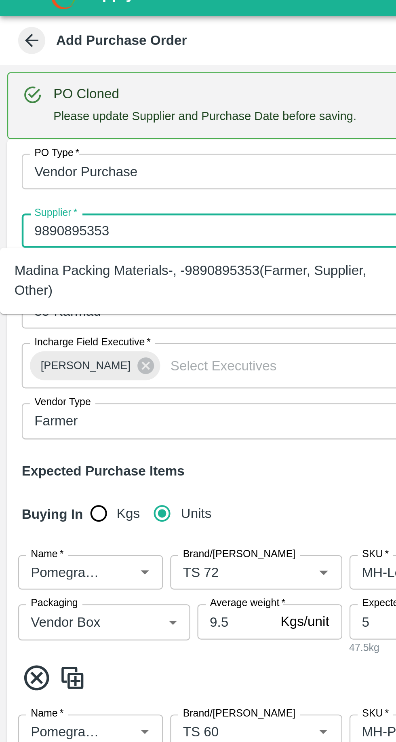
click at [38, 139] on div "Madina Packing Materials-, -9890895353(Farmer, Supplier, Other)" at bounding box center [89, 138] width 166 height 18
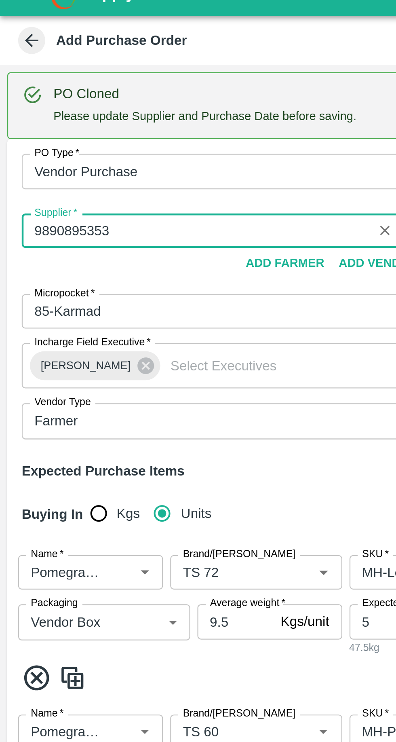
type input "Madina Packing Materials-, -9890895353(Farmer, Supplier, Other)"
type input ", , , [GEOGRAPHIC_DATA]"
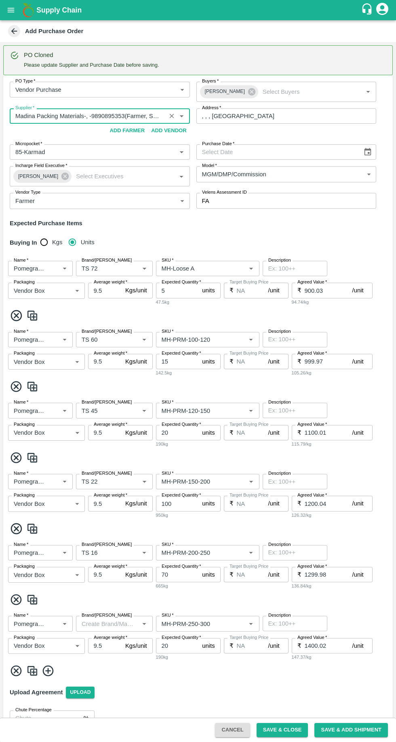
type input "Madina Packing Materials-, -9890895353(Farmer, Supplier, Other)"
click at [366, 151] on icon "Choose date" at bounding box center [367, 152] width 9 height 9
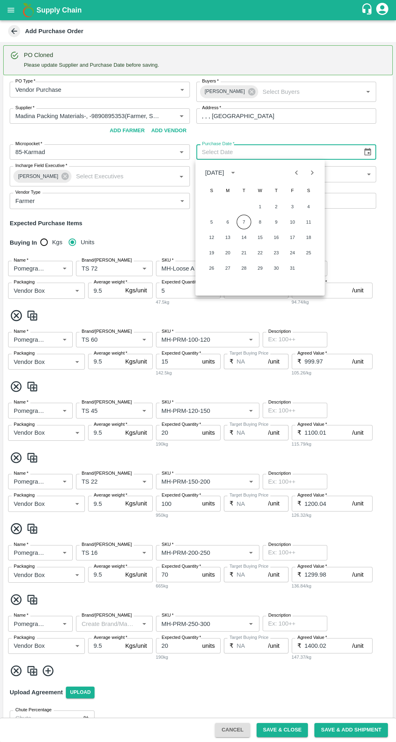
click at [247, 222] on button "7" at bounding box center [244, 222] width 15 height 15
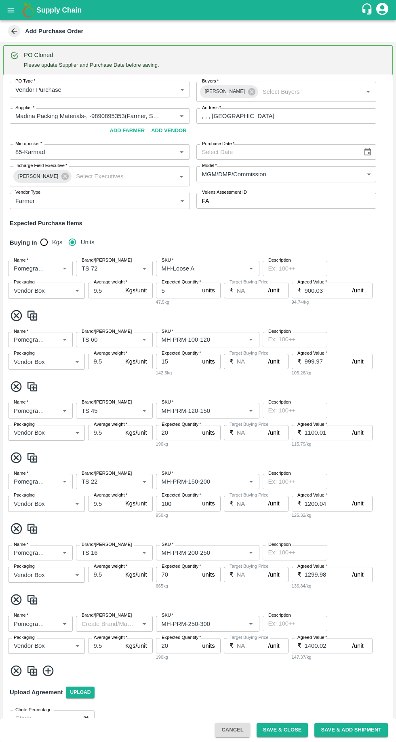
type input "[DATE]"
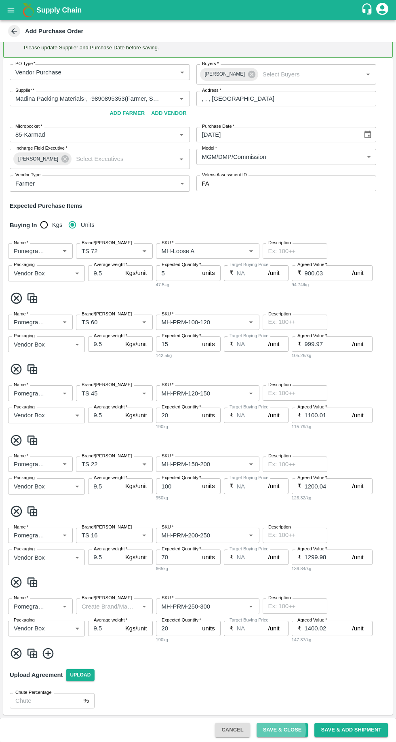
click at [280, 729] on button "Save & Close" at bounding box center [283, 730] width 52 height 14
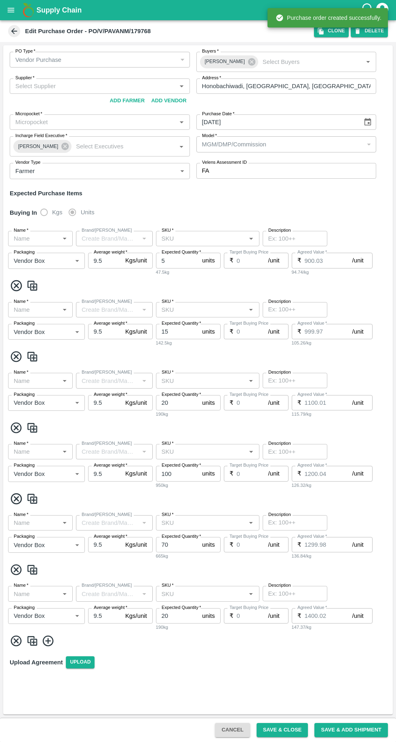
click at [11, 14] on icon "open drawer" at bounding box center [10, 10] width 9 height 9
